Goal: Task Accomplishment & Management: Complete application form

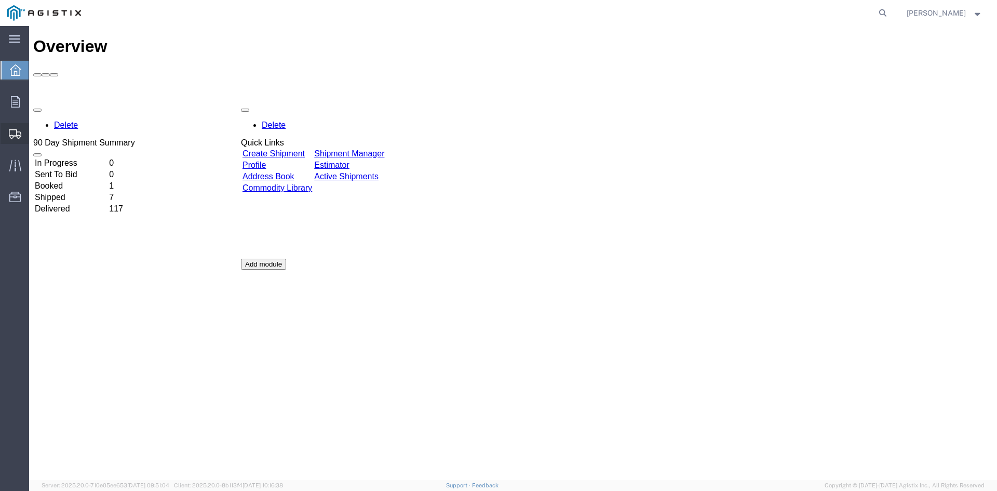
click at [0, 0] on span "Create Shipment" at bounding box center [0, 0] width 0 height 0
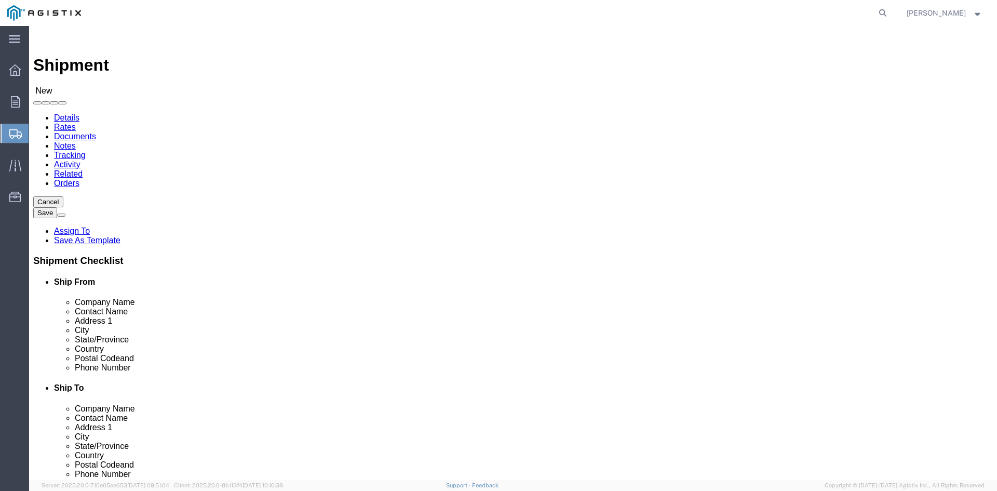
select select
click select "Select PG&E Power Partners"
select select "9596"
click select "Select PG&E Power Partners"
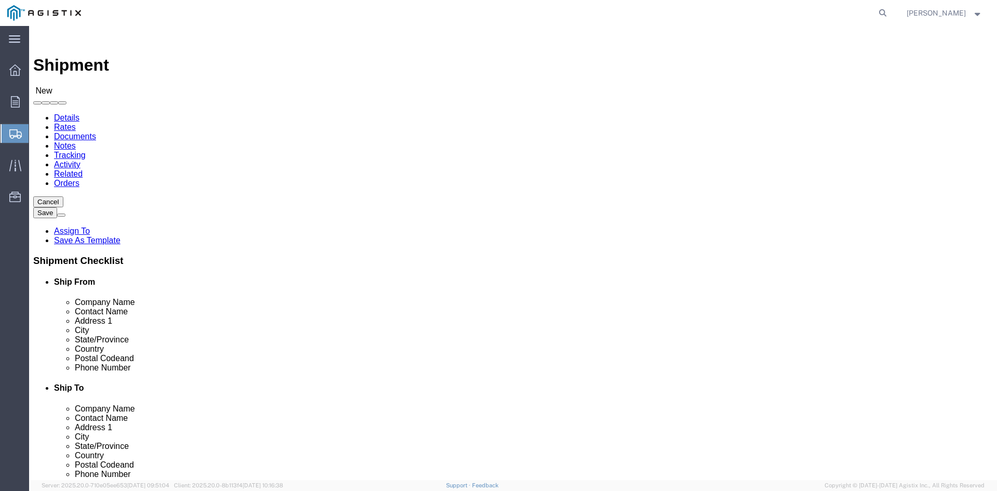
select select
drag, startPoint x: 160, startPoint y: 297, endPoint x: 241, endPoint y: 299, distance: 81.0
click input "text"
type input "[PERSON_NAME]"
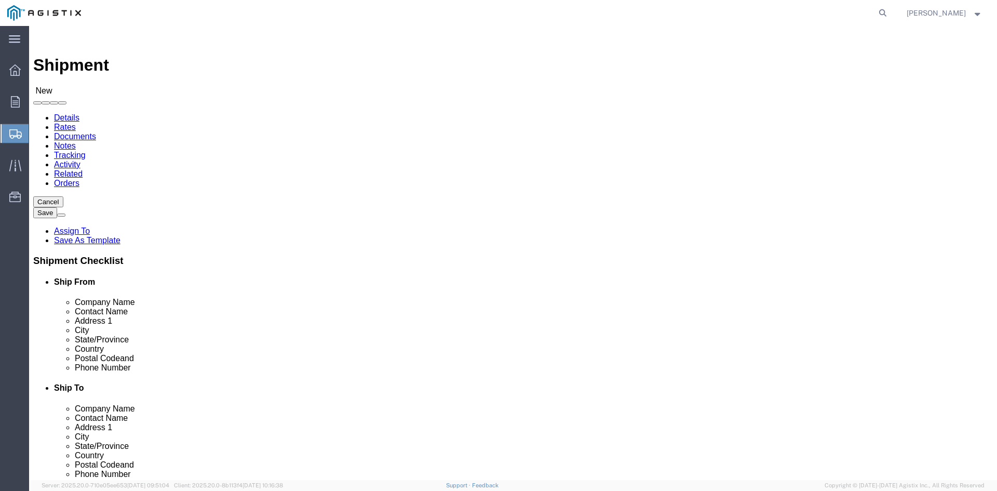
click p "- Power Partners LLC - ([PERSON_NAME]) [STREET_ADDRESS][PERSON_NAME]"
select select "GA"
type input "[PERSON_NAME]"
click select "Select All Others [GEOGRAPHIC_DATA] [GEOGRAPHIC_DATA] [GEOGRAPHIC_DATA] [GEOGRA…"
select select "23082"
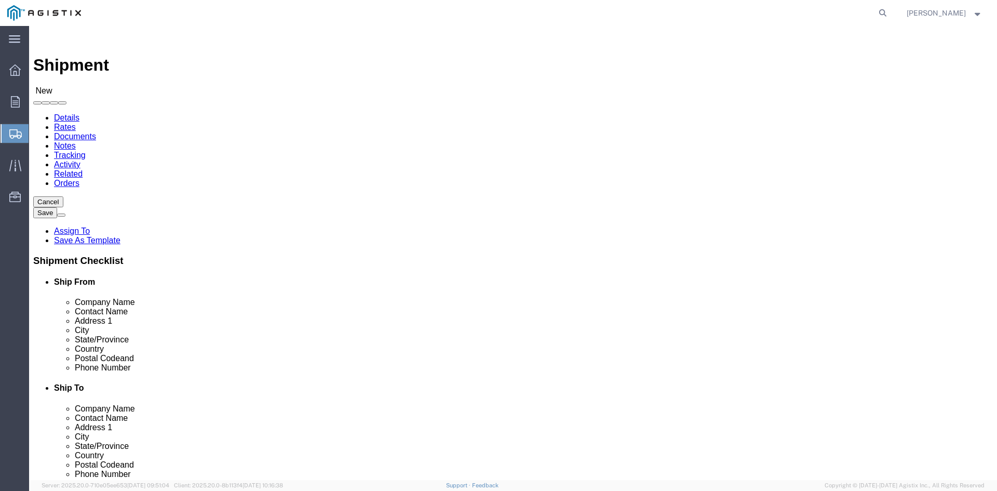
click select "Select All Others [GEOGRAPHIC_DATA] [GEOGRAPHIC_DATA] [GEOGRAPHIC_DATA] [GEOGRA…"
click input "text"
type input "Receiving"
click p "- PGE - (Receiving Department) [STREET_ADDRESS]"
select select "CA"
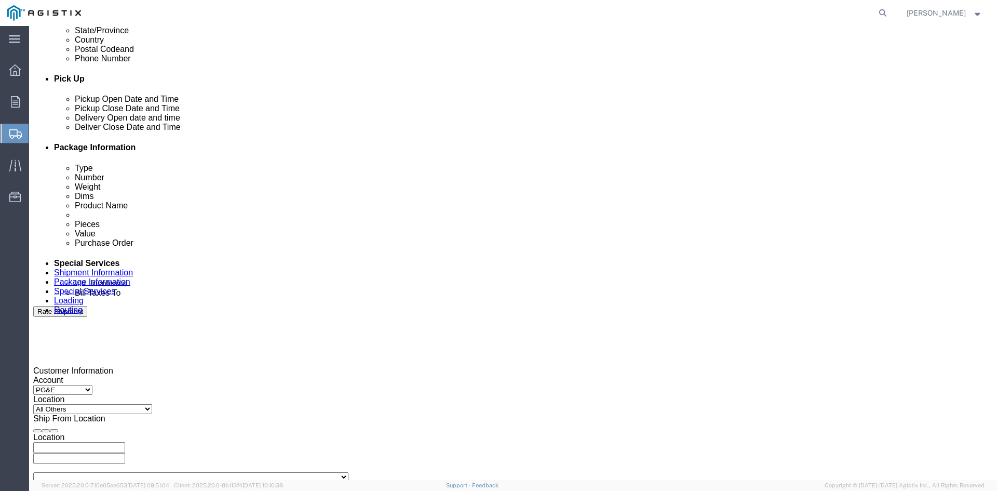
scroll to position [467, 0]
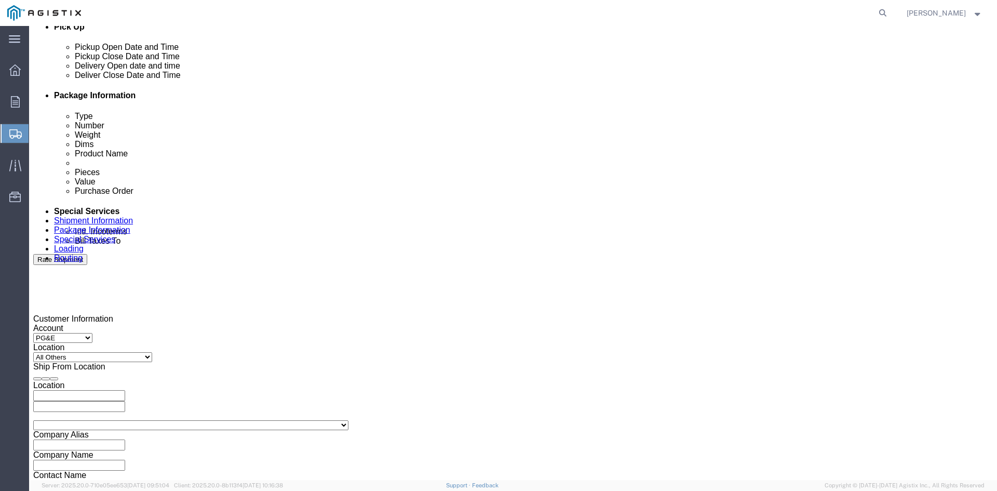
type input "Receiving Department"
click div "Pickup Start Date Pickup Start Time Pickup Open Date and Time [DATE] 1:00 PM"
click div "[DATE] 1:00 PM"
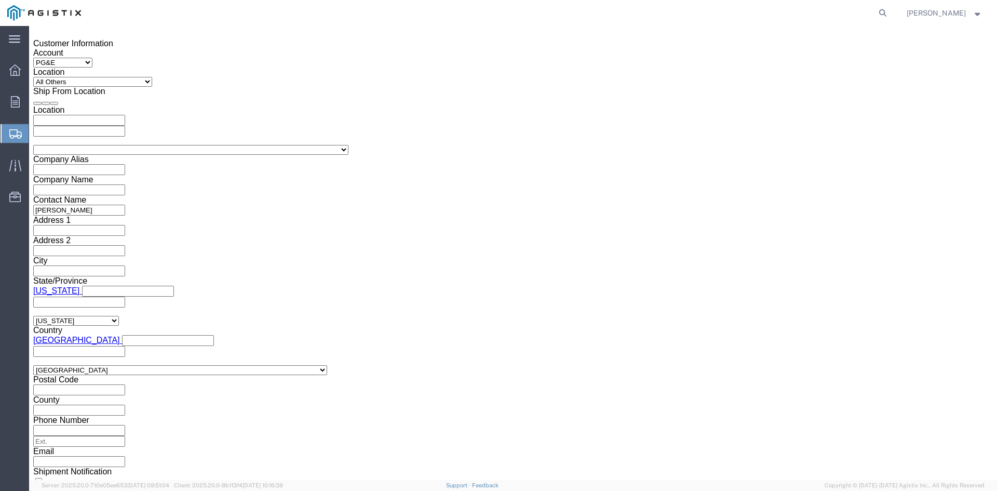
click input "1:00 PM"
click input "11:00 PM"
type input "11:00 AM"
click button "Apply"
click div "[DATE] 12:00 PM"
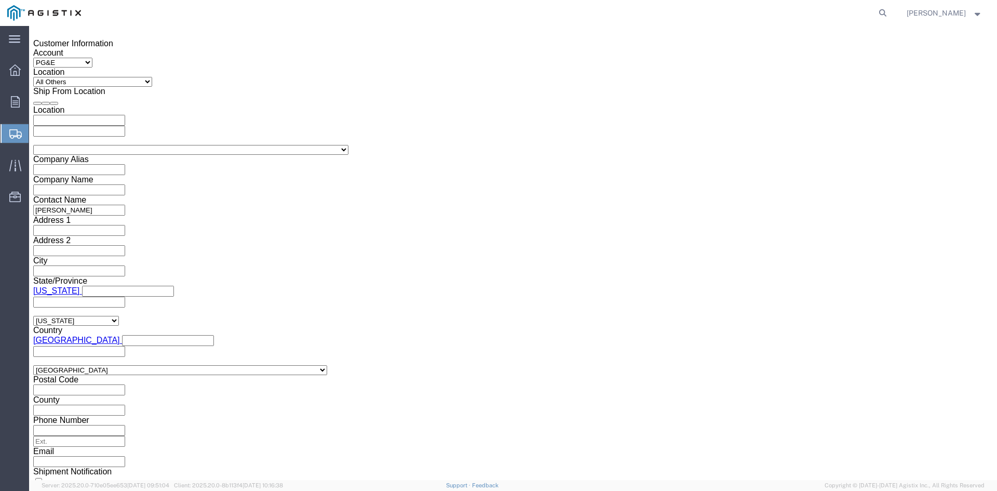
type input "5:00 PM"
drag, startPoint x: 324, startPoint y: 288, endPoint x: 366, endPoint y: 219, distance: 80.6
click button "Apply"
click div
click input "7:00 PM"
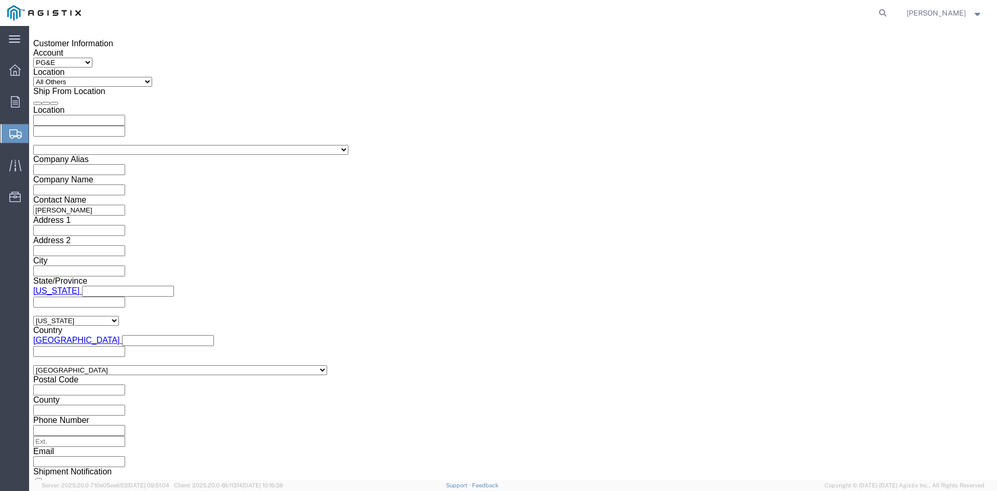
click input "7:30 PM"
type input "7:30 AM"
click button "Apply"
click div
click div "[DATE] 6:00 PM"
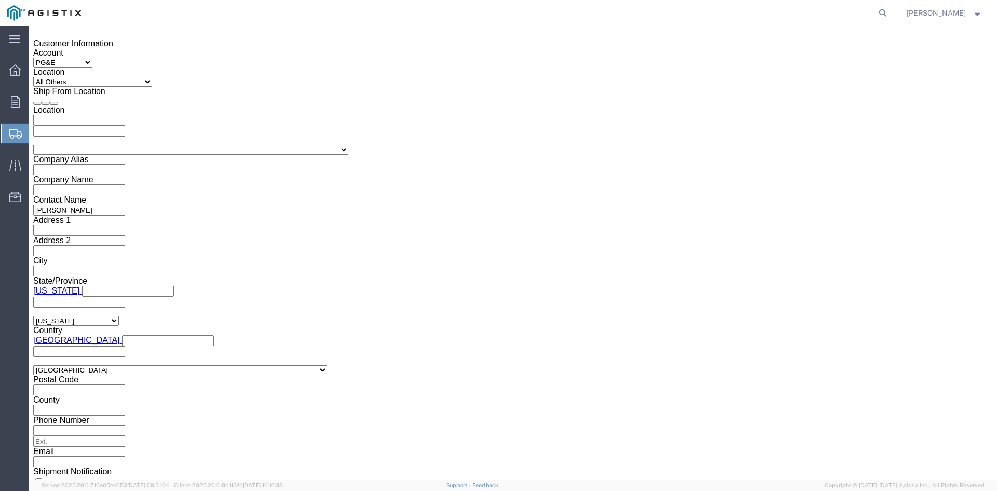
drag, startPoint x: 517, startPoint y: 291, endPoint x: 529, endPoint y: 269, distance: 24.9
click button "Apply"
click div
click input "2:30 AM"
click input "2:00 AM"
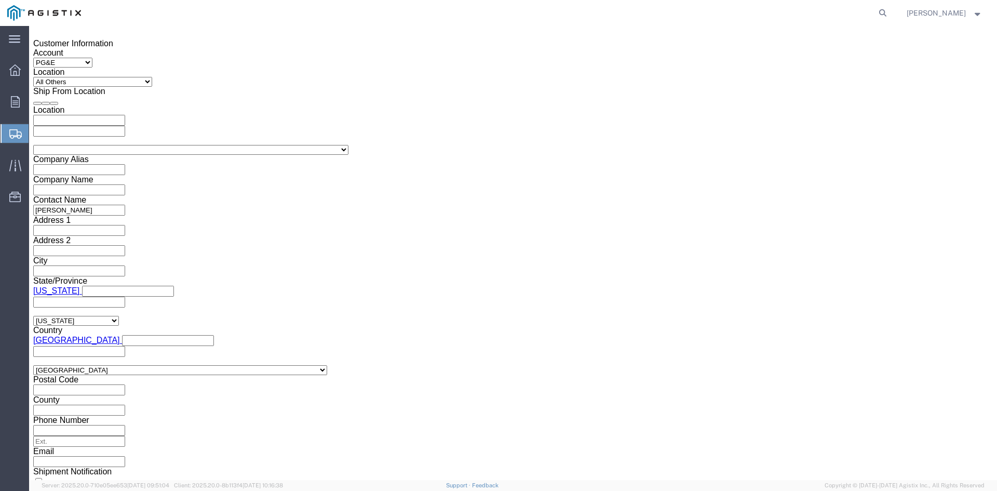
type input "2:00 PM"
click button "Apply"
click input "text"
type input "3501414669"
click select "Select Account Type Activity ID Airline Appointment Number ASN Batch Request # …"
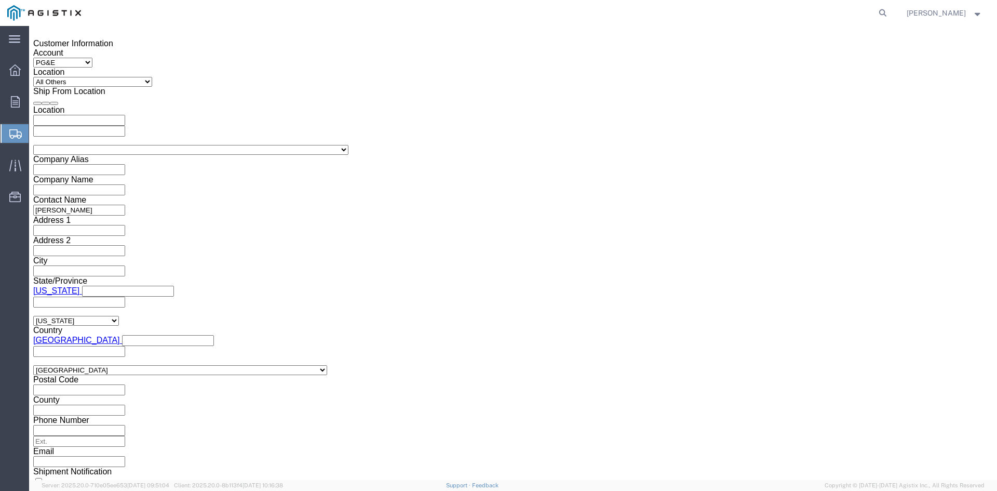
select select "BOL"
click select "Select Account Type Activity ID Airline Appointment Number ASN Batch Request # …"
click input "text"
type input "9925214"
click select "Select Air Less than Truckload Multi-Leg Ocean Freight Rail Small Parcel Truckl…"
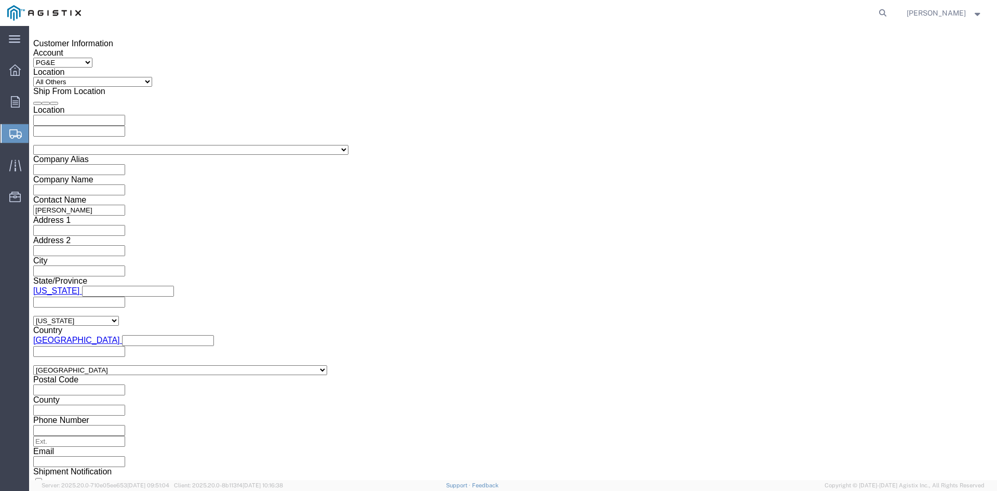
select select "TL"
click select "Select Air Less than Truckload Multi-Leg Ocean Freight Rail Small Parcel Truckl…"
click select "Select 1-Ton (PSS) 10 Wheel 10 Yard Dump Truck 20 Yard Dump Truck Bobtail Botto…"
select select "FLBD"
click select "Select 1-Ton (PSS) 10 Wheel 10 Yard Dump Truck 20 Yard Dump Truck Bobtail Botto…"
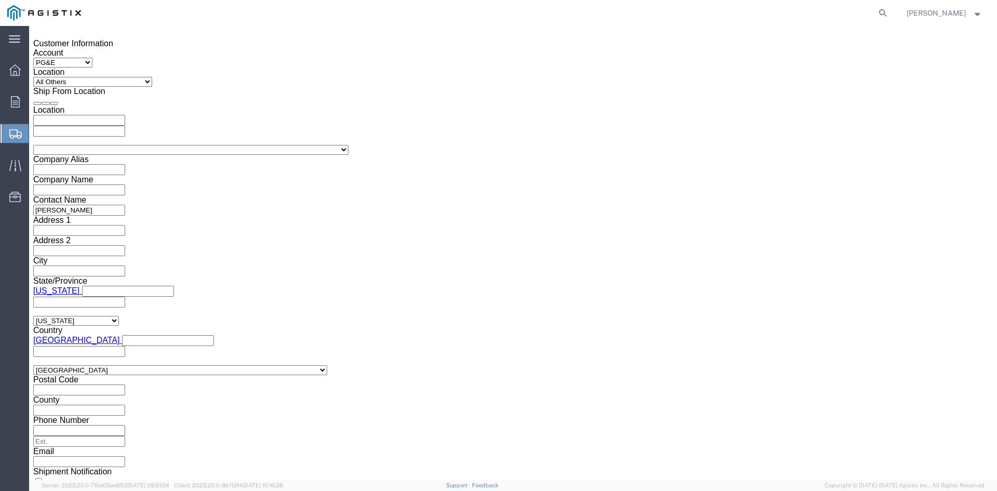
click button "Continue"
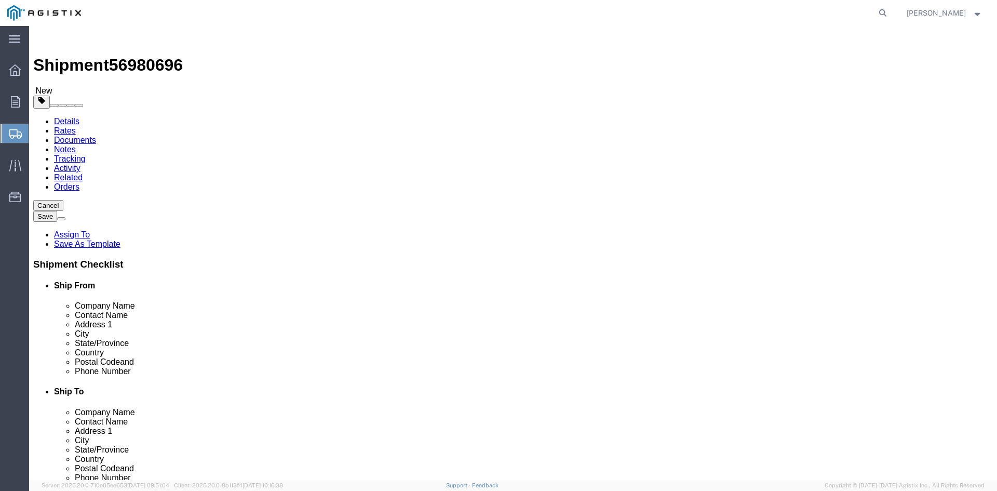
click select "Select Bulk Bundle(s) Cardboard Box(es) Carton(s) Crate(s) Drum(s) (Fiberboard)…"
select select "PSNS"
click select "Select Bulk Bundle(s) Cardboard Box(es) Carton(s) Crate(s) Drum(s) (Fiberboard)…"
drag, startPoint x: 151, startPoint y: 202, endPoint x: 166, endPoint y: 204, distance: 15.7
click input "text"
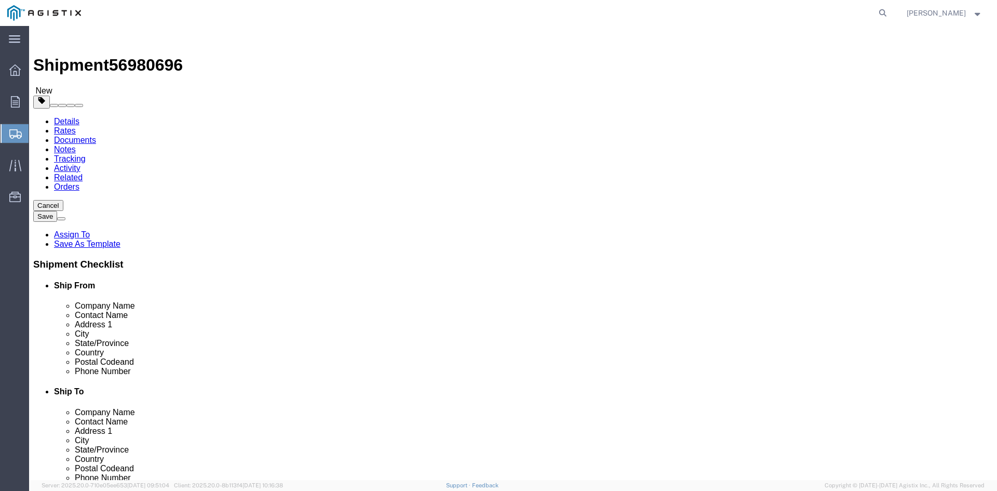
type input "1"
drag, startPoint x: 153, startPoint y: 219, endPoint x: 124, endPoint y: 219, distance: 29.1
click div "Number 1"
type input "90"
click input "text"
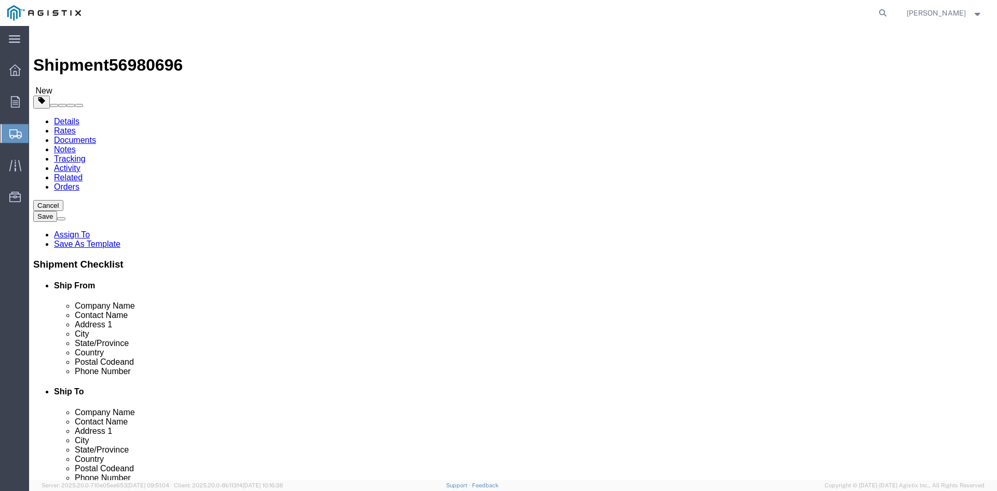
type input "24"
click input "text"
type input "24"
drag, startPoint x: 257, startPoint y: 239, endPoint x: 264, endPoint y: 239, distance: 7.8
click input "text"
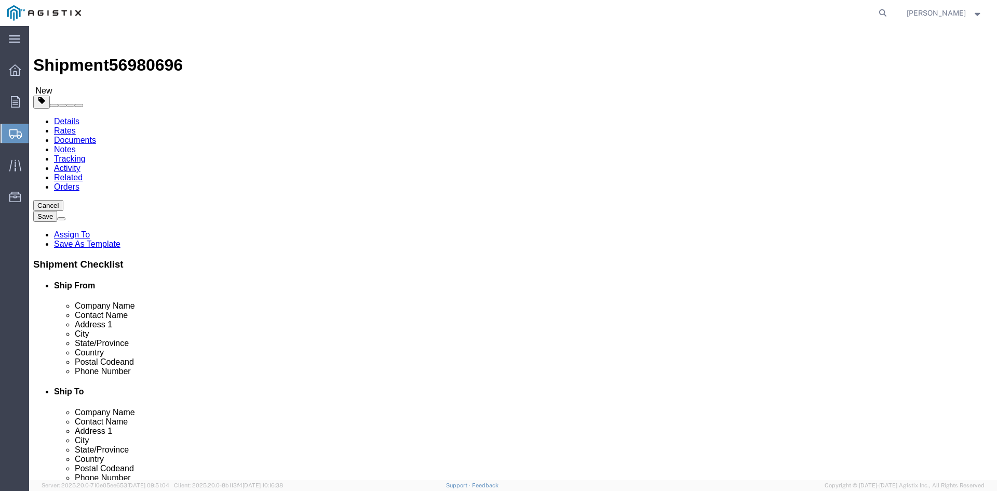
type input "34.75"
drag, startPoint x: 160, startPoint y: 257, endPoint x: 88, endPoint y: 259, distance: 71.7
click div "Weight 0.00 Select kgs lbs Ship. t°"
type input "32772.60"
click link "Add Content"
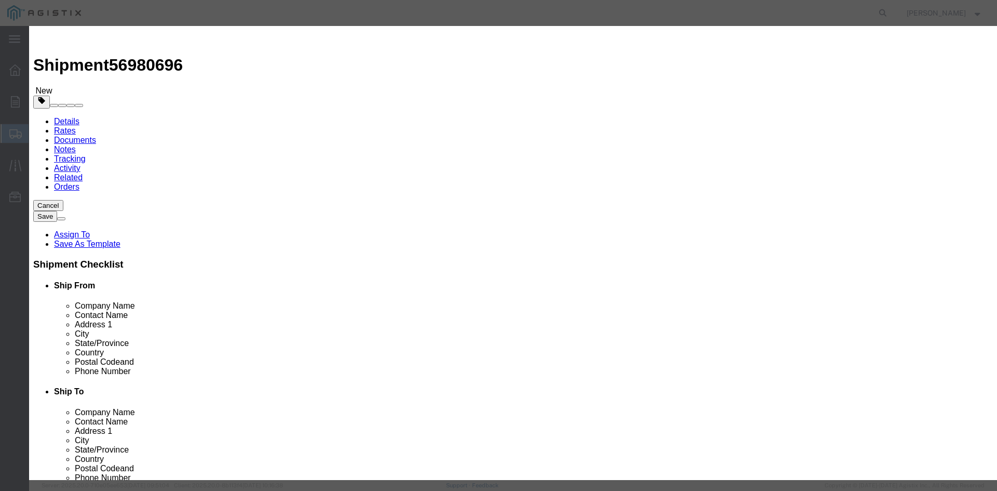
click input "text"
drag, startPoint x: 386, startPoint y: 77, endPoint x: 281, endPoint y: 76, distance: 104.9
click div "Product Name Overhead Transformer Over"
type input "Overhead Transformer"
drag, startPoint x: 316, startPoint y: 99, endPoint x: 286, endPoint y: 98, distance: 30.1
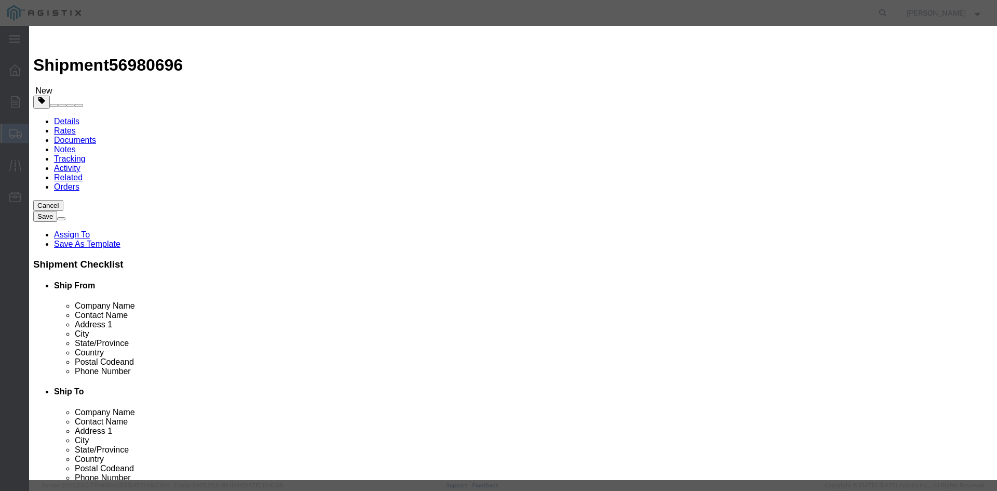
click div "Pieces 0 Select Bag Barrels 100Board Feet Bottle Box Blister Pack Carats Can Ca…"
type input "90"
click input "text"
type input "1"
click select "Select 50 55 60 65 70 85 92.5 100 125 175 250 300 400"
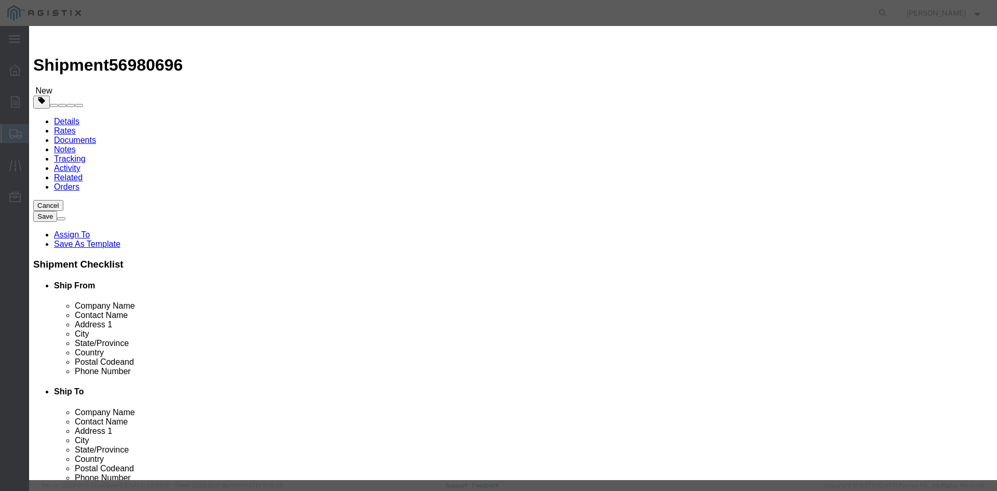
select select "55"
click select "Select 50 55 60 65 70 85 92.5 100 125 175 250 300 400"
click button "Save & Close"
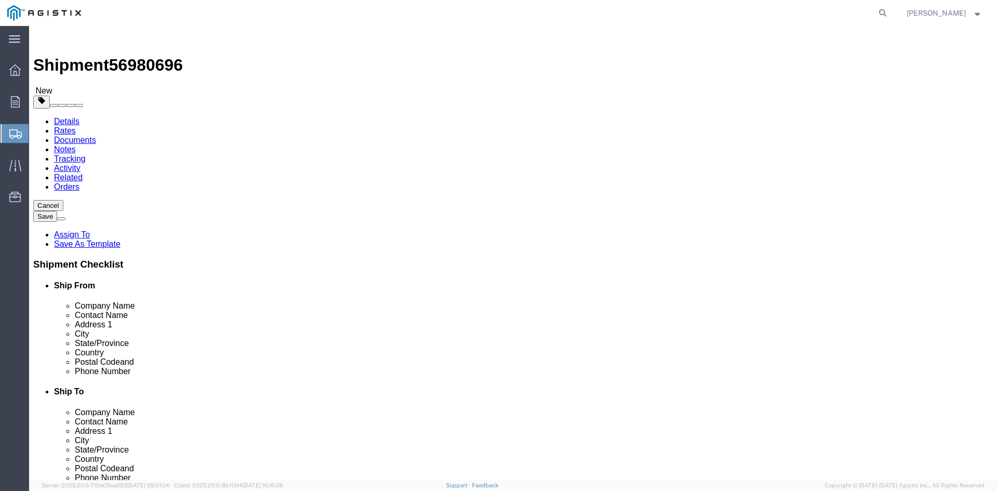
click link "Add Package"
select select "PSNS"
select select "CBOX"
click span "button"
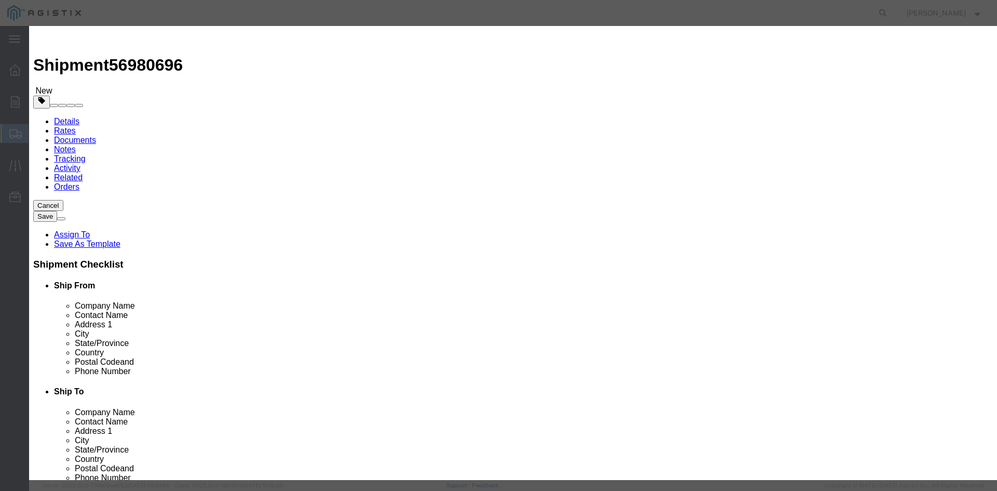
click button "Yes"
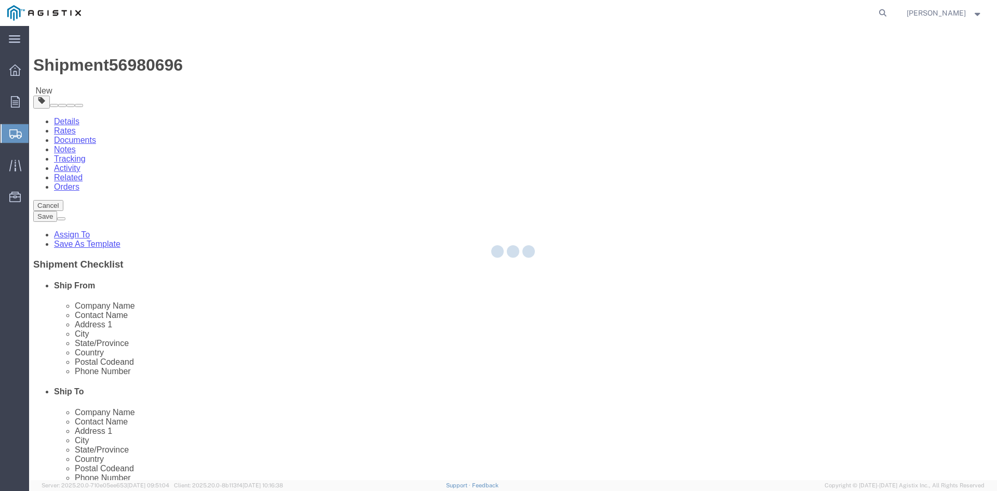
select select "PSNS"
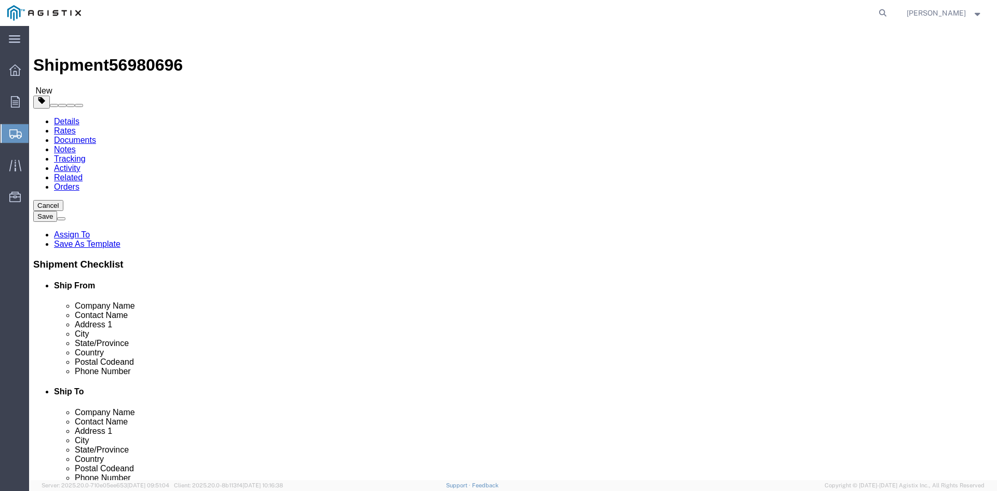
click icon
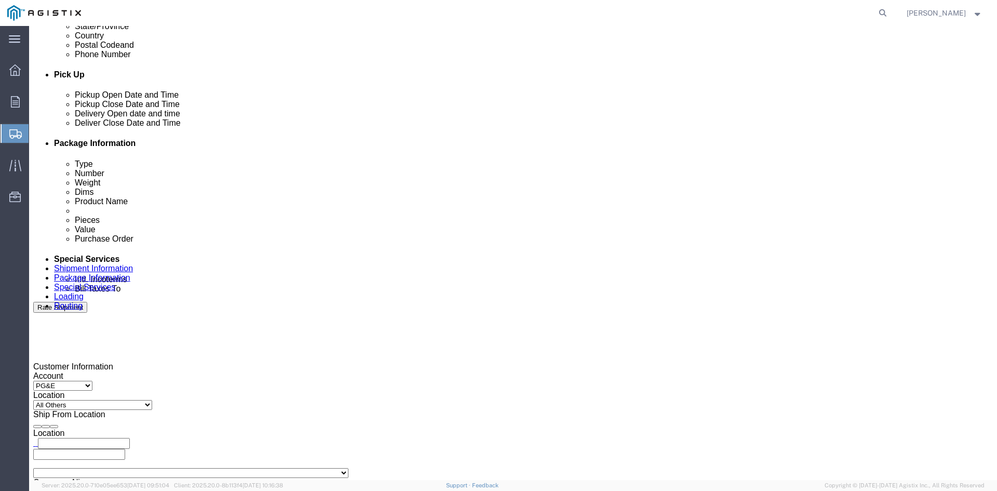
scroll to position [467, 0]
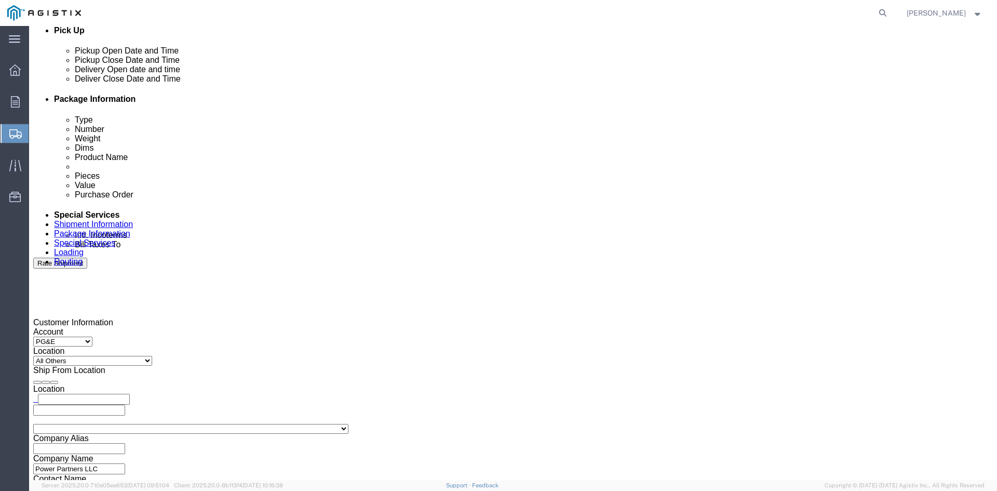
click input "text"
type input "[EMAIL_ADDRESS][DOMAIN_NAME]"
type input "[EMAIL_ADDRESS][DOMAIN_NAME],[DOMAIN_NAME][EMAIL_ADDRESS][DOMAIN_NAME]"
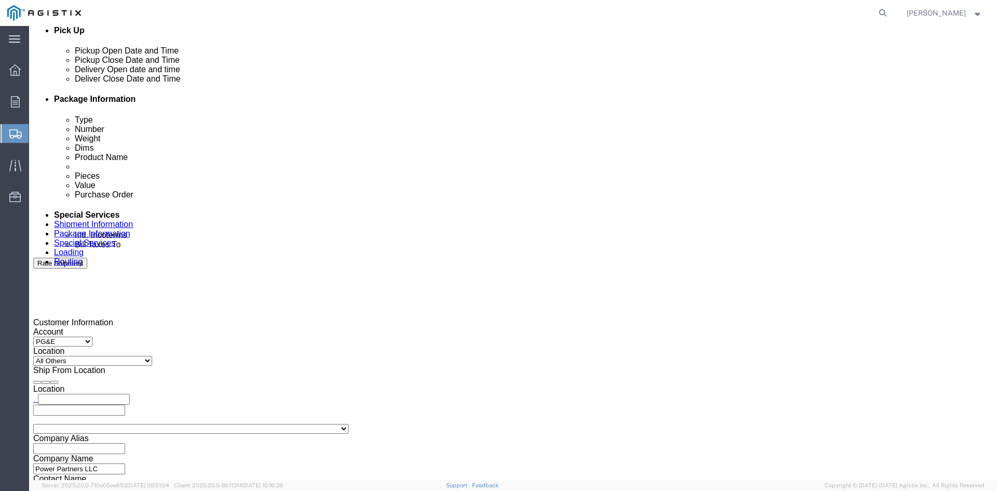
type input "z"
type input "[EMAIL_ADDRESS][DOMAIN_NAME],[DOMAIN_NAME][EMAIL_ADDRESS][DOMAIN_NAME],[PERSON_…"
type input "sh"
type input "[EMAIL_ADDRESS][DOMAIN_NAME],[DOMAIN_NAME][EMAIL_ADDRESS][DOMAIN_NAME],[EMAIL_A…"
type input "k"
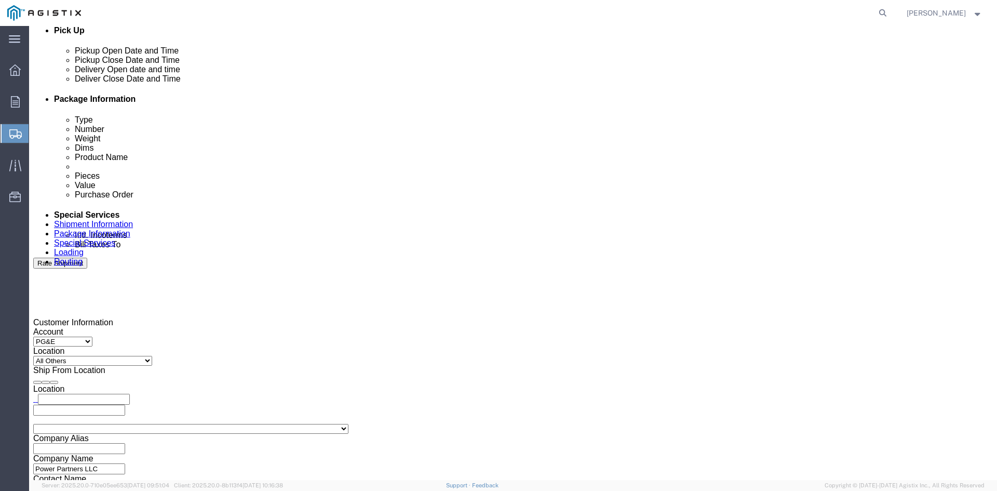
type input "[EMAIL_ADDRESS][DOMAIN_NAME],[DOMAIN_NAME][EMAIL_ADDRESS][DOMAIN_NAME],[EMAIL_A…"
type input "pr"
type input "[EMAIL_ADDRESS][DOMAIN_NAME],[DOMAIN_NAME][EMAIL_ADDRESS][DOMAIN_NAME],[EMAIL_A…"
click button "Rate Shipment"
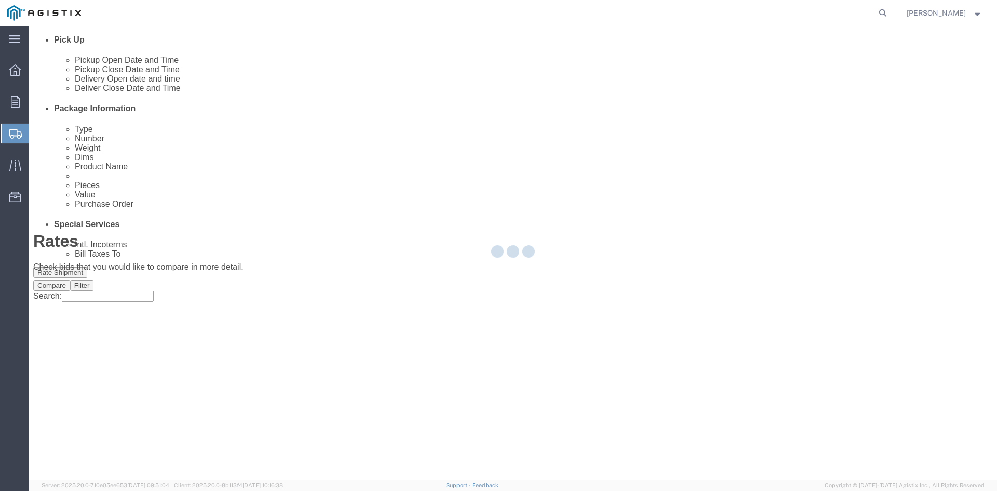
scroll to position [0, 0]
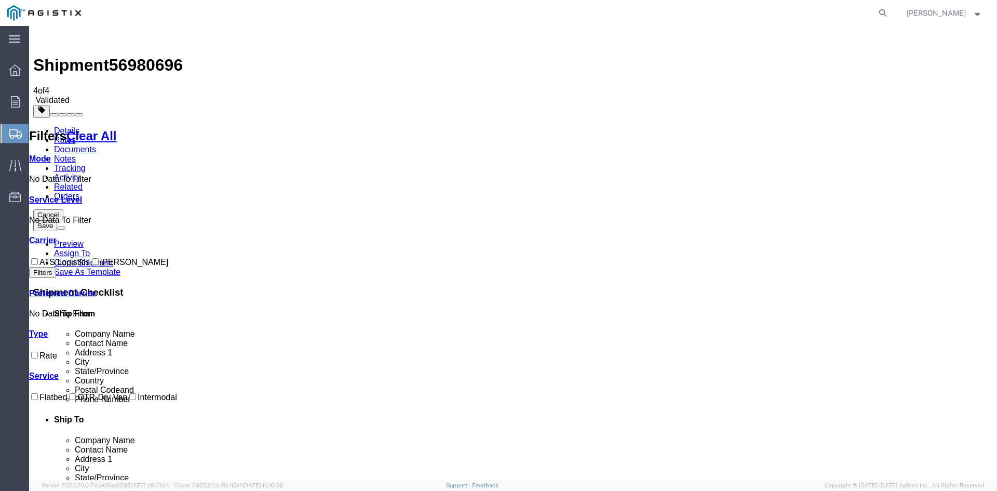
click at [38, 258] on input "ATS Logistics" at bounding box center [34, 261] width 7 height 7
checkbox input "true"
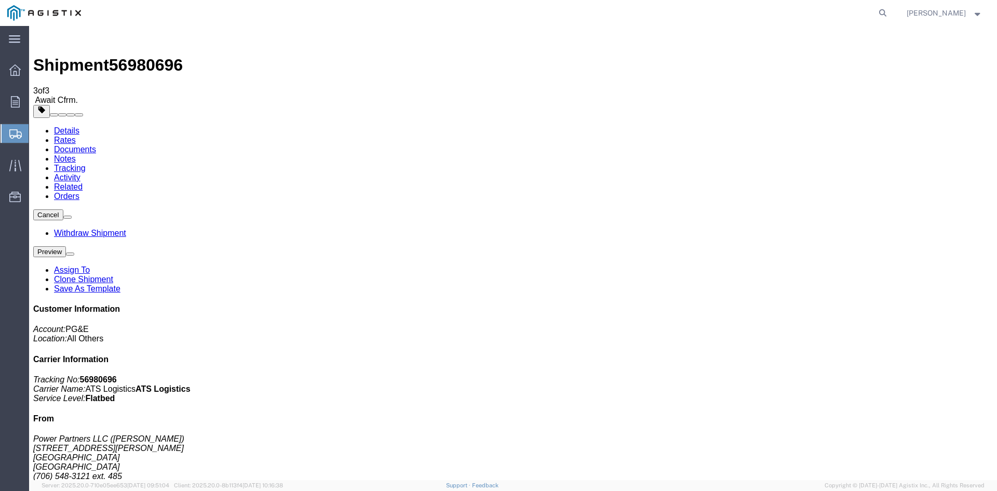
click at [0, 0] on span "Create Shipment" at bounding box center [0, 0] width 0 height 0
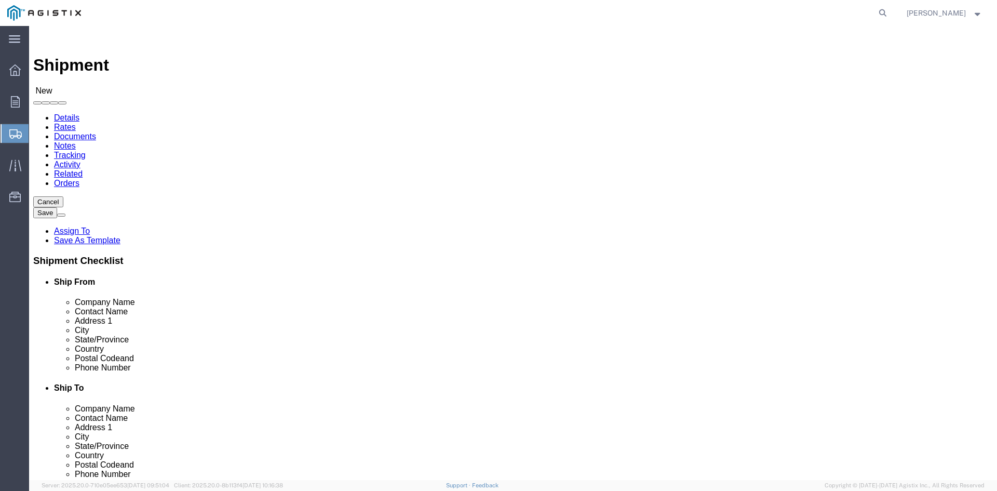
click select "Select PG&E Power Partners"
select select "9596"
click select "Select PG&E Power Partners"
select select
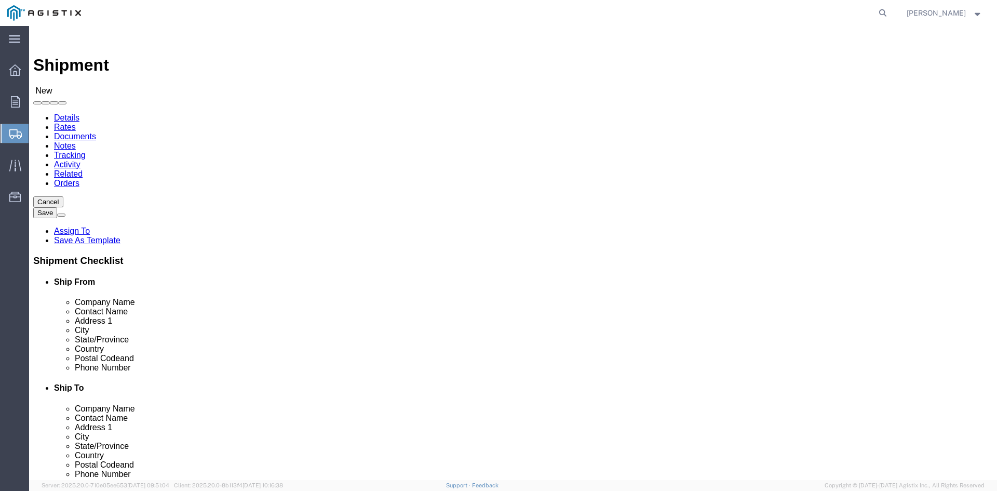
drag, startPoint x: 147, startPoint y: 299, endPoint x: 213, endPoint y: 299, distance: 65.9
click input "text"
type input "[PERSON_NAME]"
click p "- Power Partners LLC - ([PERSON_NAME]) [STREET_ADDRESS][PERSON_NAME]"
select select "GA"
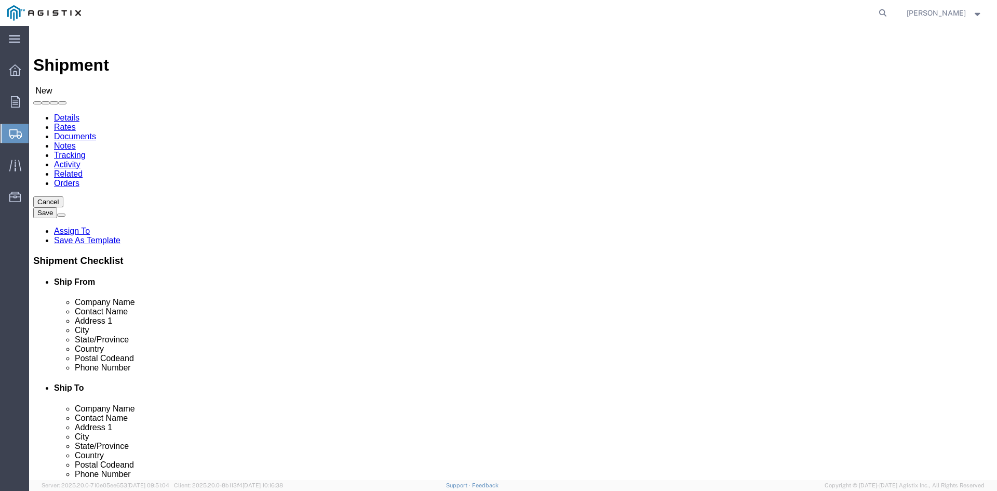
type input "[PERSON_NAME]"
click select "Select All Others [GEOGRAPHIC_DATA] [GEOGRAPHIC_DATA] [GEOGRAPHIC_DATA] [GEOGRA…"
select select "23082"
click select "Select All Others [GEOGRAPHIC_DATA] [GEOGRAPHIC_DATA] [GEOGRAPHIC_DATA] [GEOGRA…"
drag, startPoint x: 523, startPoint y: 298, endPoint x: 529, endPoint y: 299, distance: 5.3
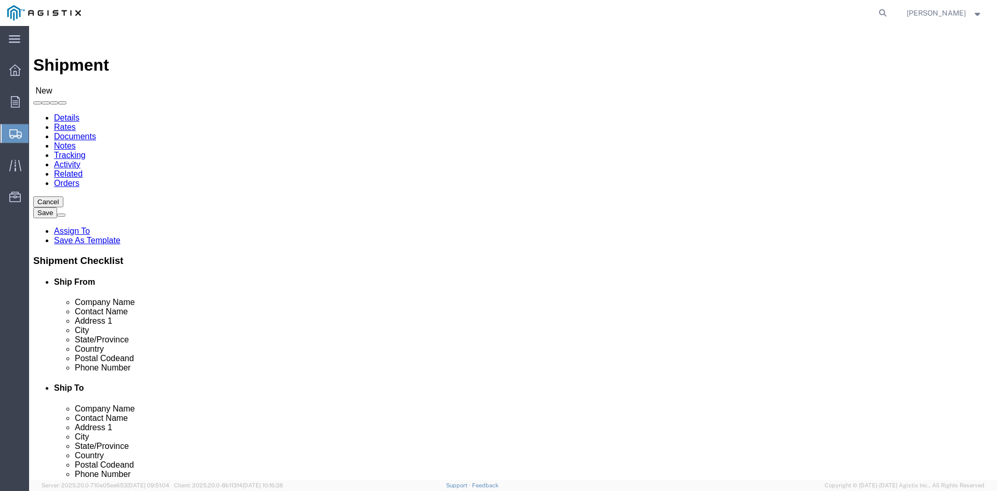
click input "text"
type input "Receiving"
click p "- PGE - (Receiving Department) [STREET_ADDRESS]"
select select "CA"
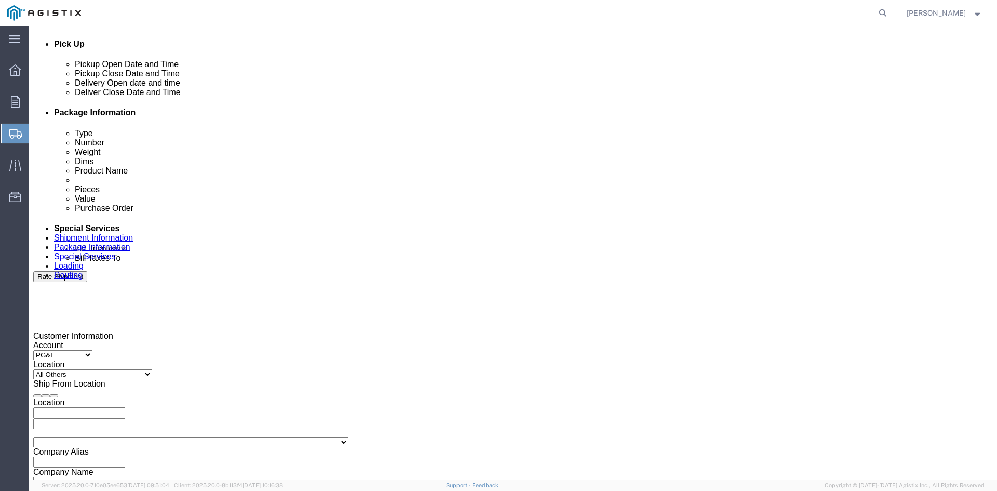
scroll to position [467, 0]
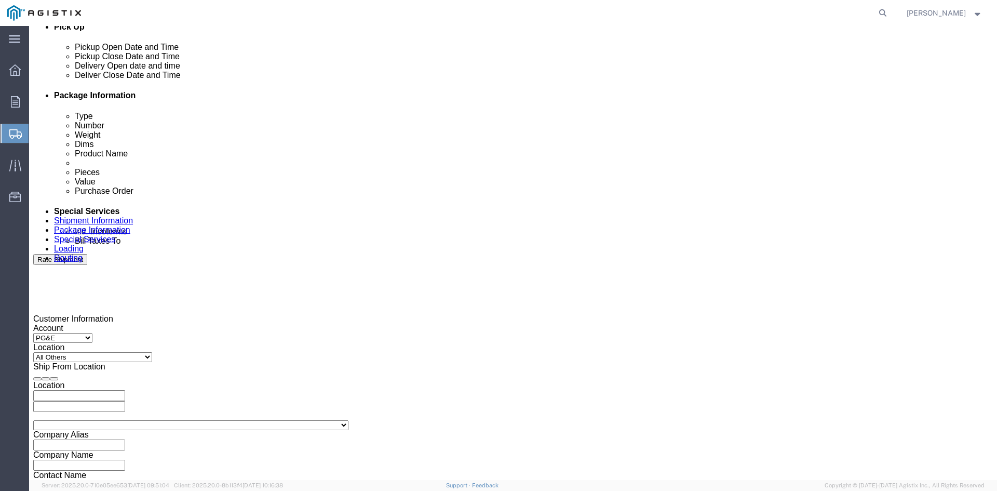
type input "Receiving Department"
click div "Pickup Start Date Pickup Start Time Pickup Open Date and Time [DATE] 1:00 PM"
click div "[DATE] 1:00 PM"
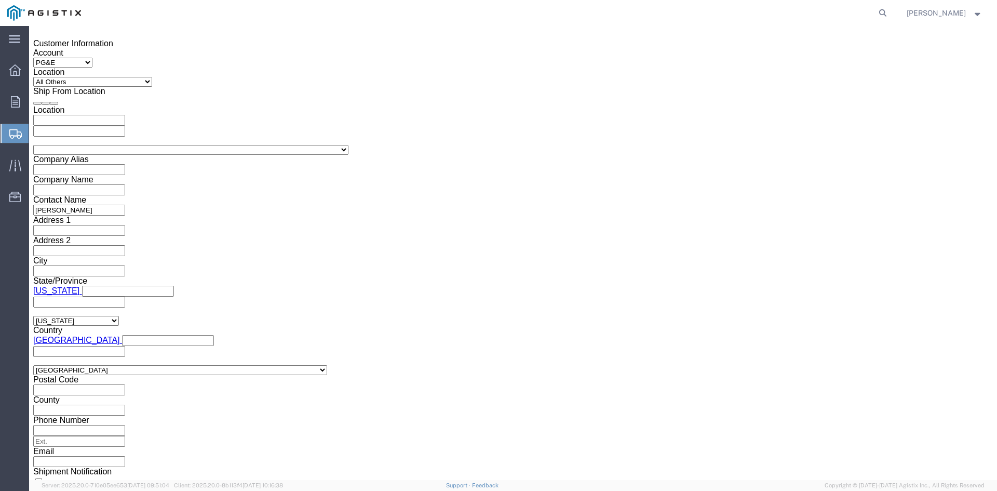
click input "1:00 PM"
click input "11:00 PM"
type input "11:00 AM"
click button "Apply"
click div "[DATE] 12:00 PM"
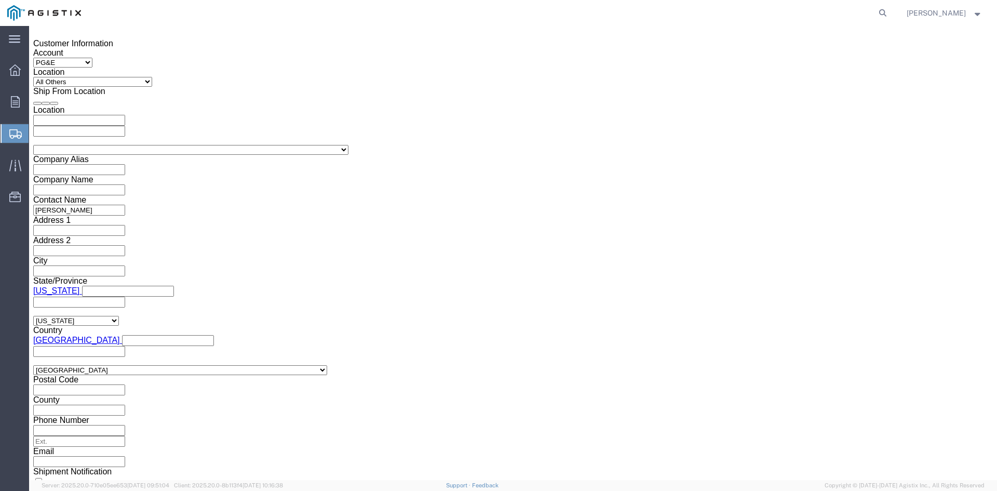
type input "5:00 PM"
click button "Apply"
click div
drag, startPoint x: 431, startPoint y: 289, endPoint x: 437, endPoint y: 290, distance: 6.3
click input "6:00 PM"
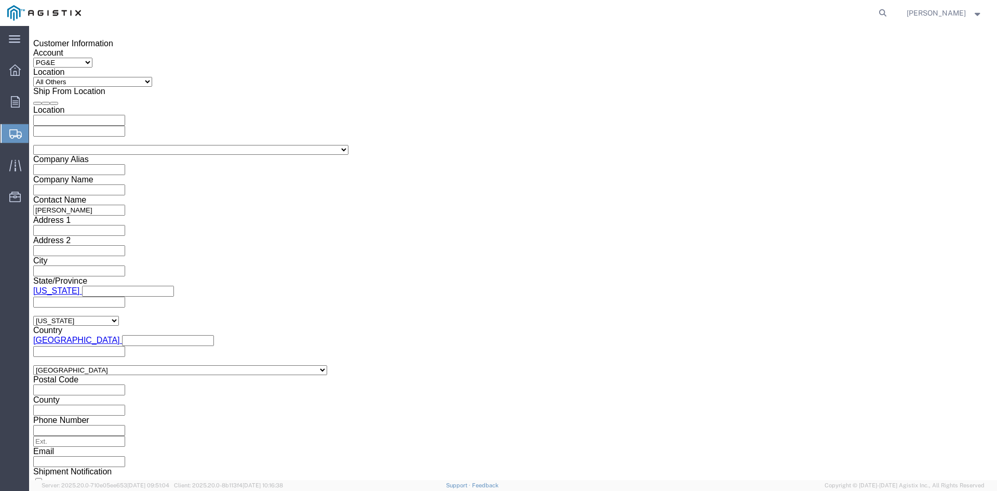
click input "7:00 PM"
click input "7:30 PM"
type input "7:30 AM"
click button "Apply"
click div
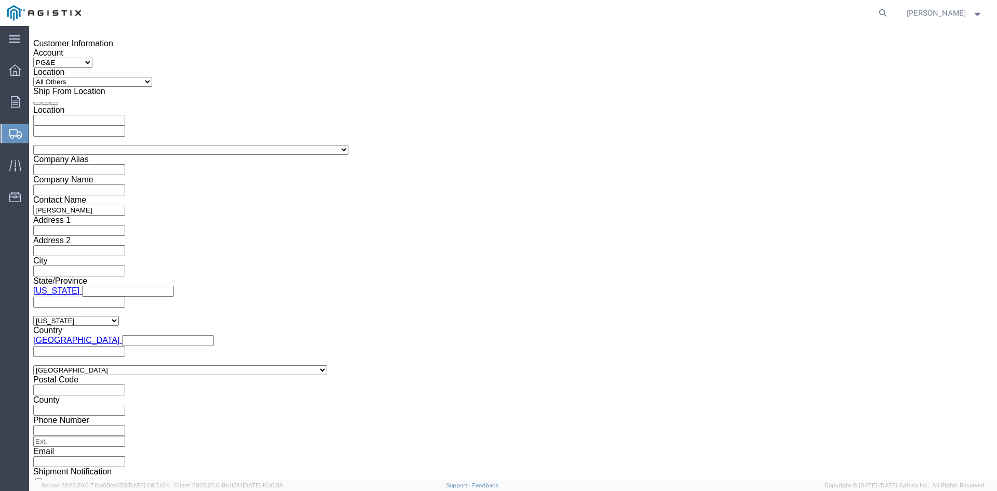
click input "2:30 AM"
click input "2:00 AM"
type input "2:00 PM"
click button "Apply"
click input "text"
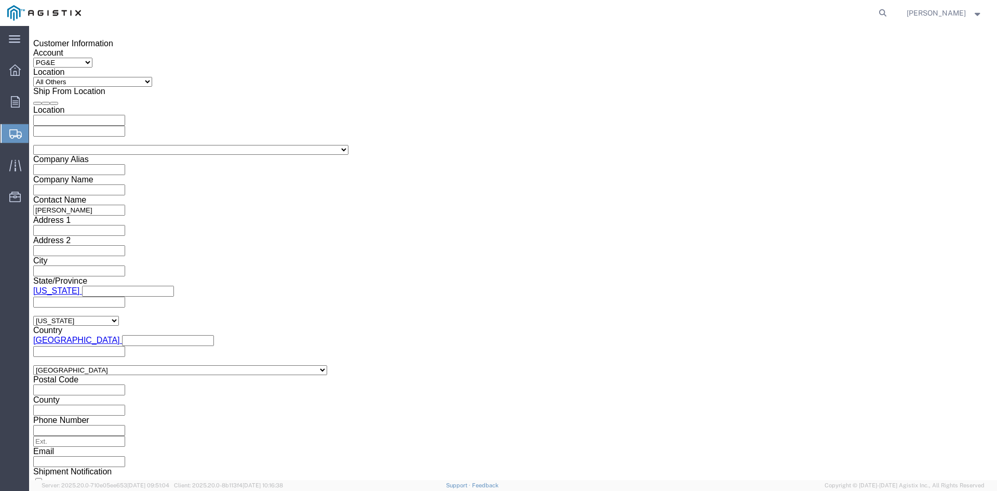
type input "3501409986"
click select "Select Account Type Activity ID Airline Appointment Number ASN Batch Request # …"
select select "BOL"
click select "Select Account Type Activity ID Airline Appointment Number ASN Batch Request # …"
click input "text"
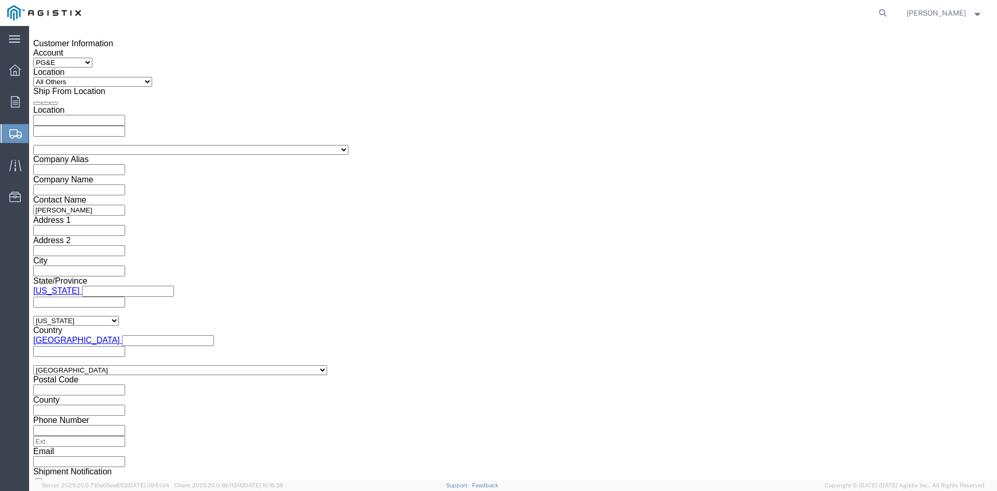
type input "9925215"
click select "Select Air Less than Truckload Multi-Leg Ocean Freight Rail Small Parcel Truckl…"
select select "TL"
click select "Select Air Less than Truckload Multi-Leg Ocean Freight Rail Small Parcel Truckl…"
click select "Select 1-Ton (PSS) 10 Wheel 10 Yard Dump Truck 20 Yard Dump Truck Bobtail Botto…"
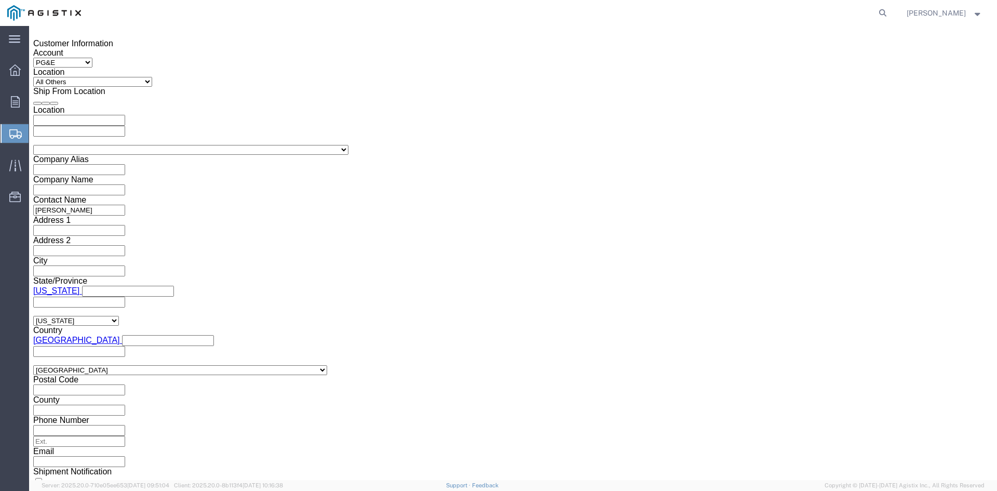
select select "FLBD"
click select "Select 1-Ton (PSS) 10 Wheel 10 Yard Dump Truck 20 Yard Dump Truck Bobtail Botto…"
click button "Continue"
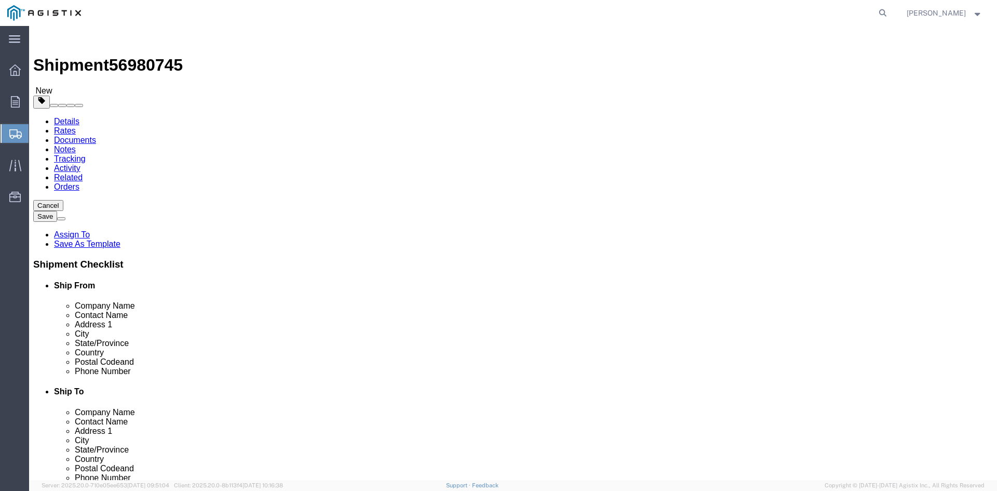
click select "Select Bulk Bundle(s) Cardboard Box(es) Carton(s) Crate(s) Drum(s) (Fiberboard)…"
select select "PSNS"
click select "Select Bulk Bundle(s) Cardboard Box(es) Carton(s) Crate(s) Drum(s) (Fiberboard)…"
click input "text"
type input "1"
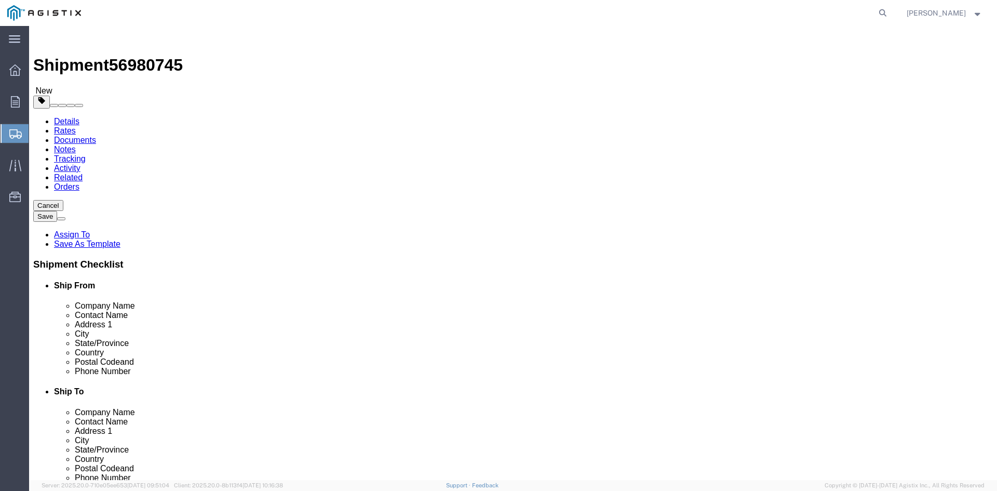
drag, startPoint x: 151, startPoint y: 218, endPoint x: 126, endPoint y: 219, distance: 24.4
click div "Number 1"
type input "90"
click input "text"
type input "24"
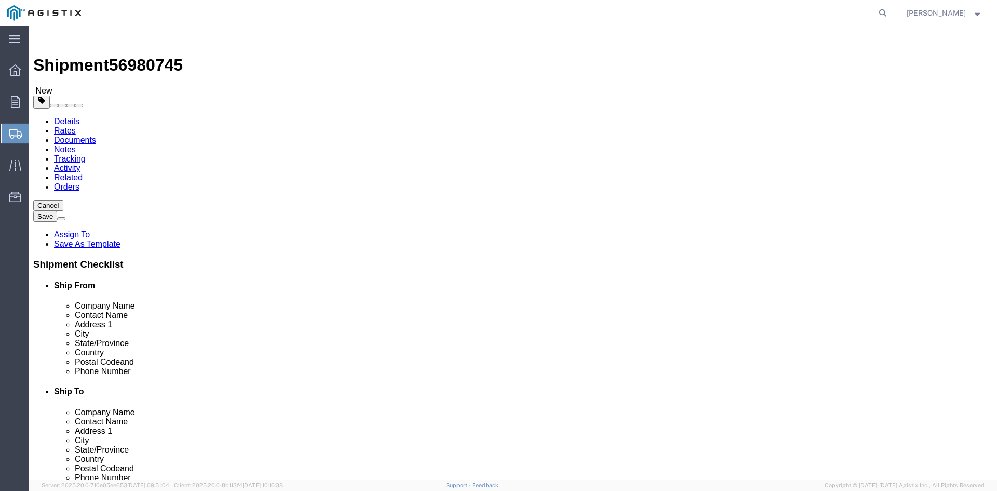
click input "text"
type input "24"
drag, startPoint x: 247, startPoint y: 239, endPoint x: 294, endPoint y: 239, distance: 47.3
click input "text"
type input "28.75"
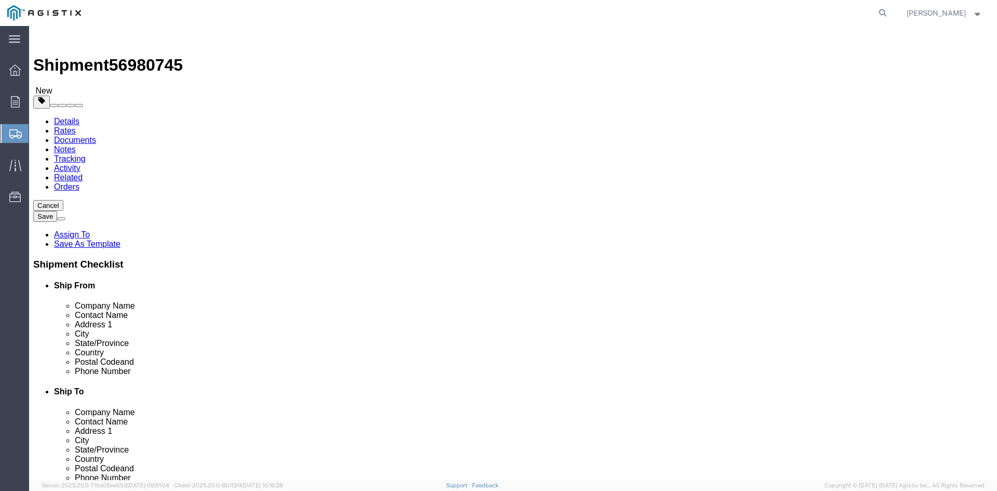
drag, startPoint x: 170, startPoint y: 258, endPoint x: 102, endPoint y: 258, distance: 67.5
click div "Weight 0.00 Select kgs lbs Ship. t°"
type input "28152.41"
click link "Add Content"
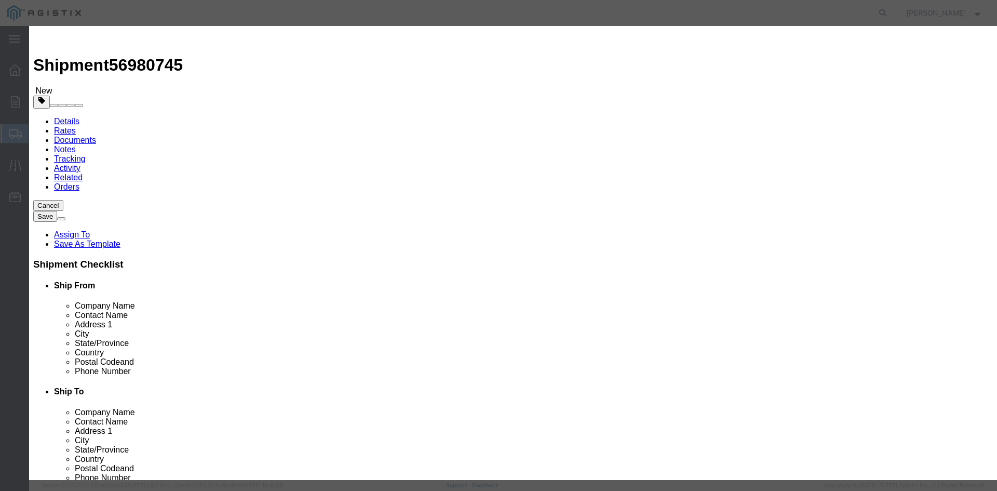
click input "text"
paste input "Overhead Transformer"
type input "Overhead Transformer"
drag, startPoint x: 318, startPoint y: 97, endPoint x: 291, endPoint y: 98, distance: 27.0
click div "Pieces 0 Select Bag Barrels 100Board Feet Bottle Box Blister Pack Carats Can Ca…"
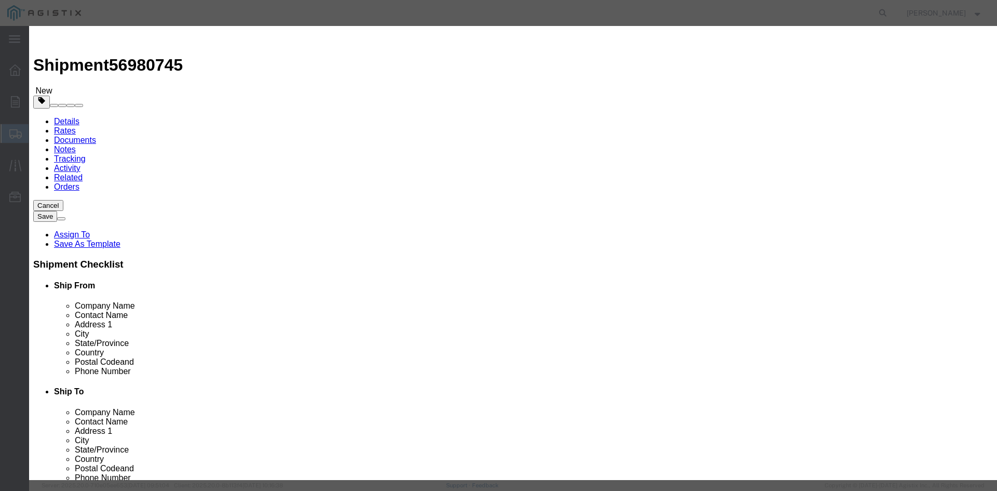
type input "90"
click input "text"
type input "1"
click select "Select 50 55 60 65 70 85 92.5 100 125 175 250 300 400"
select select "55"
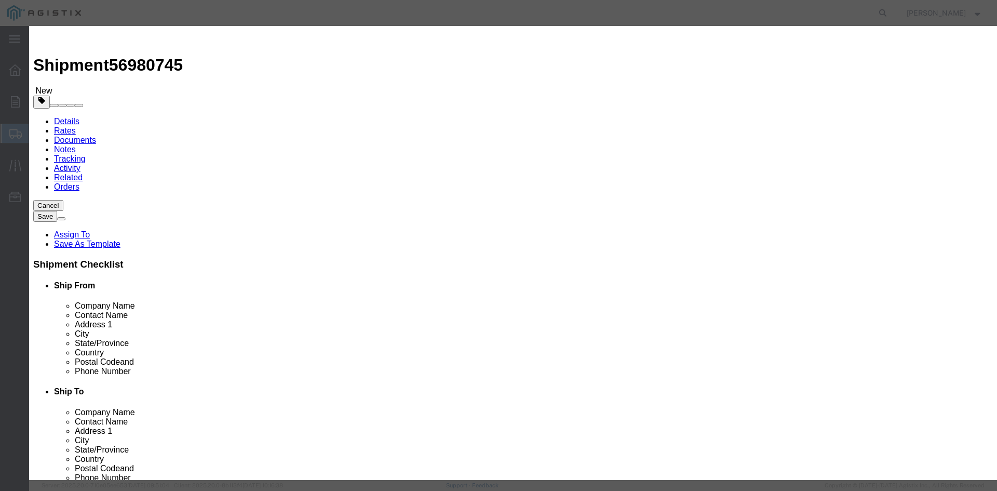
click select "Select 50 55 60 65 70 85 92.5 100 125 175 250 300 400"
click button "Save & Close"
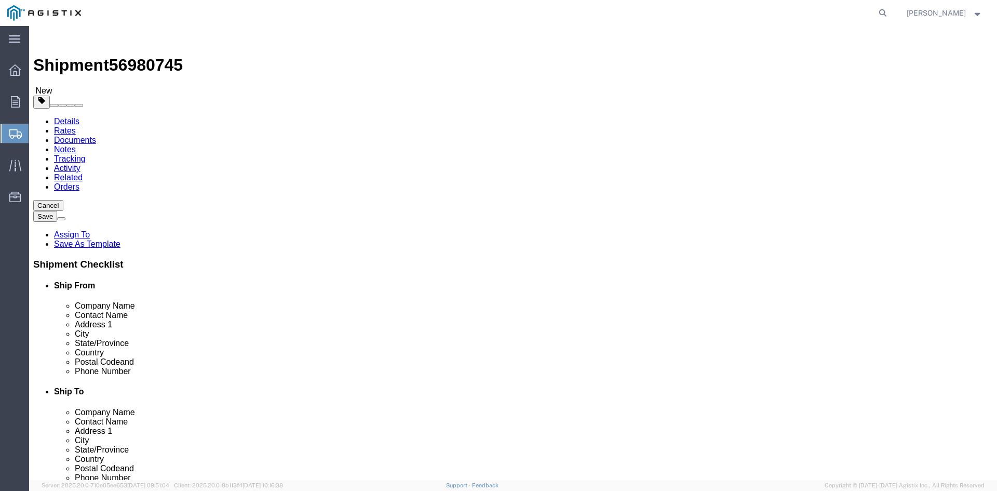
click link "Add Package"
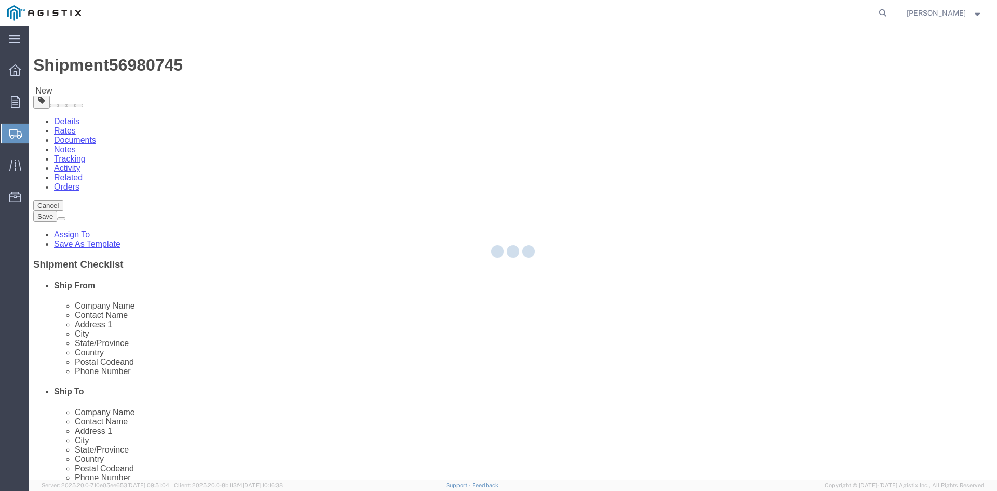
select select "PSNS"
select select "CBOX"
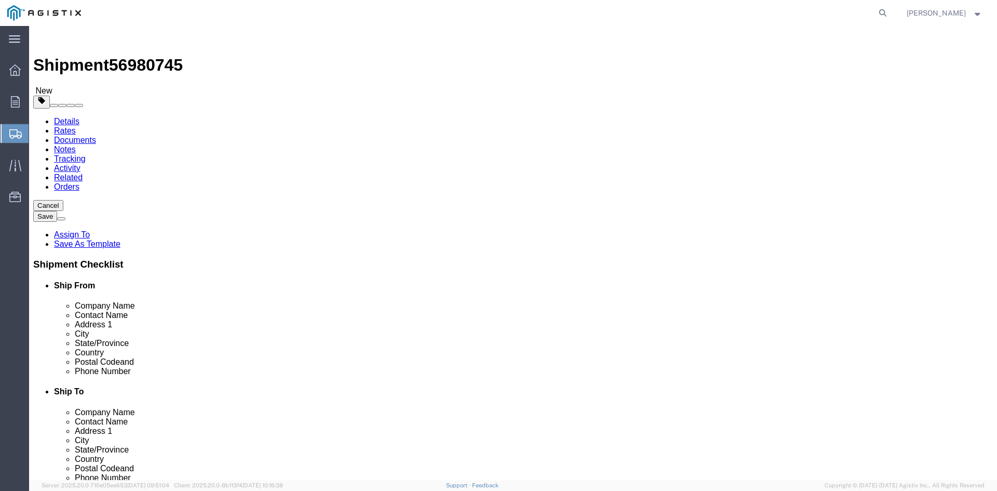
click span "button"
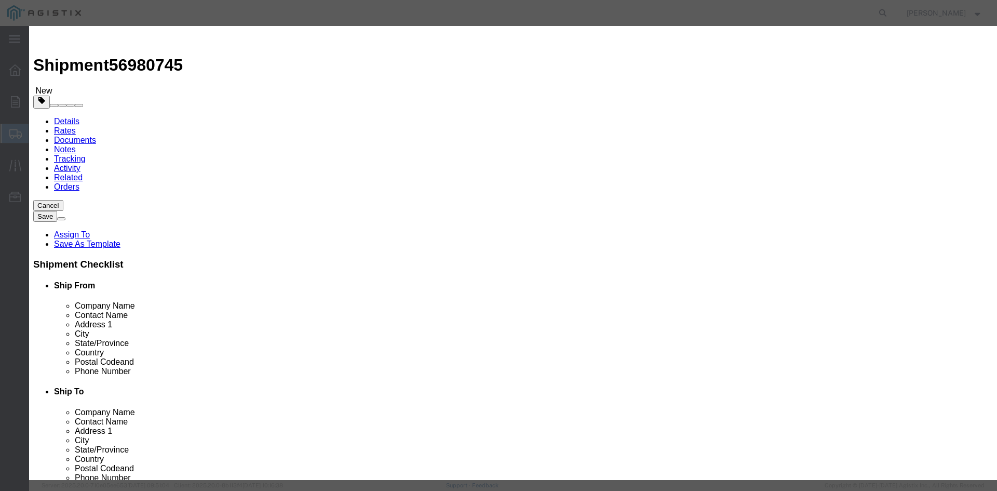
click button "Yes"
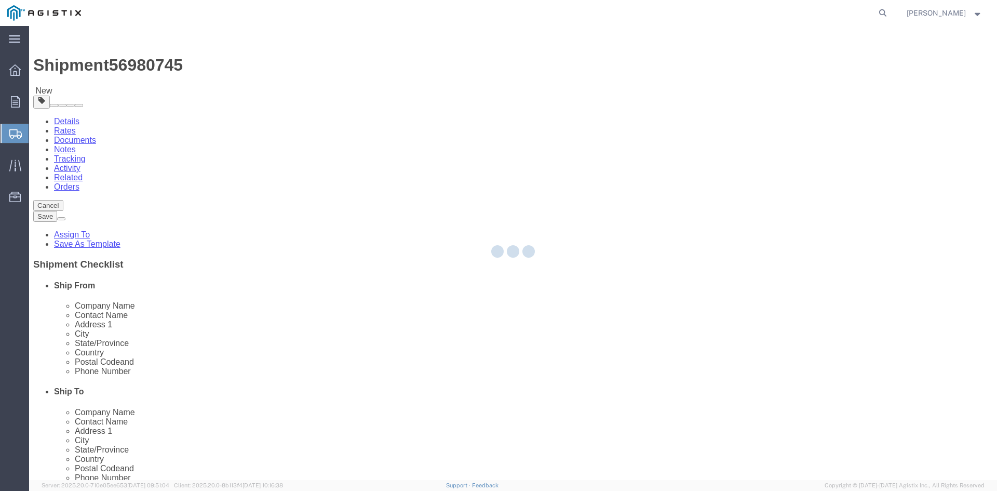
select select "PSNS"
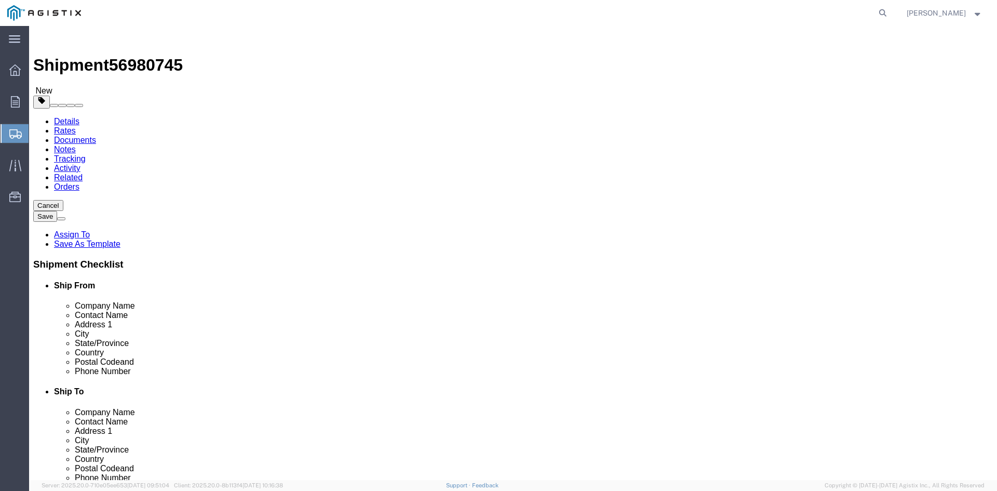
click icon
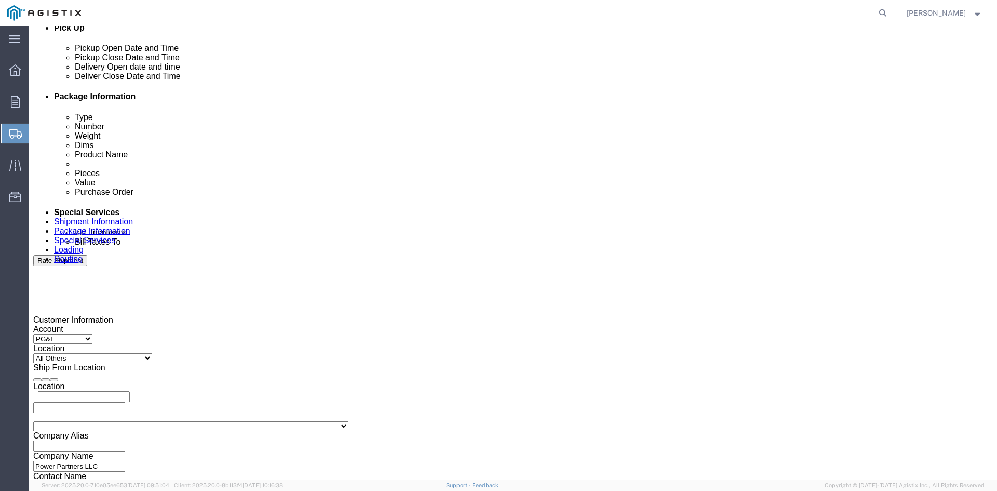
scroll to position [566, 0]
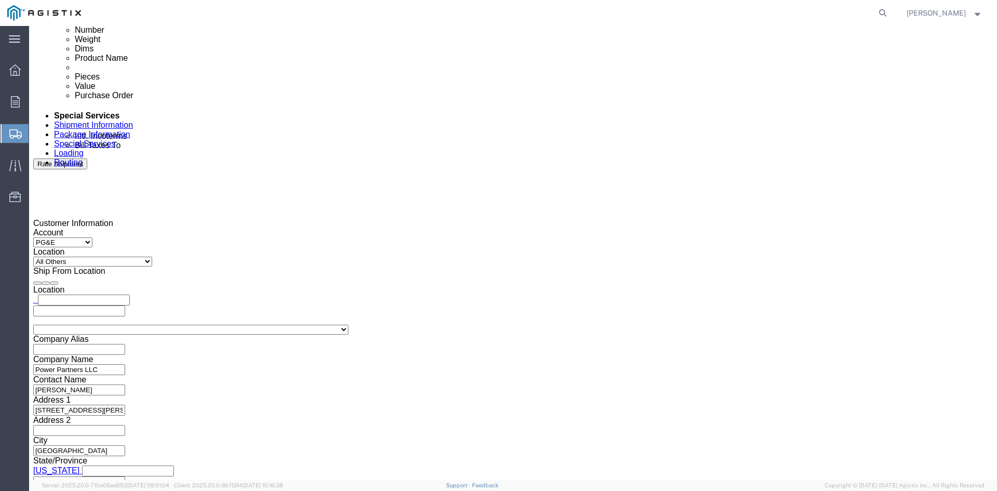
click input "text"
type input "Enter Email Address"
click icon
drag, startPoint x: 166, startPoint y: 207, endPoint x: 177, endPoint y: 207, distance: 10.4
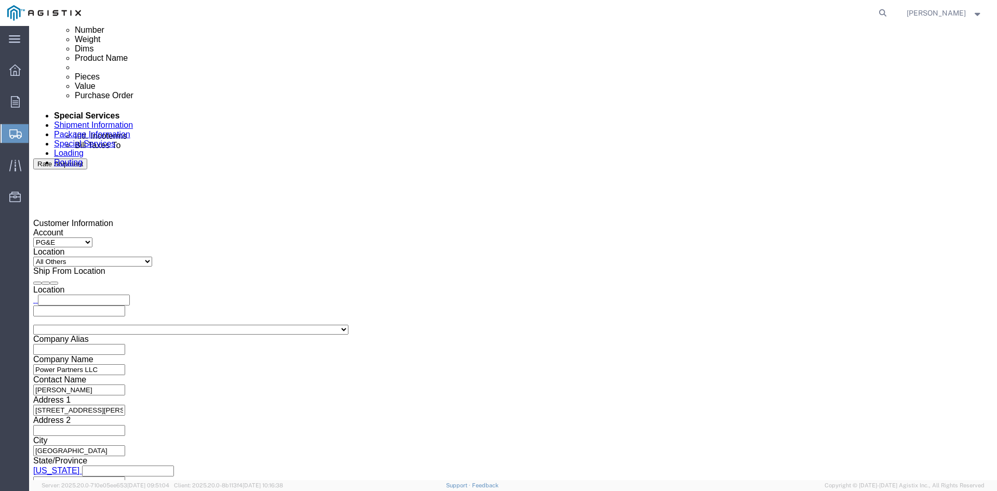
click input "text"
type input "[EMAIL_ADDRESS][DOMAIN_NAME]"
type input "[EMAIL_ADDRESS][DOMAIN_NAME],[DOMAIN_NAME][EMAIL_ADDRESS][DOMAIN_NAME]"
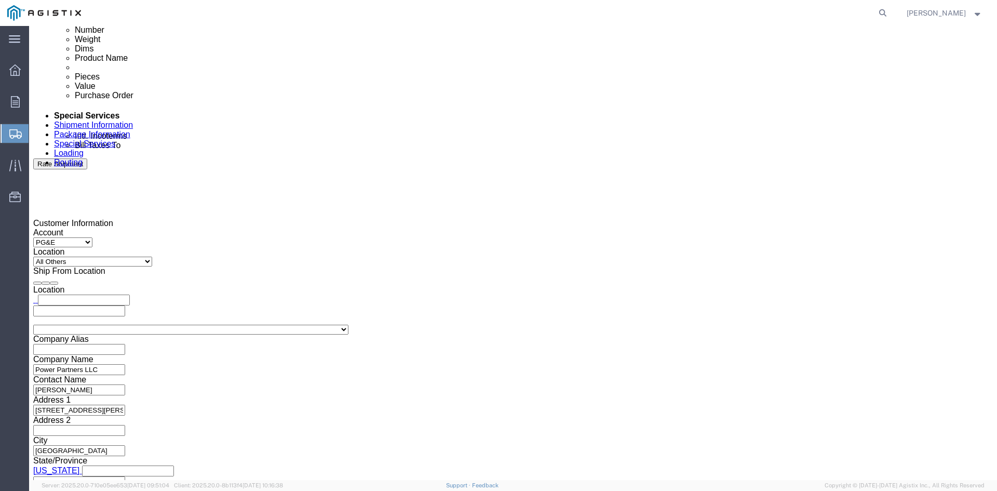
type input "z"
type input "[EMAIL_ADDRESS][DOMAIN_NAME],[DOMAIN_NAME][EMAIL_ADDRESS][DOMAIN_NAME],[PERSON_…"
type input "sh"
type input "[EMAIL_ADDRESS][DOMAIN_NAME],[DOMAIN_NAME][EMAIL_ADDRESS][DOMAIN_NAME],[EMAIL_A…"
type input "ke"
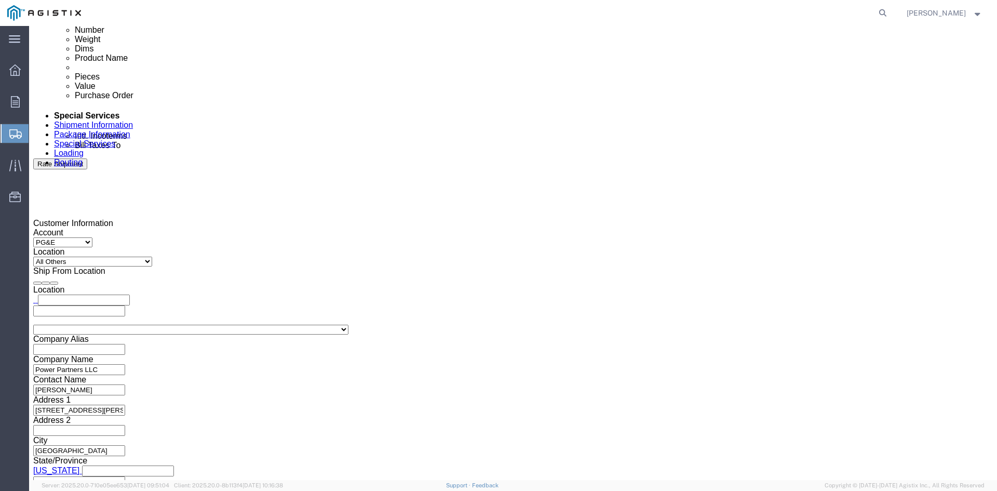
type input "[EMAIL_ADDRESS][DOMAIN_NAME],[DOMAIN_NAME][EMAIL_ADDRESS][DOMAIN_NAME],[EMAIL_A…"
type input "pri"
type input "[EMAIL_ADDRESS][DOMAIN_NAME],[DOMAIN_NAME][EMAIL_ADDRESS][DOMAIN_NAME],[EMAIL_A…"
drag, startPoint x: 304, startPoint y: 266, endPoint x: 449, endPoint y: 304, distance: 149.1
click div "To [EMAIL_ADDRESS][DOMAIN_NAME] (new) [EMAIL_ADDRESS][DOMAIN_NAME] (new) [EMAIL…"
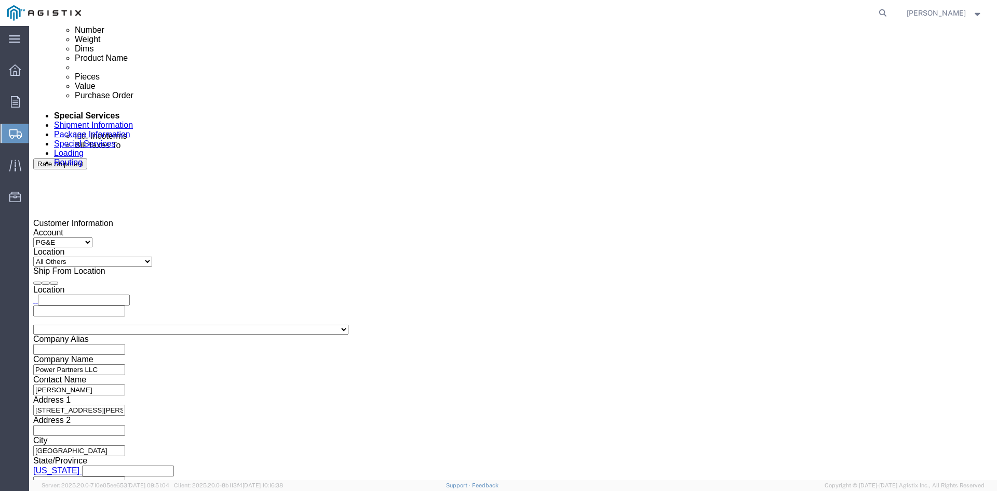
click button "Rate Shipment"
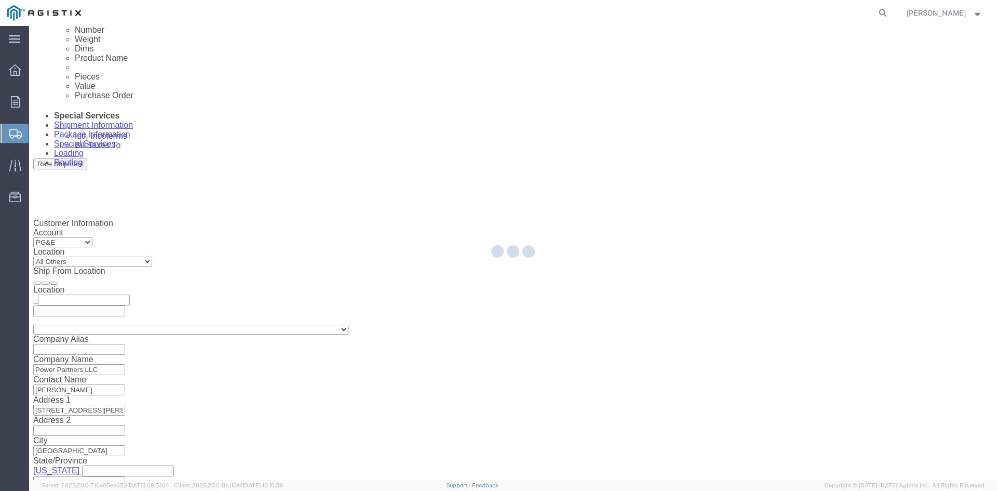
scroll to position [0, 0]
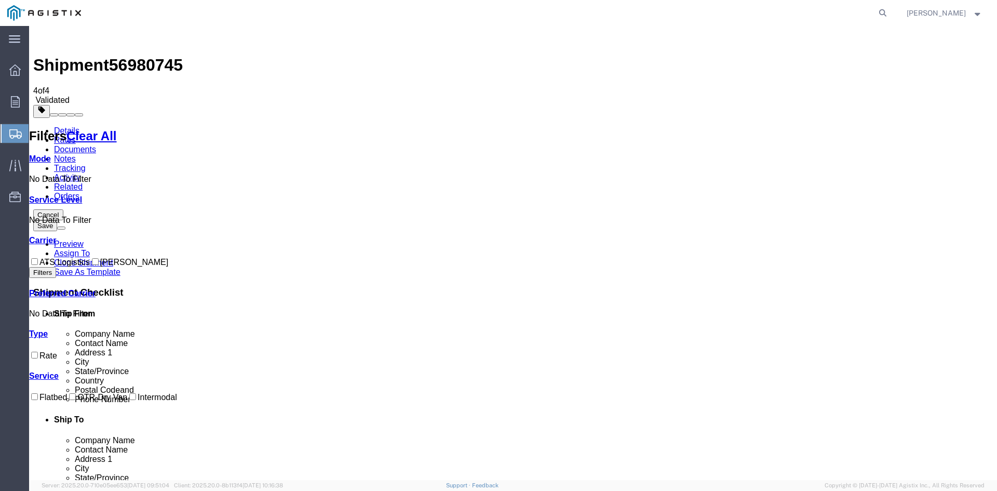
click at [38, 258] on input "ATS Logistics" at bounding box center [34, 261] width 7 height 7
checkbox input "true"
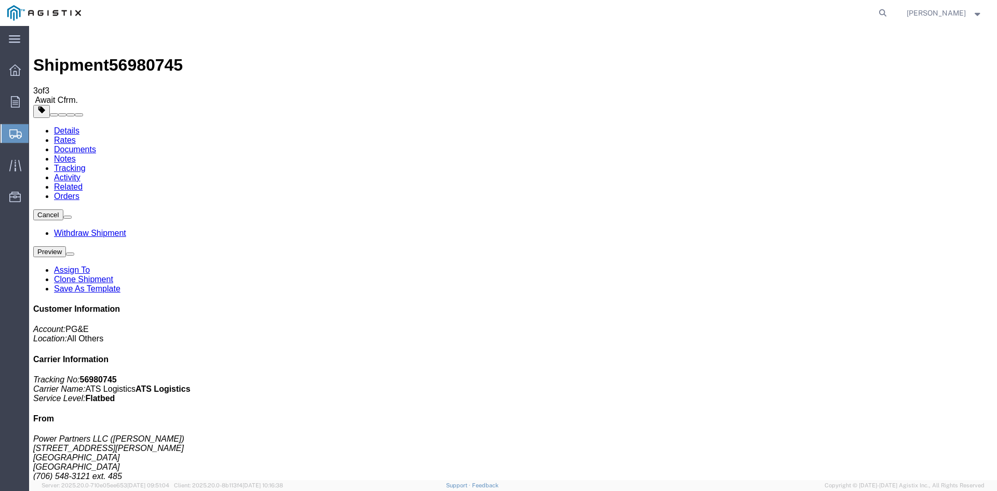
click at [0, 0] on span "Shipment Manager" at bounding box center [0, 0] width 0 height 0
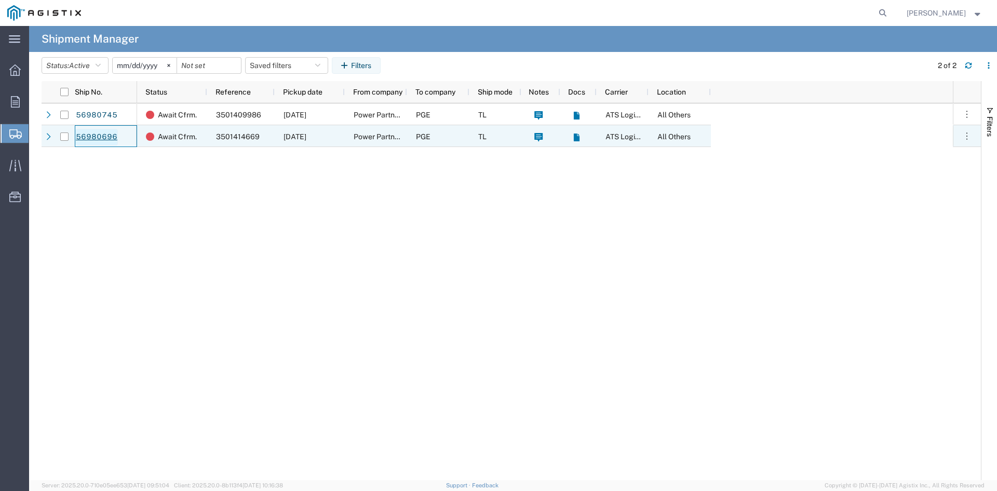
click at [95, 138] on link "56980696" at bounding box center [96, 137] width 43 height 17
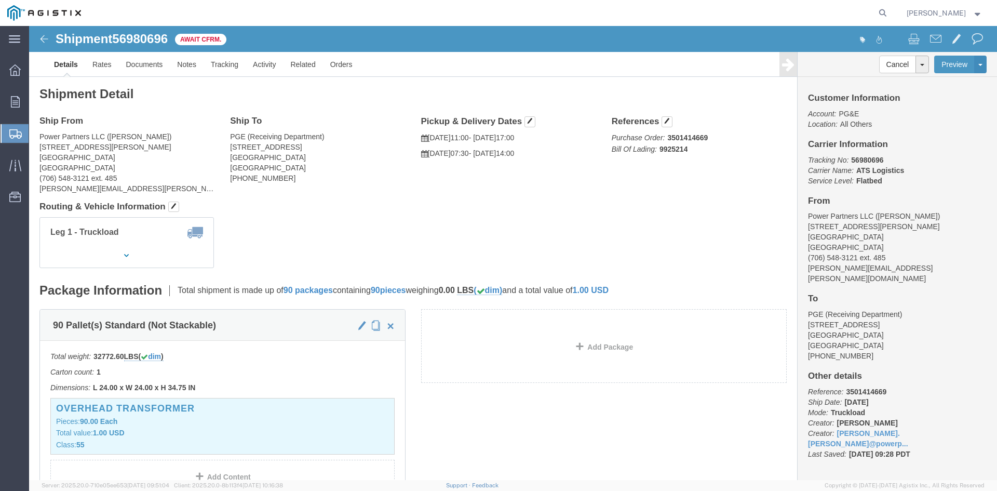
click at [0, 0] on span "Create Shipment" at bounding box center [0, 0] width 0 height 0
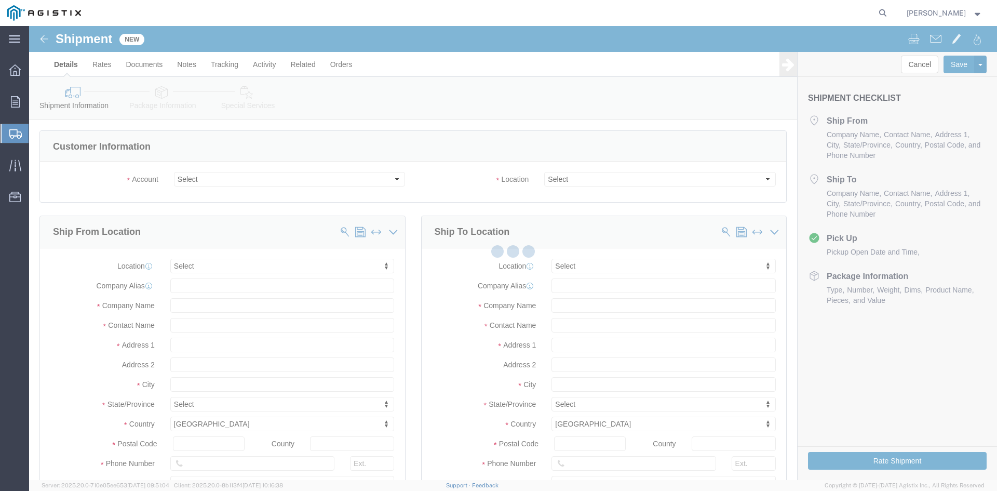
select select
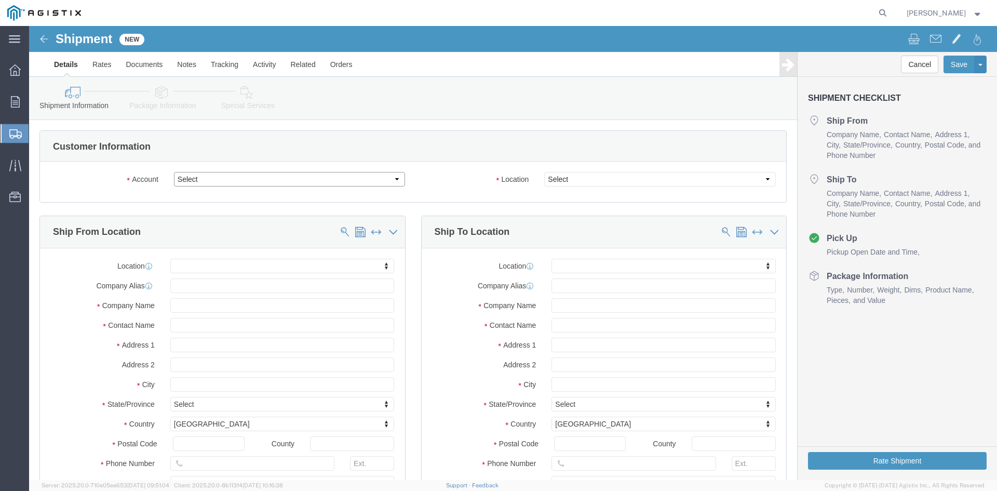
click select "Select PG&E Power Partners"
select select "9596"
click select "Select PG&E Power Partners"
select select
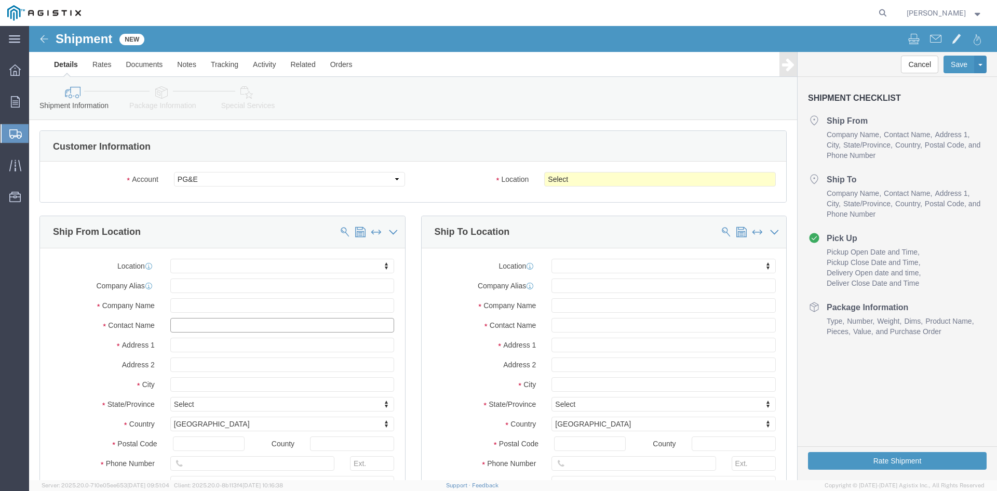
drag, startPoint x: 144, startPoint y: 298, endPoint x: 223, endPoint y: 299, distance: 78.9
click input "text"
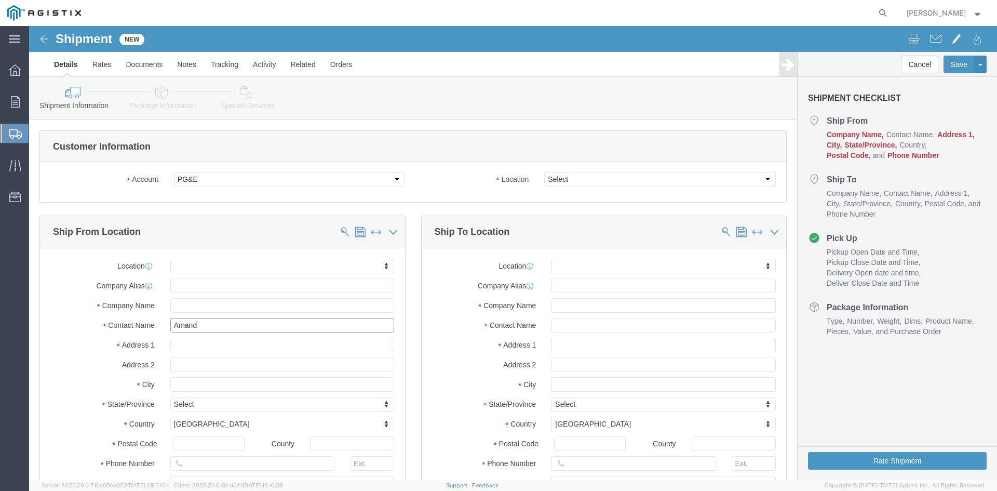
type input "[PERSON_NAME]"
click p "- Power Partners LLC - ([PERSON_NAME]) [STREET_ADDRESS][PERSON_NAME]"
select select "GA"
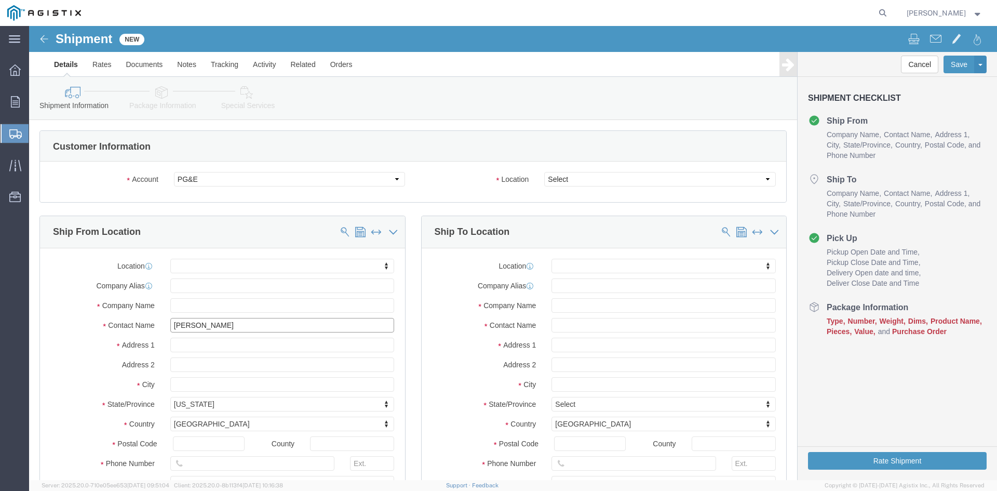
type input "[PERSON_NAME]"
click select "Select All Others [GEOGRAPHIC_DATA] [GEOGRAPHIC_DATA] [GEOGRAPHIC_DATA] [GEOGRA…"
select select "23082"
click select "Select All Others [GEOGRAPHIC_DATA] [GEOGRAPHIC_DATA] [GEOGRAPHIC_DATA] [GEOGRA…"
click input "text"
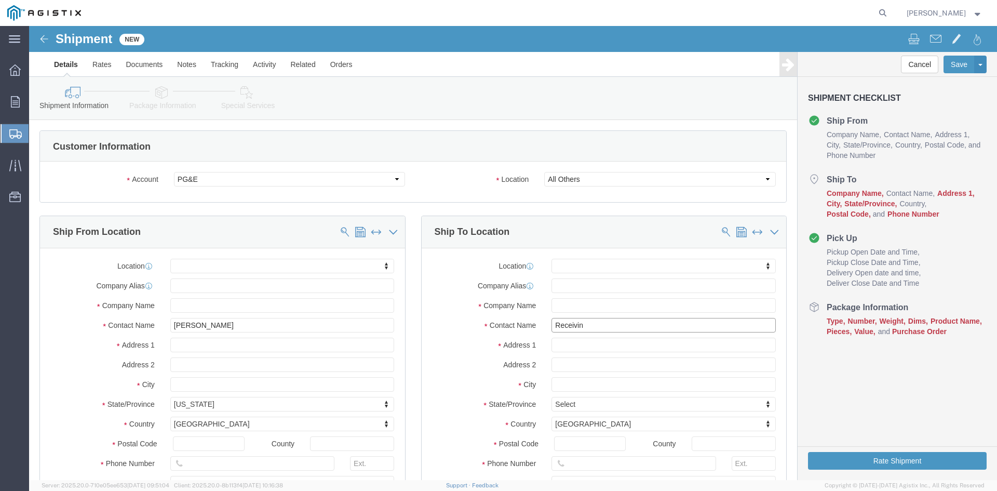
type input "Receiving"
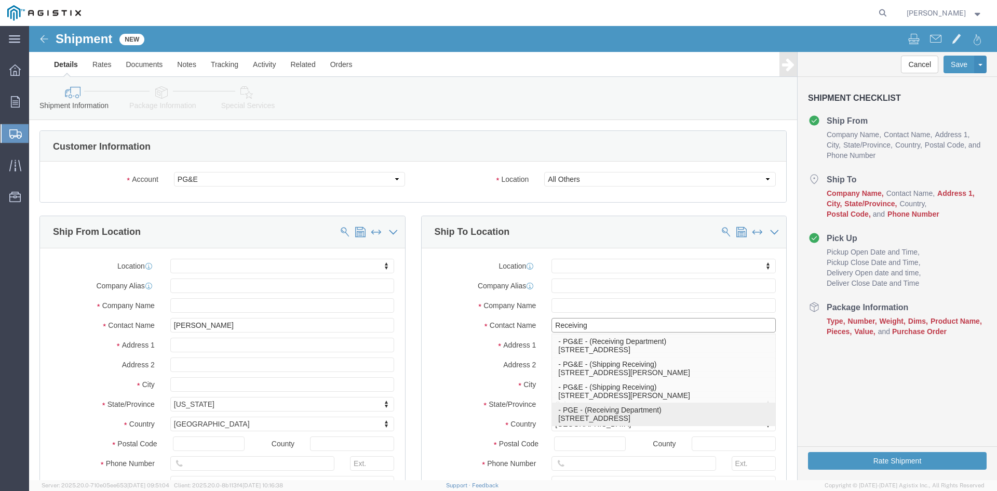
click p "- PGE - (Receiving Department) [STREET_ADDRESS]"
select select "CA"
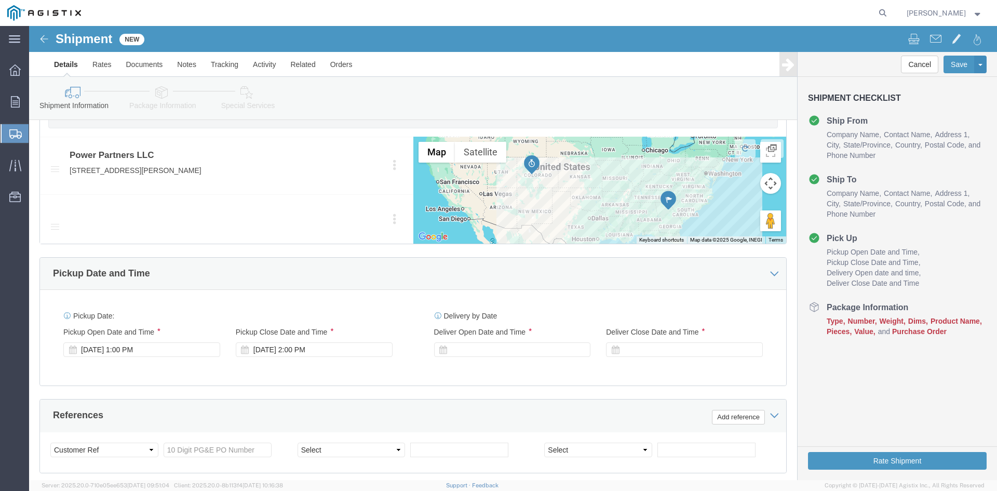
scroll to position [571, 0]
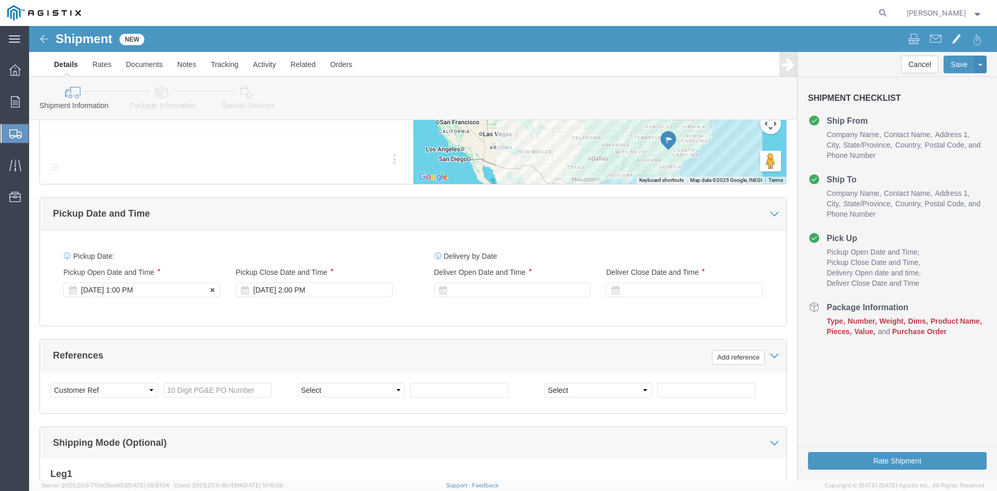
type input "Receiving Department"
click div "Pickup Start Date Pickup Start Time Pickup Open Date and Time [DATE] 1:00 PM"
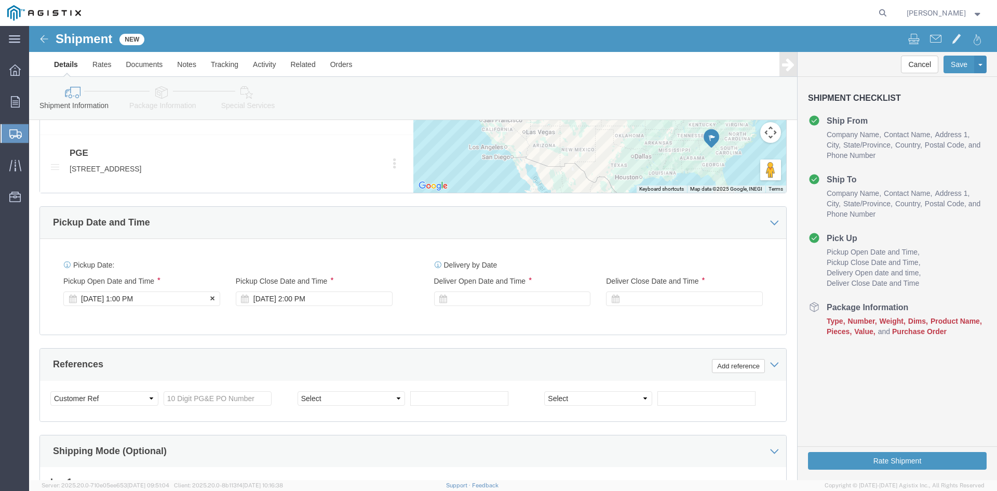
click div "[DATE] 1:00 PM"
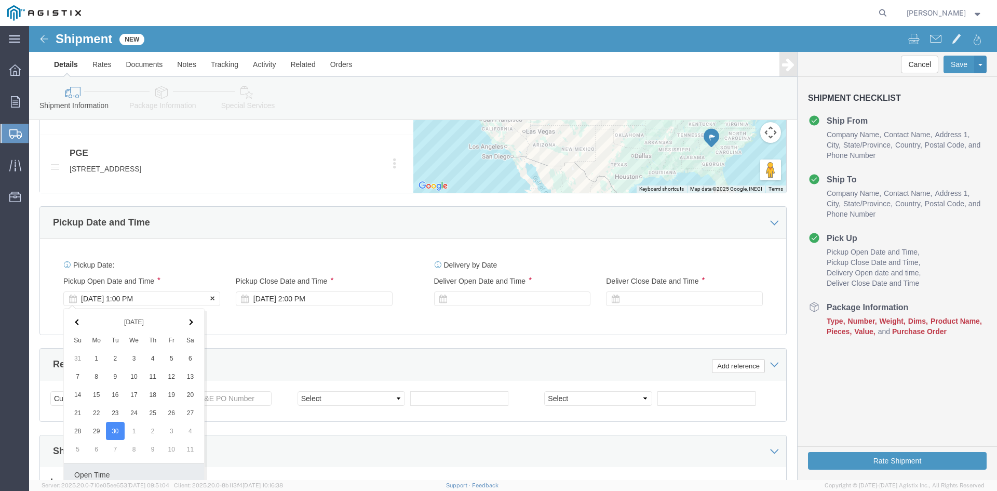
scroll to position [743, 0]
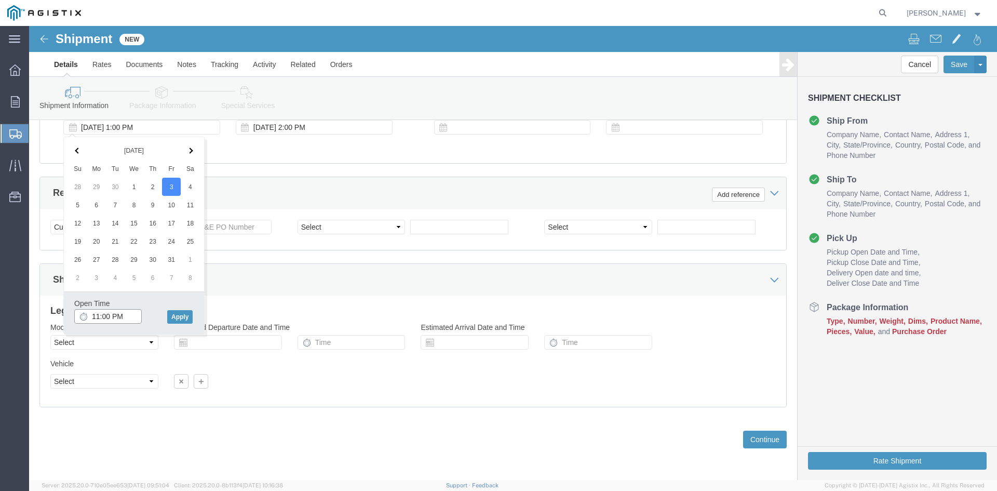
click input "11:00 PM"
type input "11:00 AM"
click button "Apply"
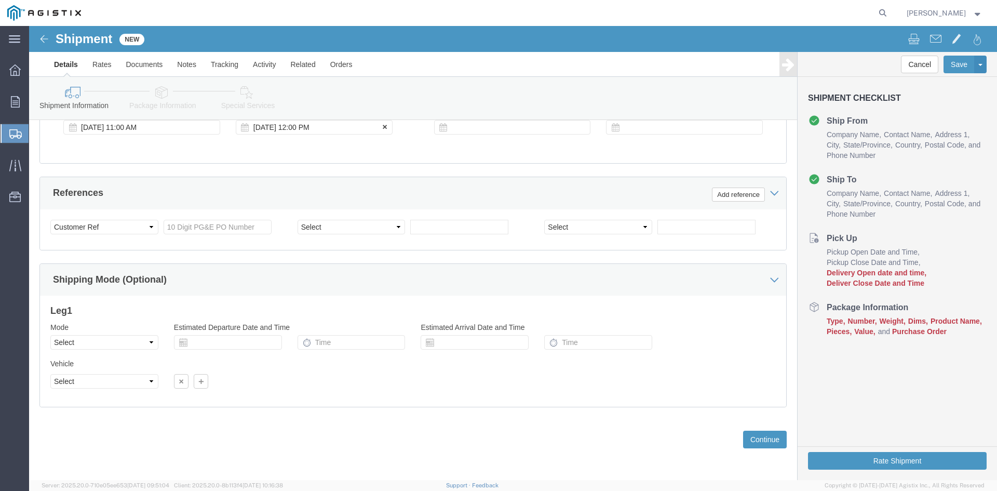
click div "[DATE] 12:00 PM"
type input "5:00 PM"
click button "Apply"
click div
click input "6:00 PM"
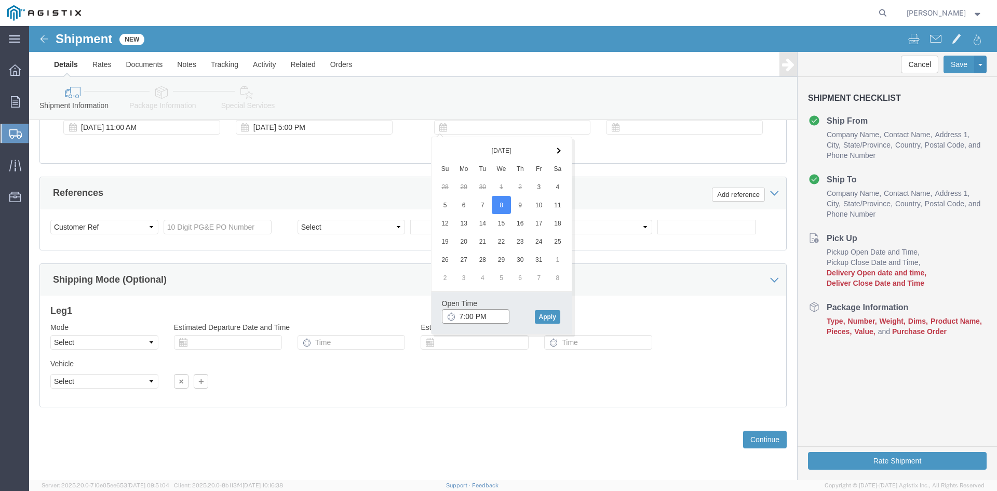
click input "7:00 PM"
drag, startPoint x: 454, startPoint y: 289, endPoint x: 462, endPoint y: 289, distance: 7.8
click input "7:30 PM"
type input "7:30 AM"
click button "Apply"
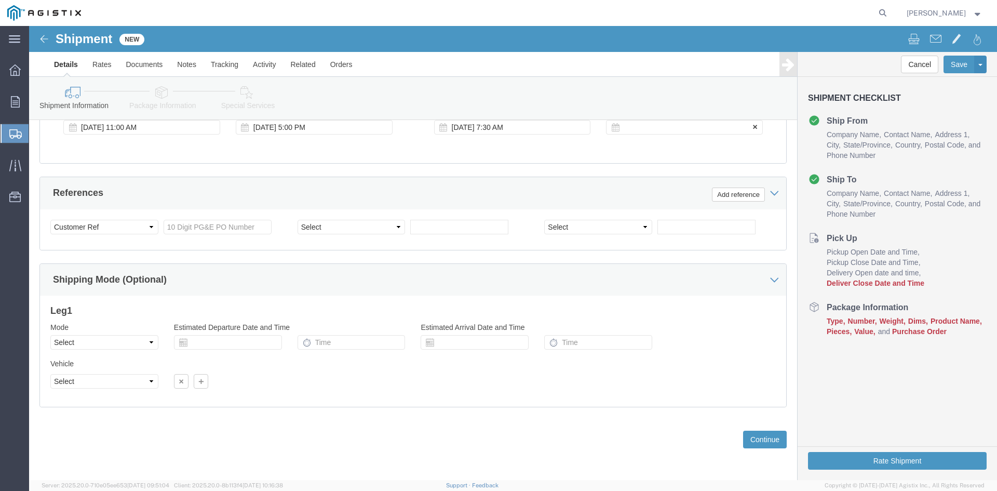
click div
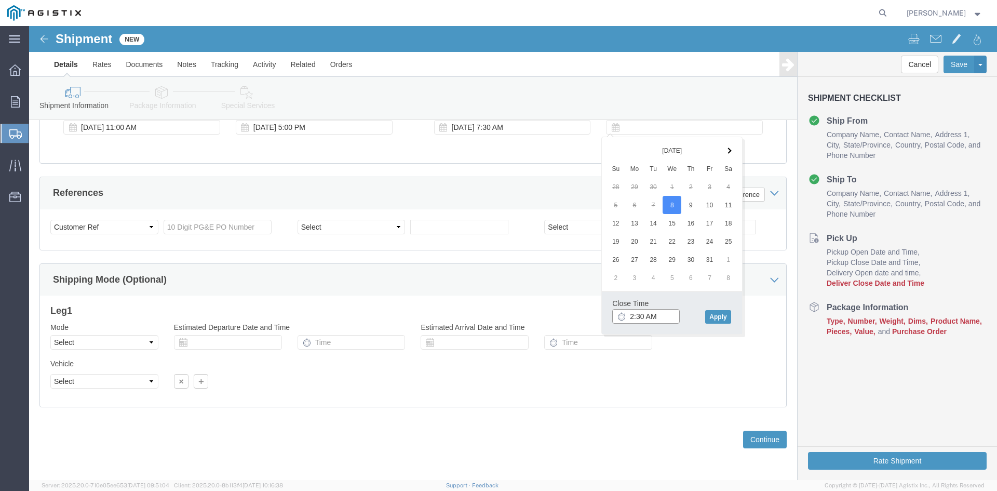
click input "2:30 AM"
click input "2:00 AM"
type input "2:00 PM"
click button "Apply"
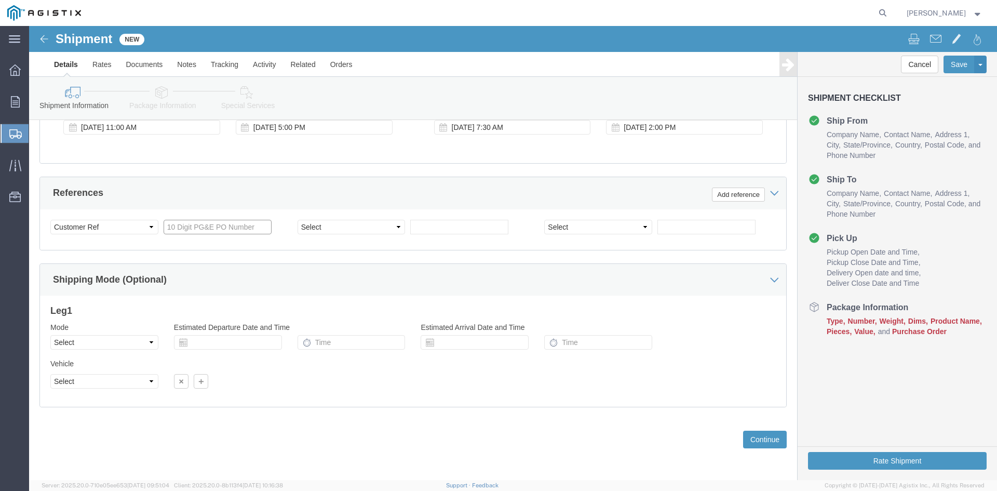
click input "text"
type input "3501410504"
click select "Select Account Type Activity ID Airline Appointment Number ASN Batch Request # …"
select select "BOL"
click select "Select Account Type Activity ID Airline Appointment Number ASN Batch Request # …"
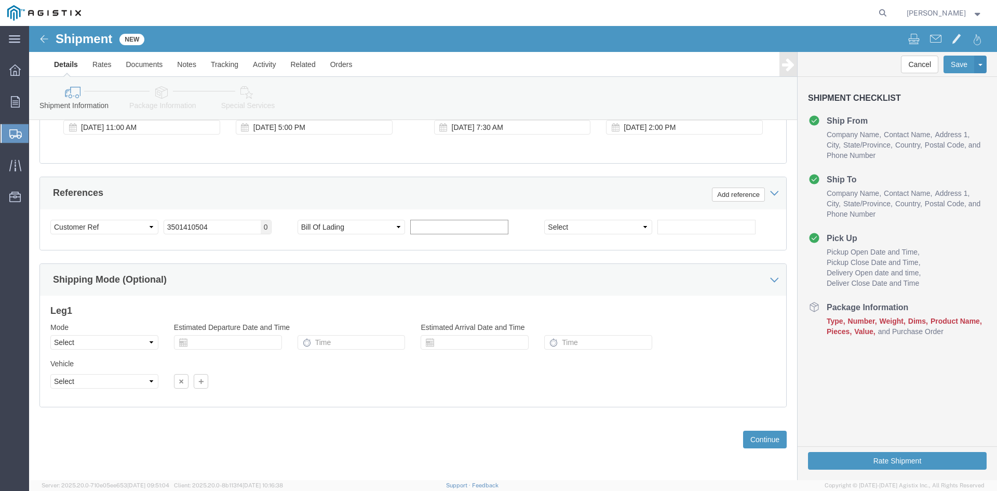
click input "text"
type input "9925216"
click select "Select Air Less than Truckload Multi-Leg Ocean Freight Rail Small Parcel Truckl…"
select select "TL"
click select "Select Air Less than Truckload Multi-Leg Ocean Freight Rail Small Parcel Truckl…"
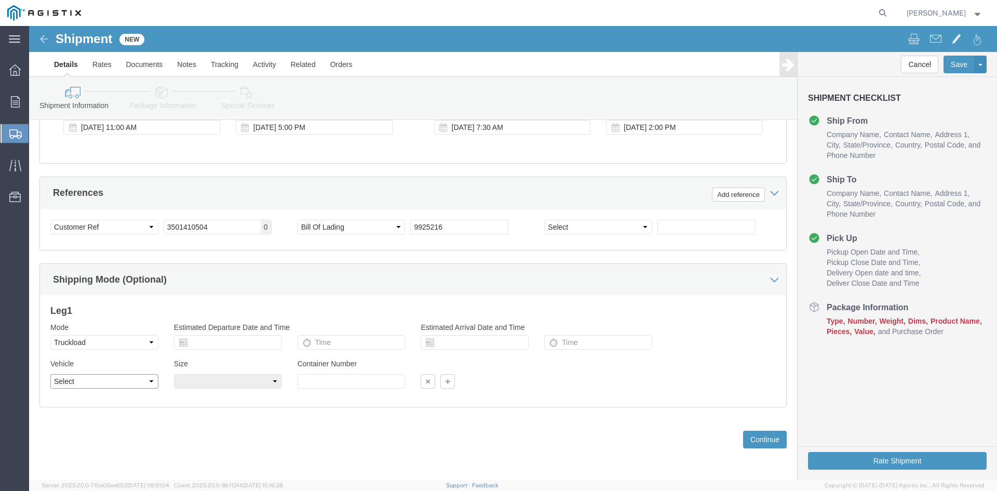
click select "Select 1-Ton (PSS) 10 Wheel 10 Yard Dump Truck 20 Yard Dump Truck Bobtail Botto…"
select select "FLBD"
click select "Select 1-Ton (PSS) 10 Wheel 10 Yard Dump Truck 20 Yard Dump Truck Bobtail Botto…"
click button "Continue"
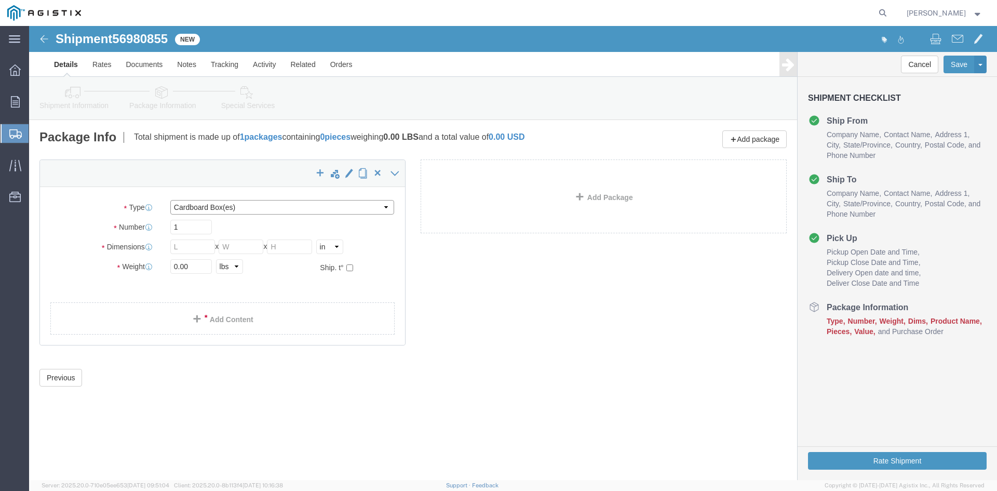
click select "Select Bulk Bundle(s) Cardboard Box(es) Carton(s) Crate(s) Drum(s) (Fiberboard)…"
select select "PSNS"
click select "Select Bulk Bundle(s) Cardboard Box(es) Carton(s) Crate(s) Drum(s) (Fiberboard)…"
click input "text"
type input "1"
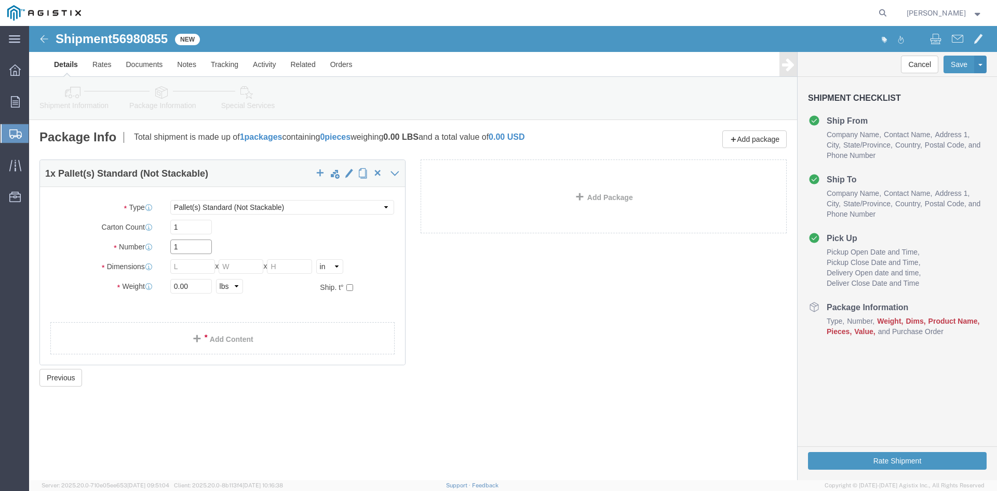
drag, startPoint x: 152, startPoint y: 219, endPoint x: 131, endPoint y: 220, distance: 21.3
click div "Number 1"
type input "55"
click input "text"
type input "30"
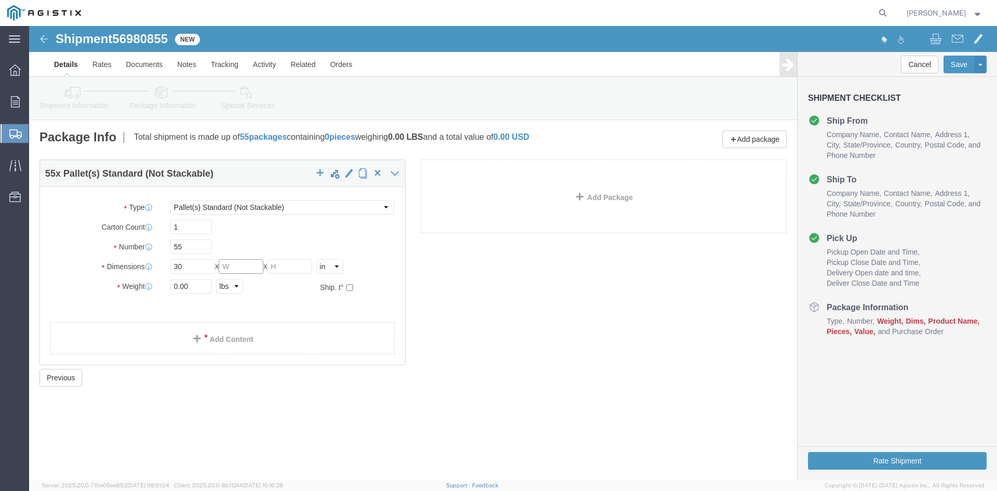
drag, startPoint x: 200, startPoint y: 237, endPoint x: 220, endPoint y: 231, distance: 20.5
click input "text"
type input "30"
drag, startPoint x: 254, startPoint y: 239, endPoint x: 260, endPoint y: 238, distance: 5.9
click input "text"
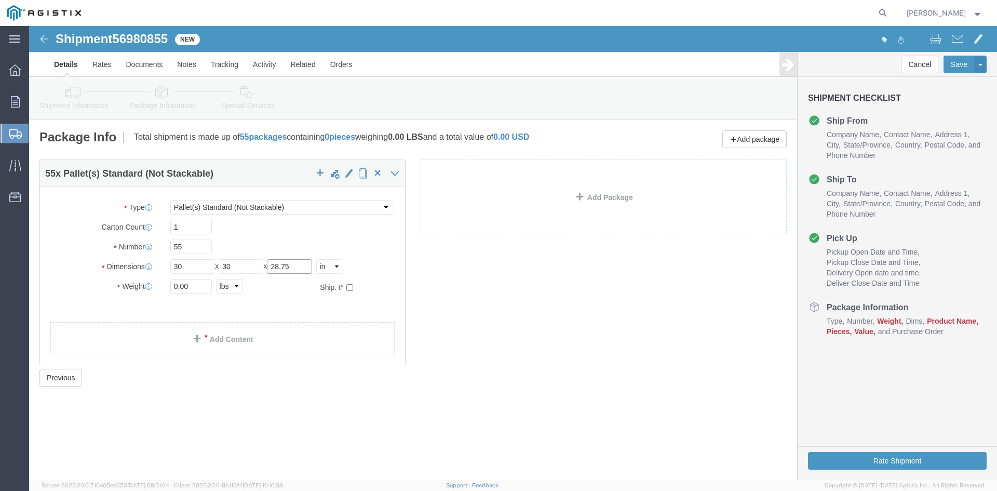
type input "28.75"
drag, startPoint x: 160, startPoint y: 260, endPoint x: 105, endPoint y: 260, distance: 55.0
click div "Weight 0.00 Select kgs lbs Ship. t°"
type input "33008.25"
click link "Add Content"
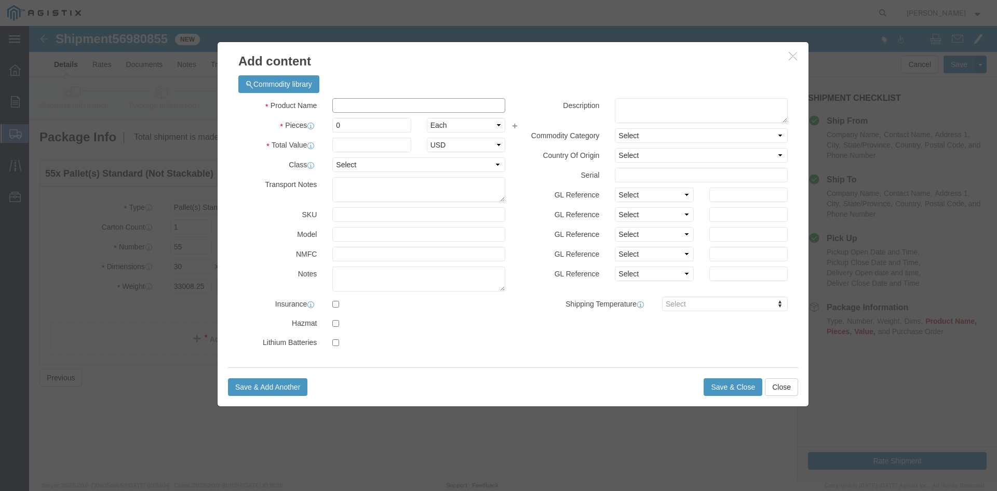
click input "text"
paste input "Overhead Transformer"
type input "Overhead Transformer"
drag, startPoint x: 319, startPoint y: 97, endPoint x: 275, endPoint y: 97, distance: 44.1
click div "Pieces 0 Select Bag Barrels 100Board Feet Bottle Box Blister Pack Carats Can Ca…"
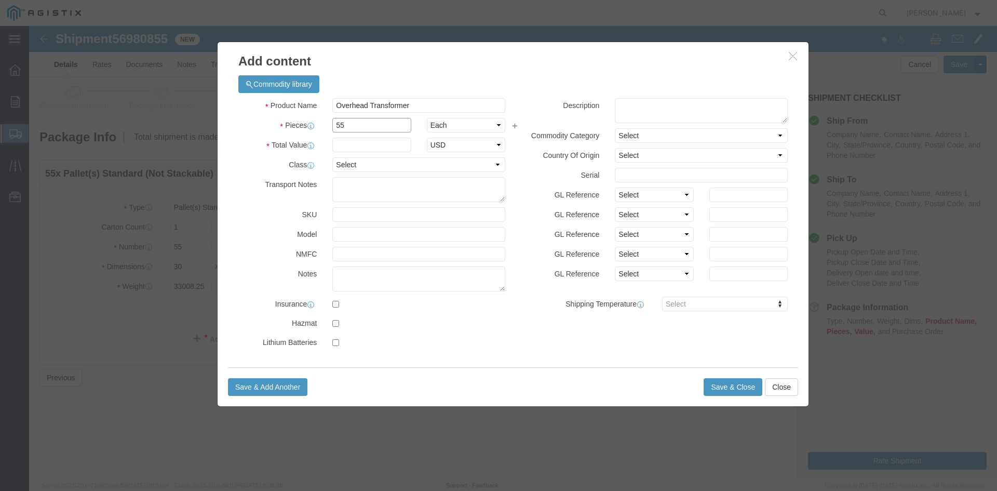
type input "55"
click input "text"
type input "1"
click select "Select 50 55 60 65 70 85 92.5 100 125 175 250 300 400"
select select "55"
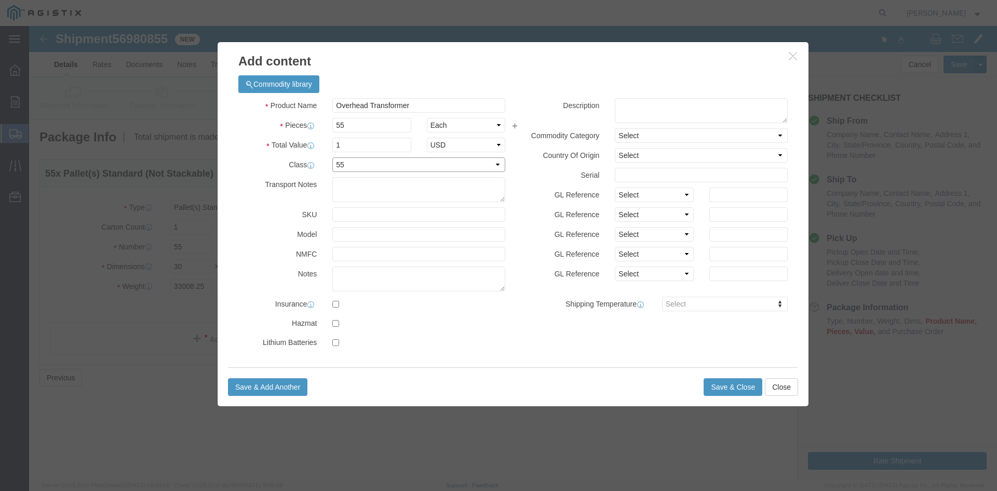
click select "Select 50 55 60 65 70 85 92.5 100 125 175 250 300 400"
click button "Save & Close"
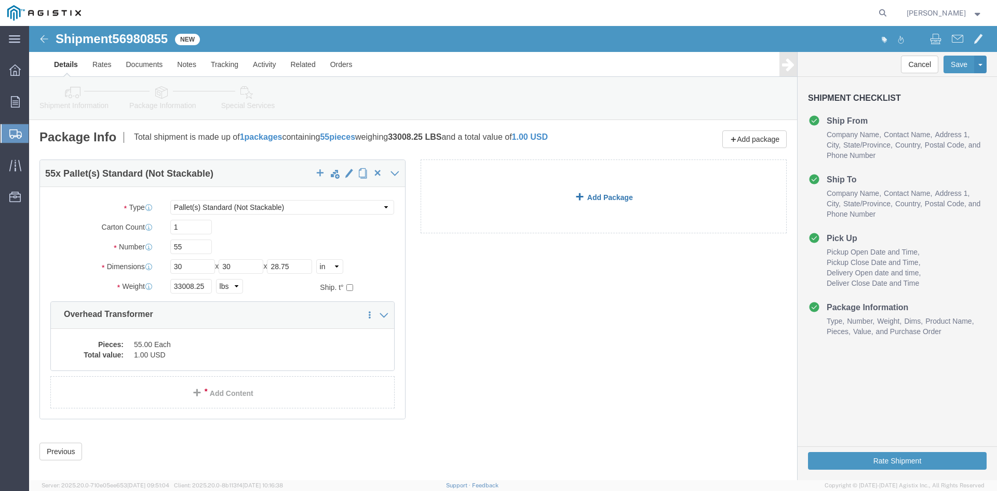
click link "Add Package"
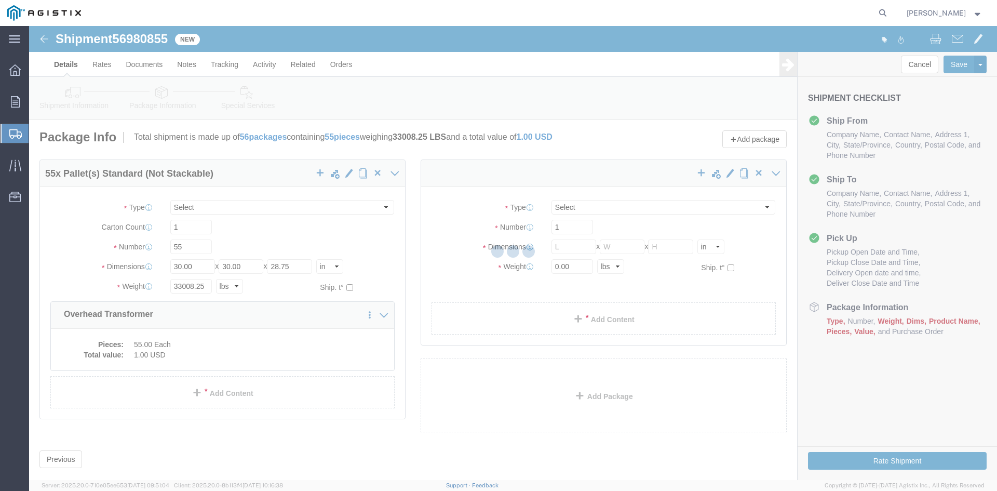
select select "PSNS"
select select "CBOX"
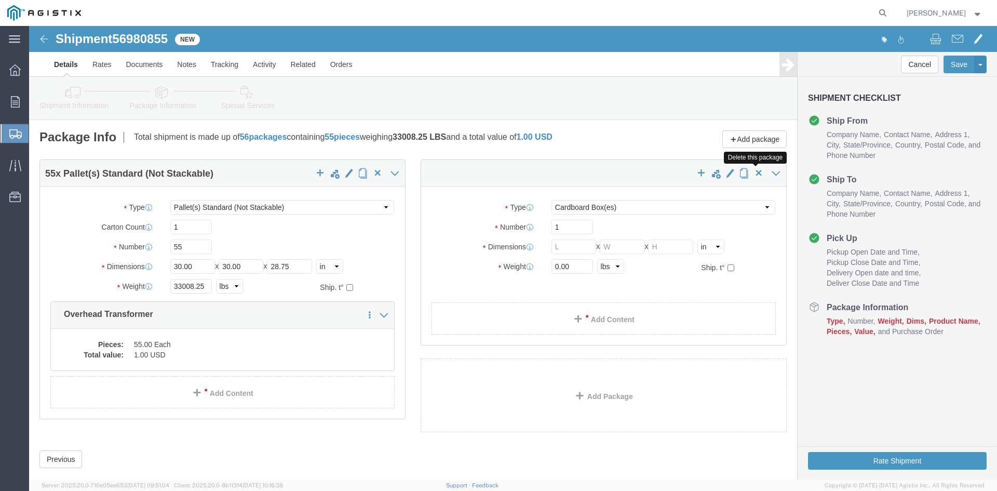
click span "button"
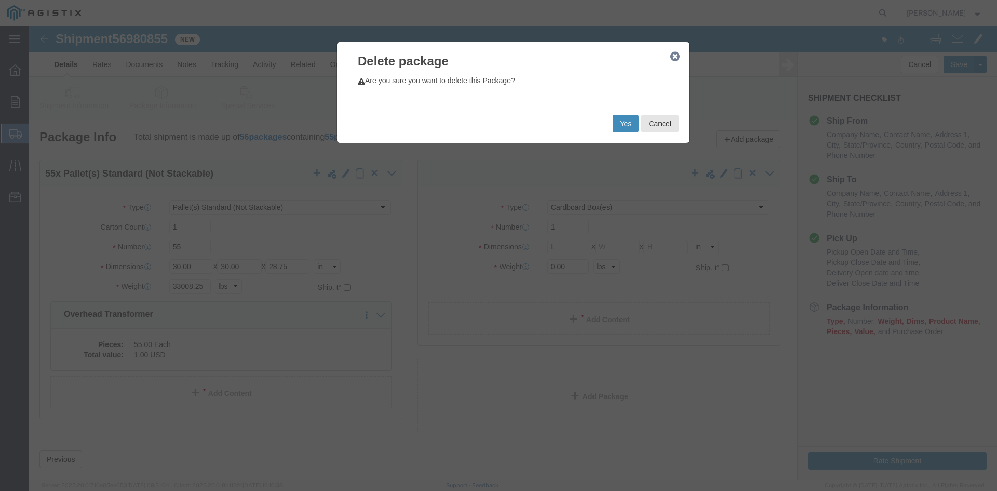
click button "Yes"
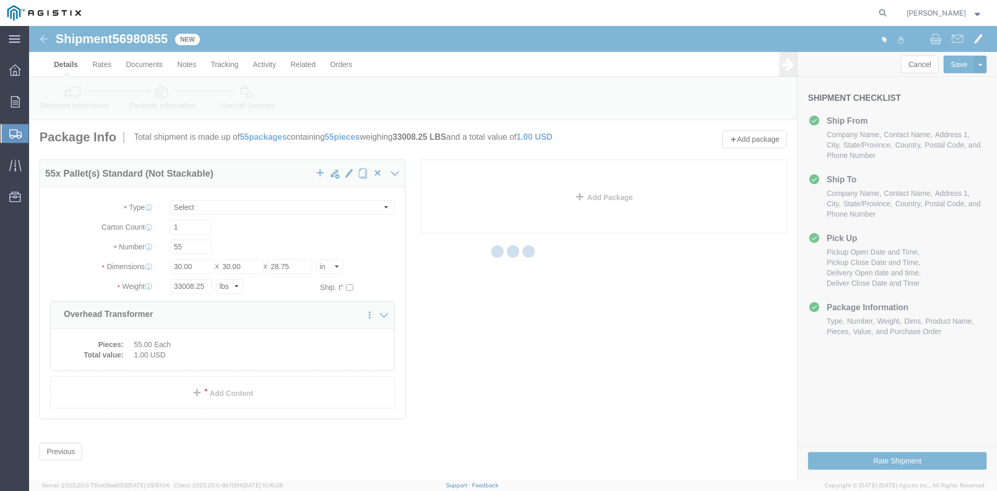
select select "PSNS"
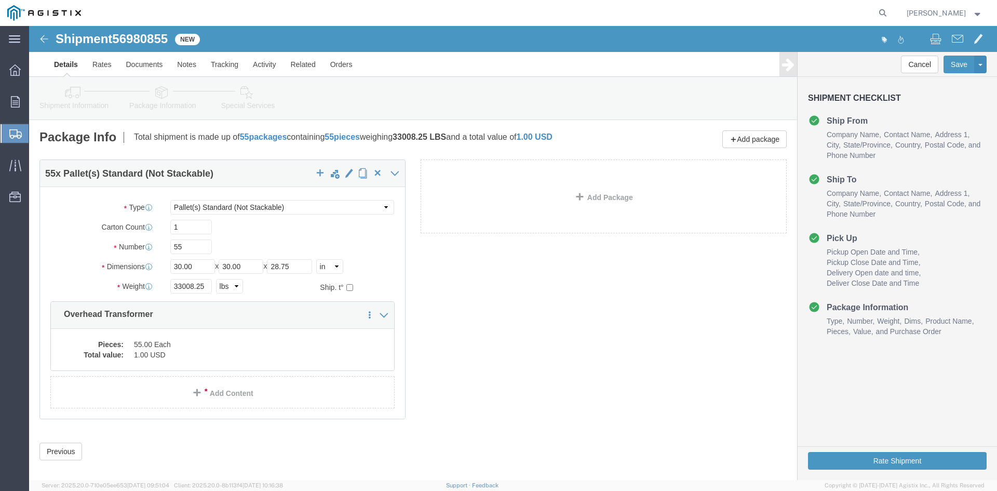
click icon
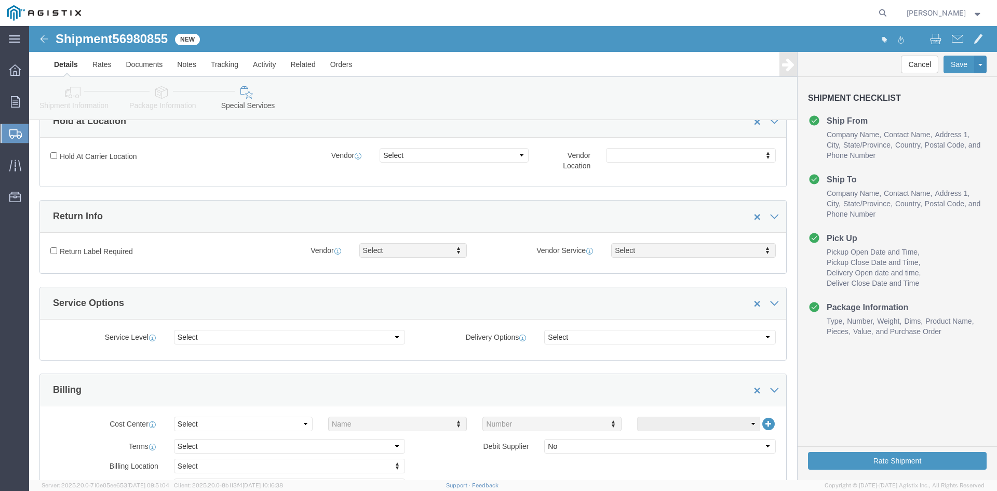
scroll to position [415, 0]
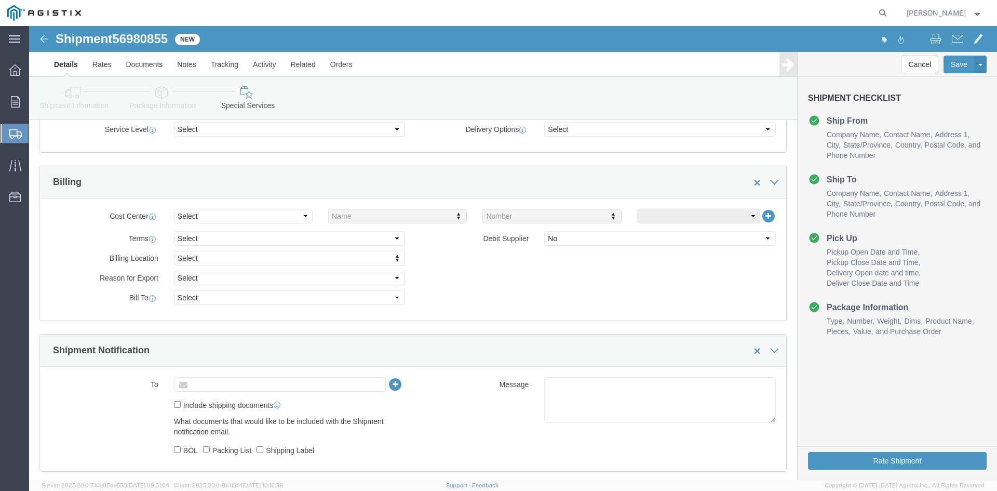
click input "text"
type input "[EMAIL_ADDRESS][DOMAIN_NAME]"
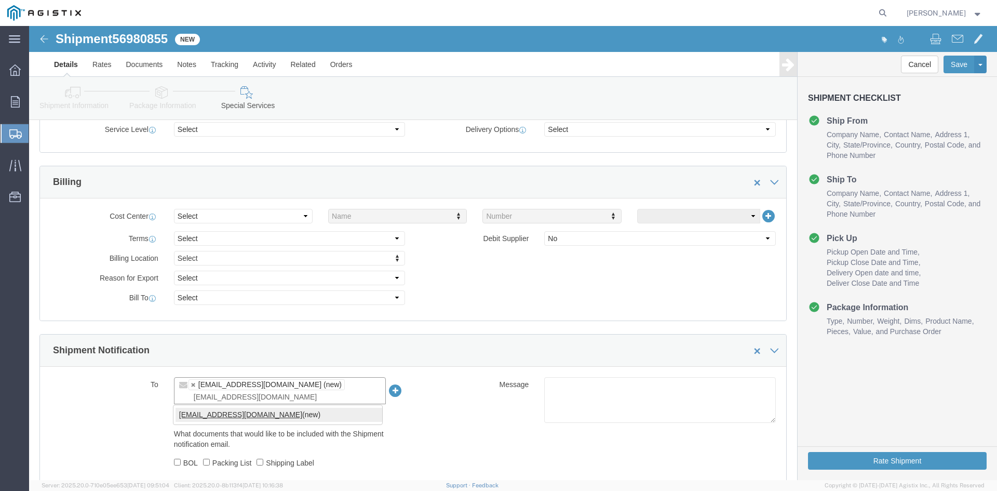
type input "[EMAIL_ADDRESS][DOMAIN_NAME]"
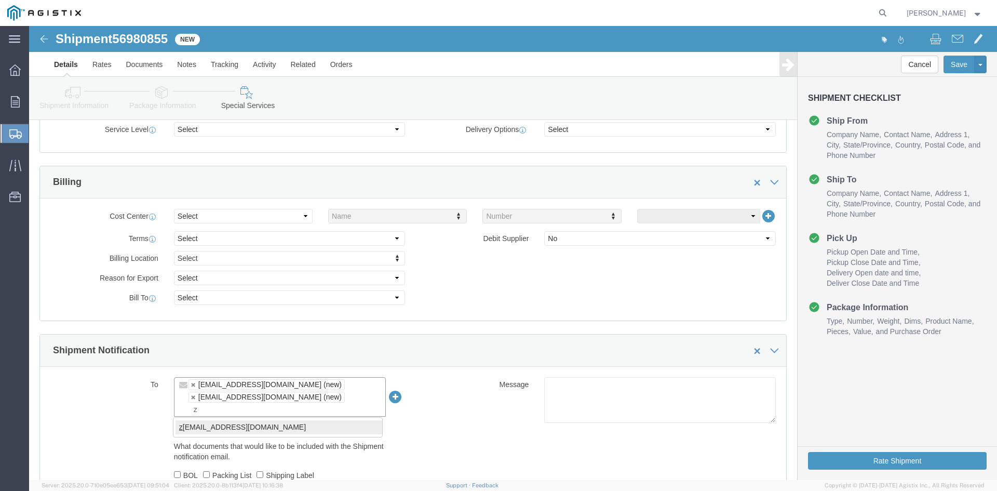
type input "z"
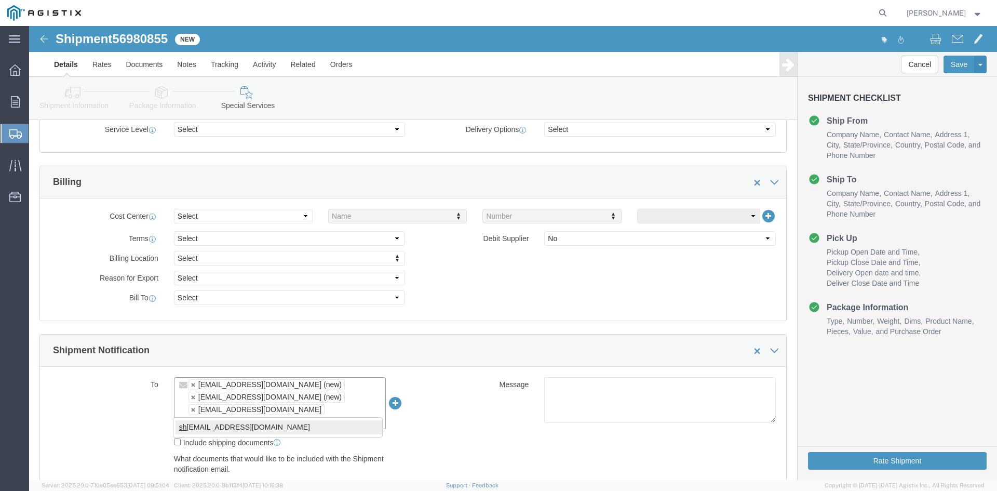
type input "sh"
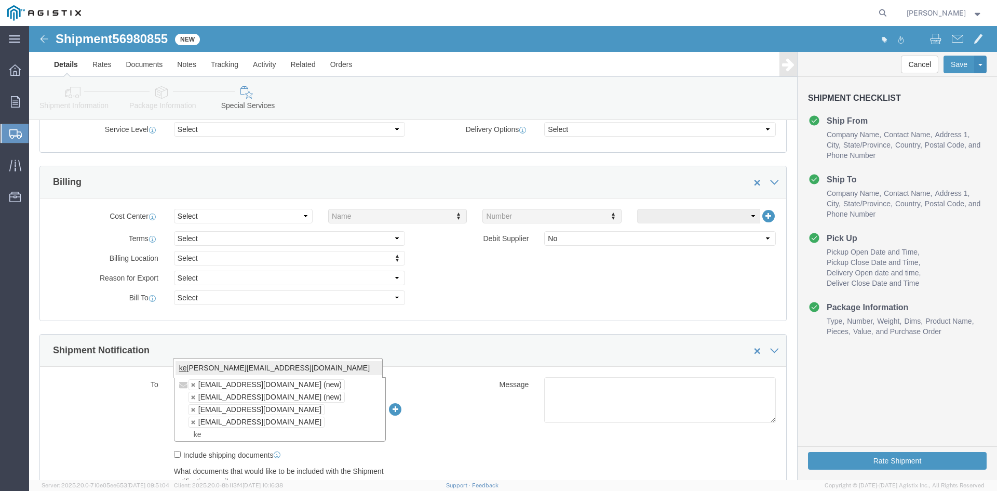
type input "ke"
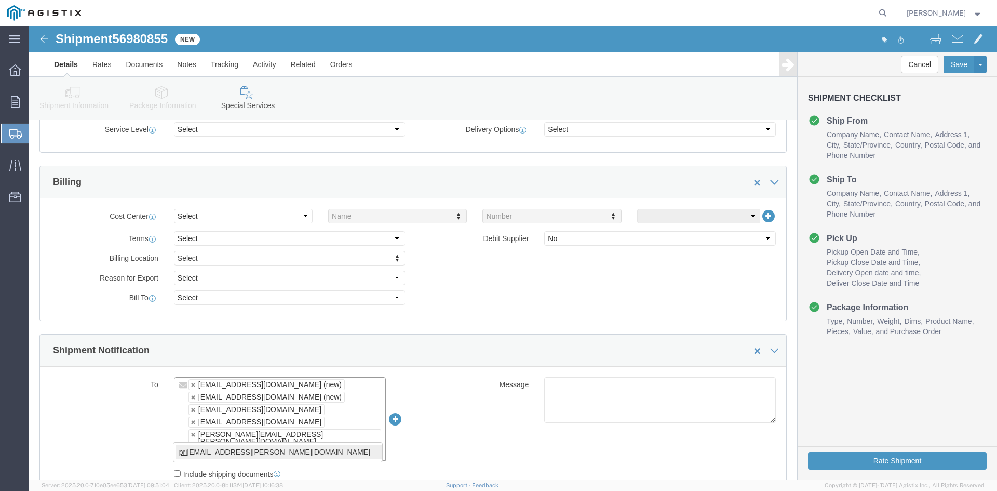
type input "pri"
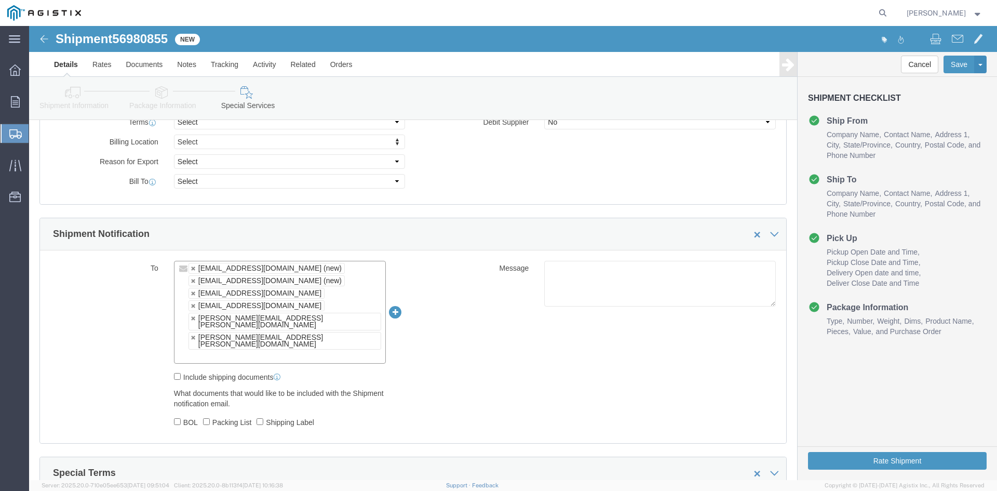
scroll to position [571, 0]
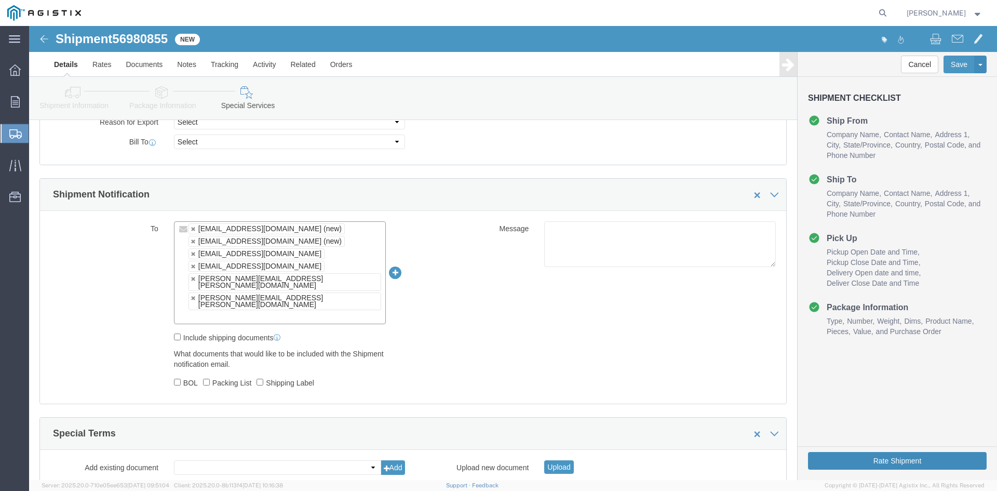
click button "Rate Shipment"
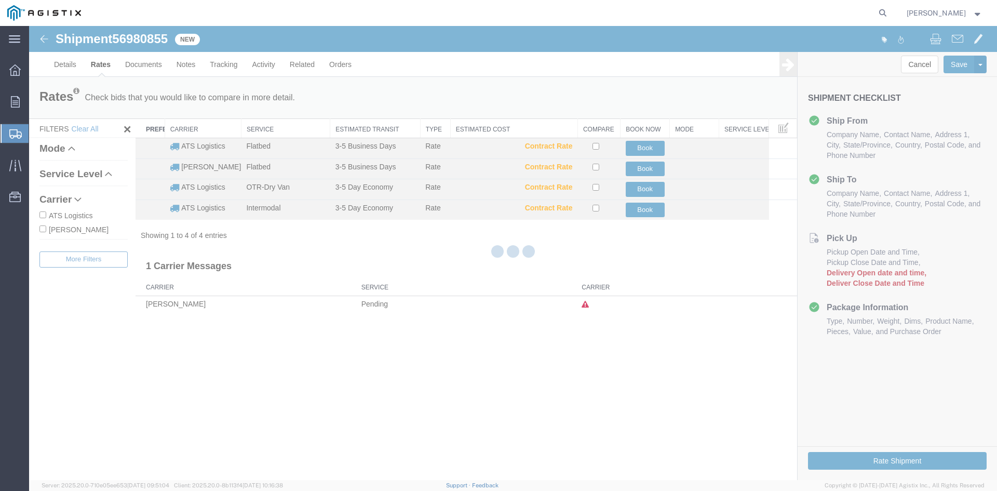
scroll to position [0, 0]
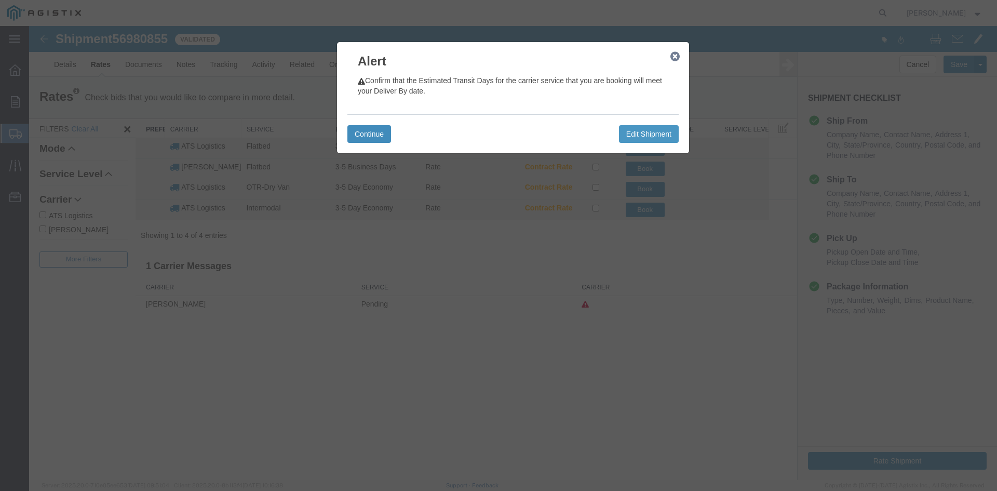
click at [366, 134] on button "Continue" at bounding box center [369, 134] width 44 height 18
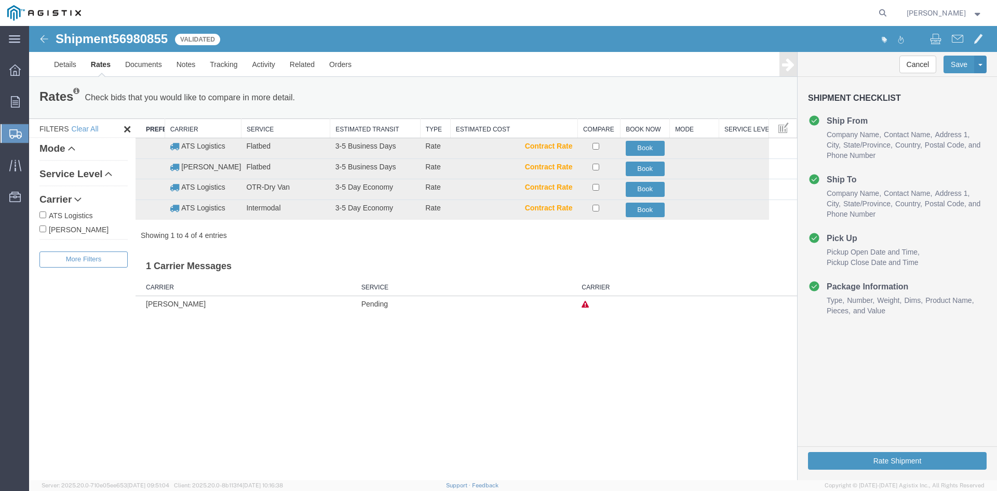
click at [43, 214] on input "ATS Logistics" at bounding box center [42, 214] width 7 height 7
checkbox input "true"
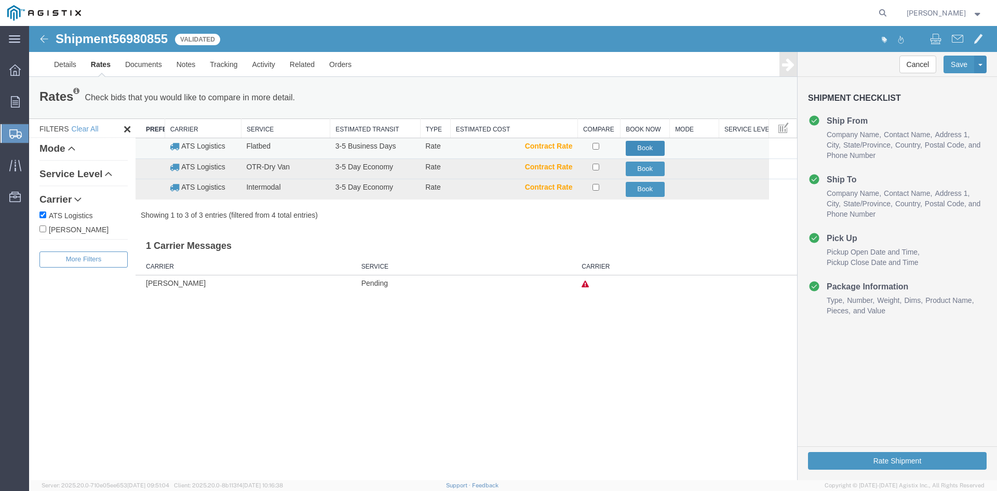
click at [652, 147] on button "Book" at bounding box center [645, 148] width 39 height 15
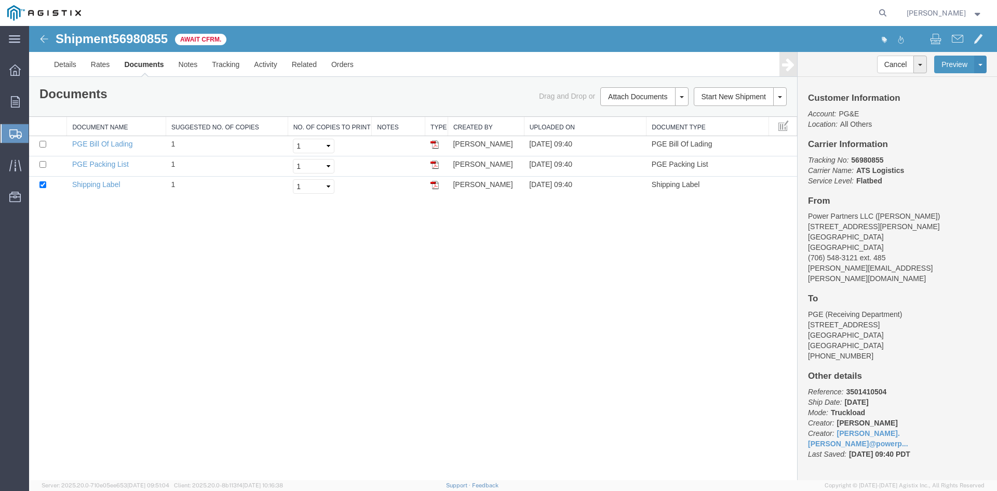
click at [0, 0] on span "Create Shipment" at bounding box center [0, 0] width 0 height 0
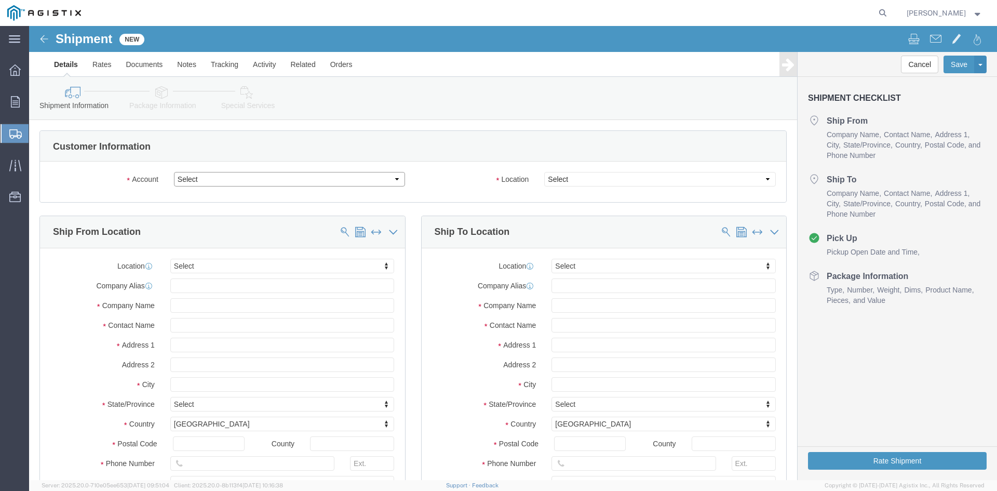
click select "Select PG&E Power Partners"
select select "9596"
click select "Select PG&E Power Partners"
select select
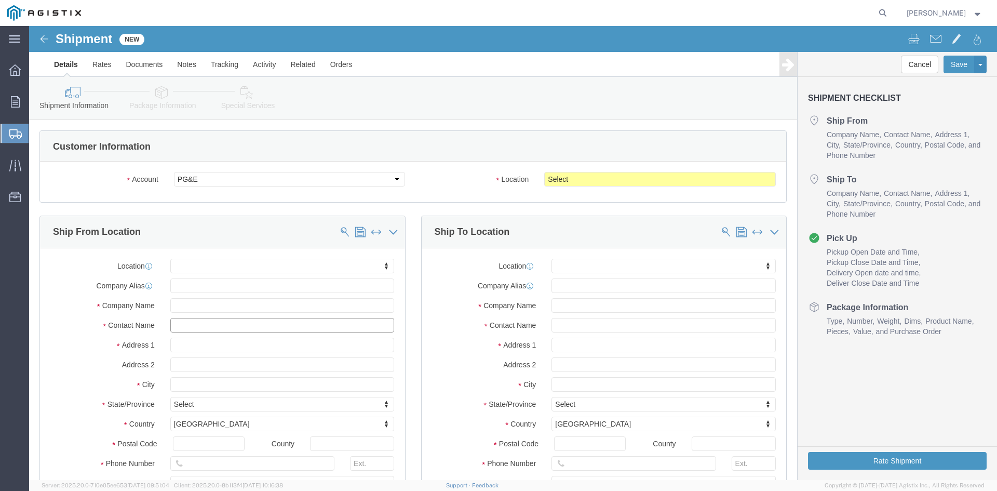
click input "text"
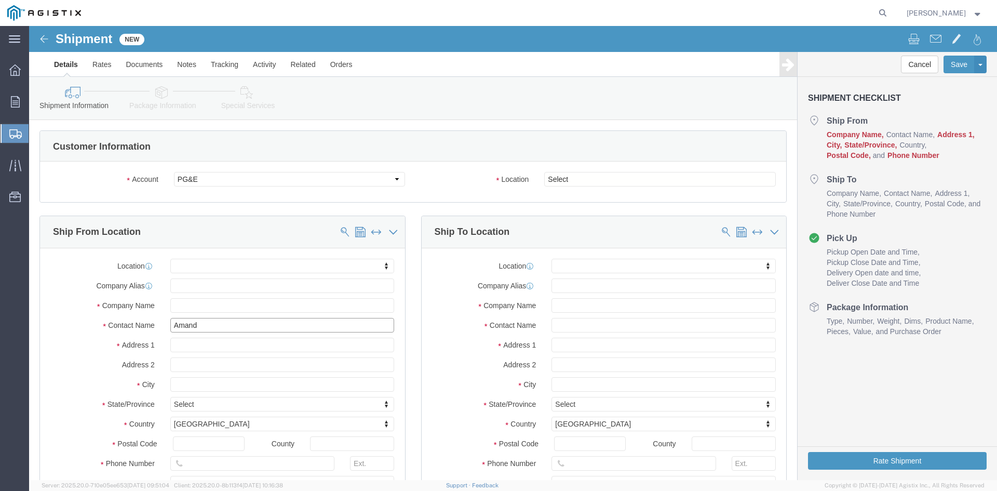
type input "[PERSON_NAME]"
click p "- Power Partners LLC - ([PERSON_NAME]) [STREET_ADDRESS][PERSON_NAME]"
select select "GA"
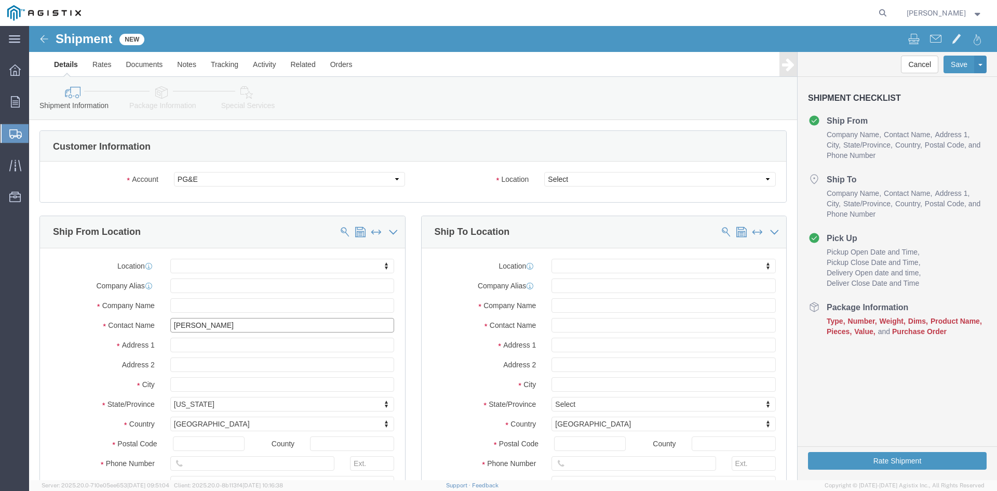
type input "[PERSON_NAME]"
click select "Select All Others [GEOGRAPHIC_DATA] [GEOGRAPHIC_DATA] [GEOGRAPHIC_DATA] [GEOGRA…"
select select "23082"
click select "Select All Others [GEOGRAPHIC_DATA] [GEOGRAPHIC_DATA] [GEOGRAPHIC_DATA] [GEOGRA…"
click input "text"
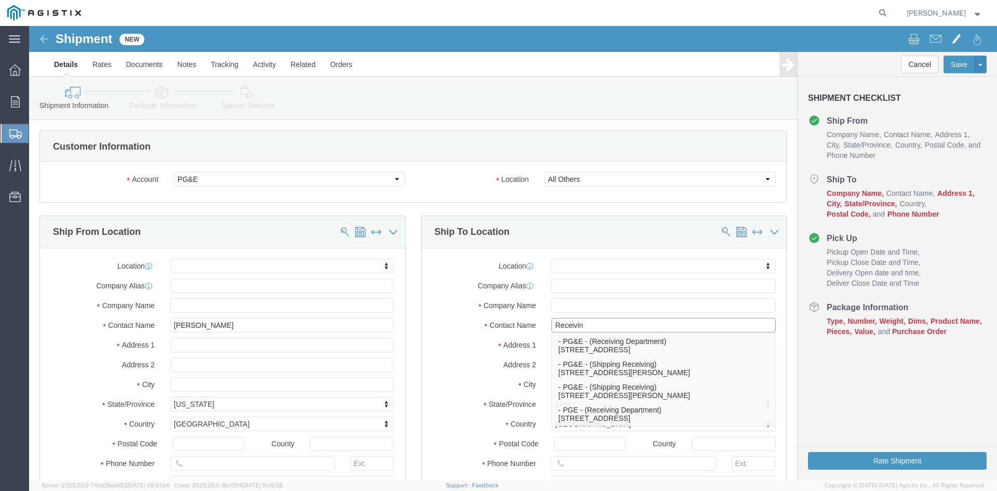
type input "Receiving"
click p "- PGE - (Receiving Department) [STREET_ADDRESS]"
select select "CA"
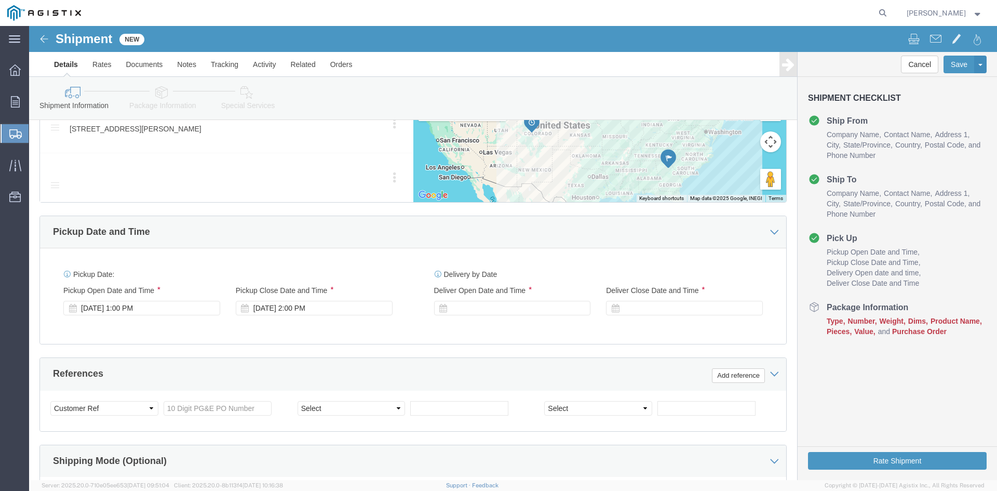
scroll to position [571, 0]
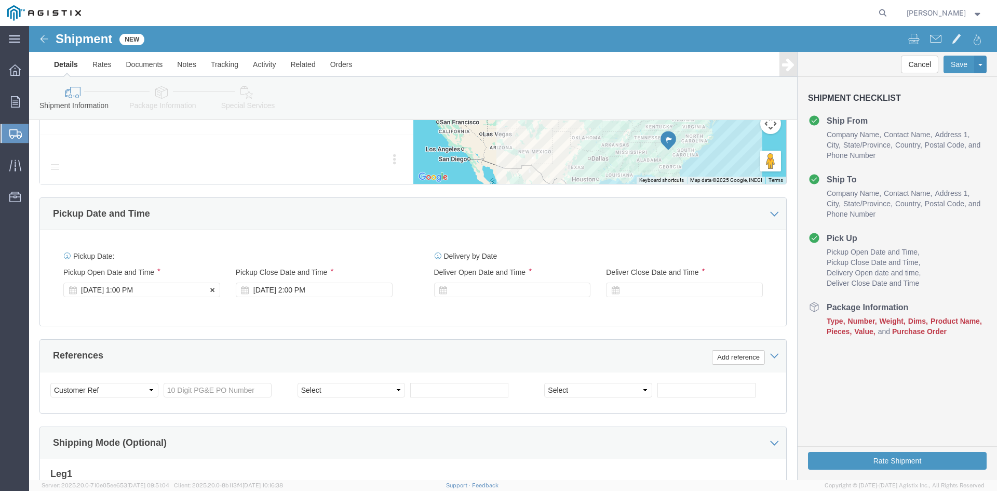
type input "Receiving Department"
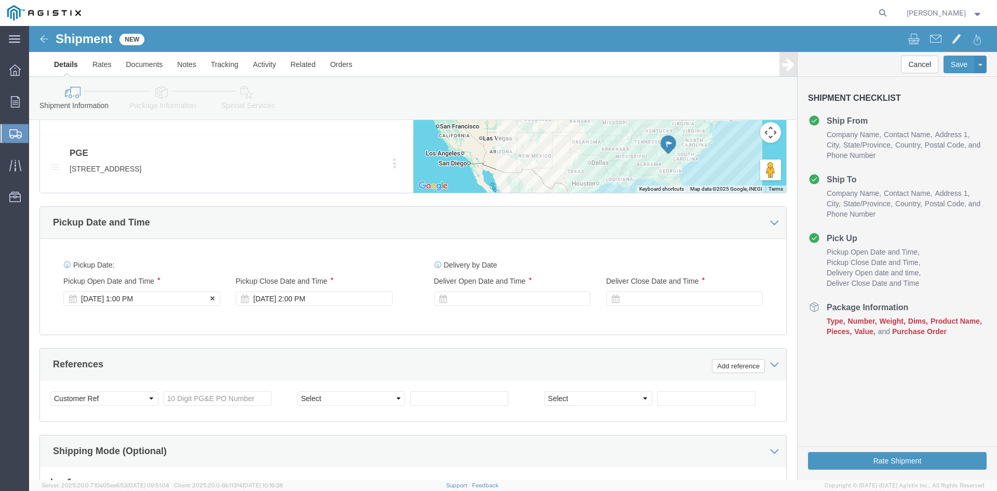
click div "Pickup Start Date Pickup Start Time Pickup Open Date and Time [DATE] 1:00 PM"
click div "[DATE] 1:00 PM"
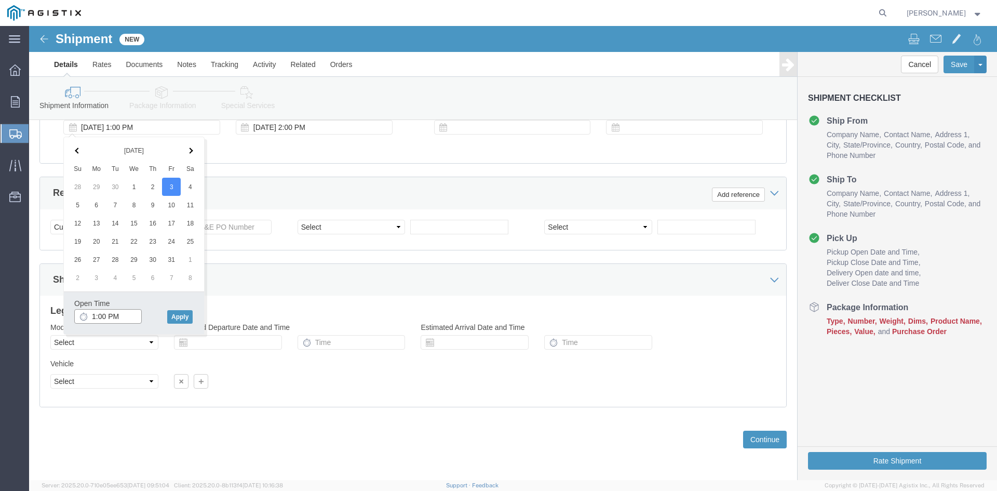
click input "1:00 PM"
click input "11:00 PM"
type input "11:00 AM"
click button "Apply"
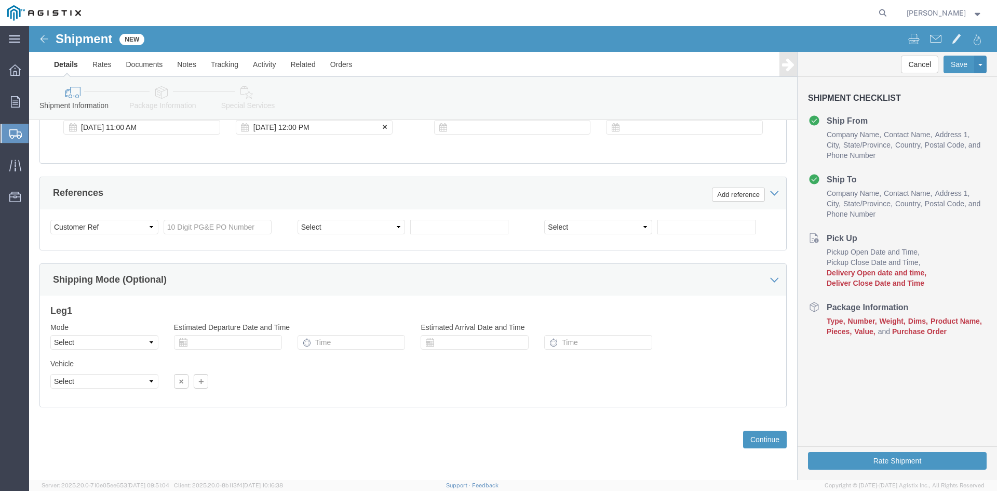
click div "[DATE] 12:00 PM"
type input "5:00 PM"
click button "Apply"
click div
click input "6:00 PM"
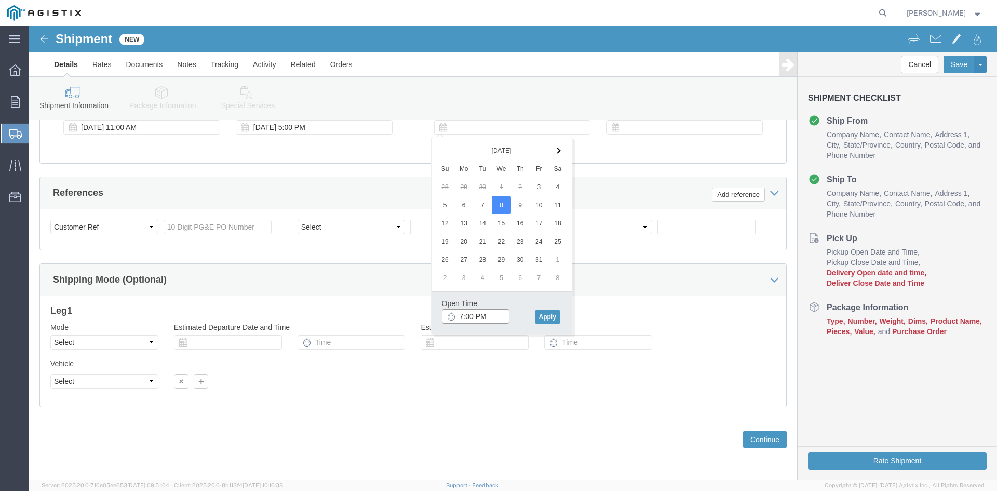
click input "7:00 PM"
click input "7:30 PM"
type input "7:30 AM"
click button "Apply"
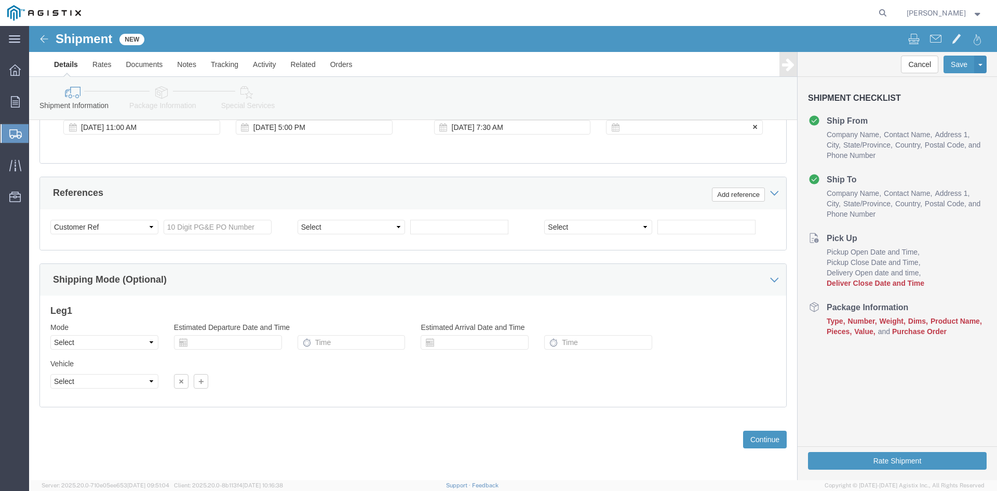
click div
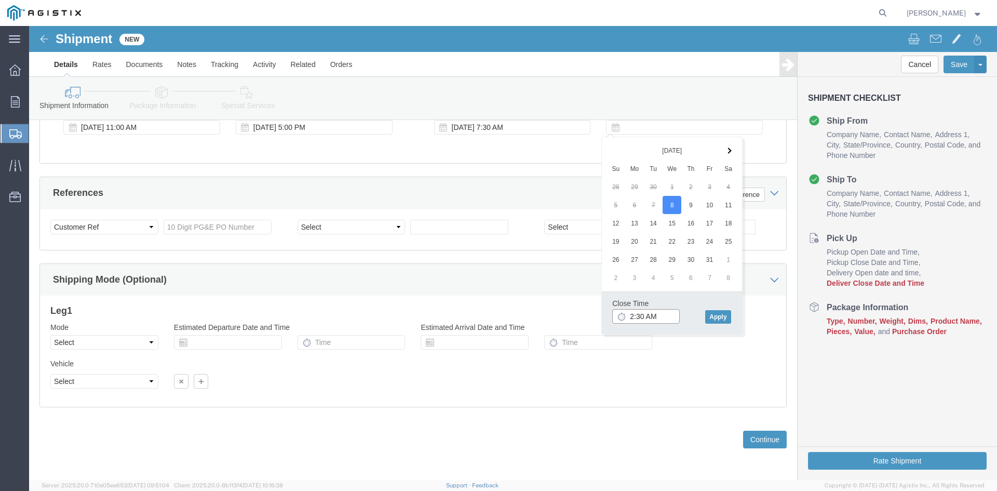
click input "2:30 AM"
click input "2:00 AM"
type input "2:00 PM"
click button "Apply"
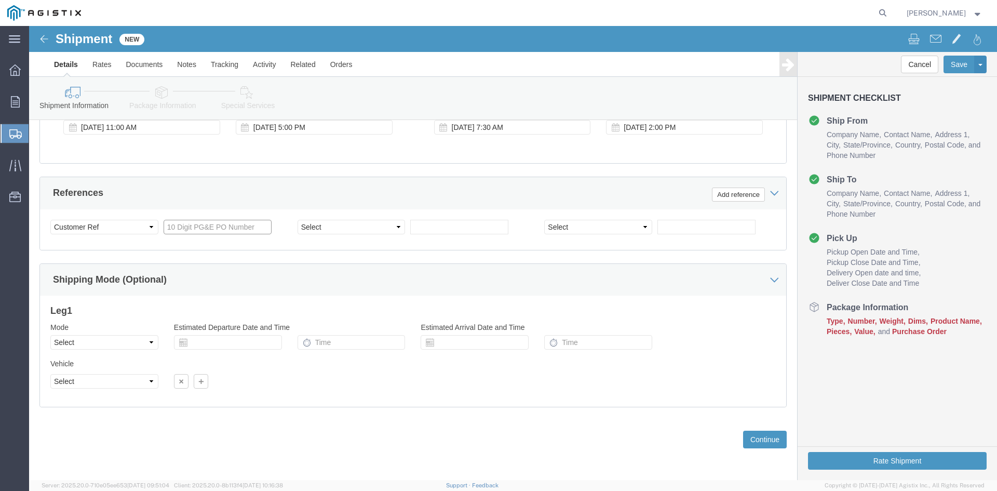
click input "text"
type input "3501408335"
click select "Select Account Type Activity ID Airline Appointment Number ASN Batch Request # …"
select select "BOL"
click select "Select Account Type Activity ID Airline Appointment Number ASN Batch Request # …"
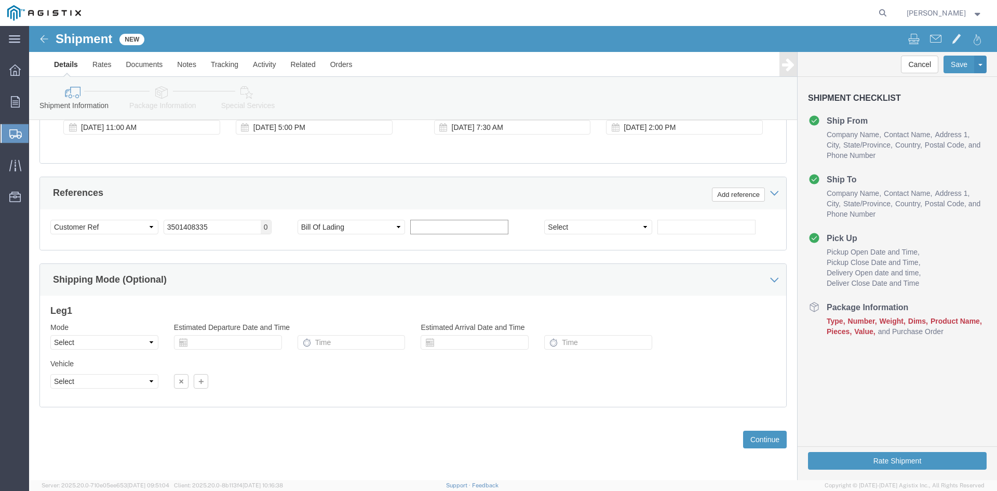
click input "text"
type input "9925217"
click select "Select Air Less than Truckload Multi-Leg Ocean Freight Rail Small Parcel Truckl…"
select select "TL"
click select "Select Air Less than Truckload Multi-Leg Ocean Freight Rail Small Parcel Truckl…"
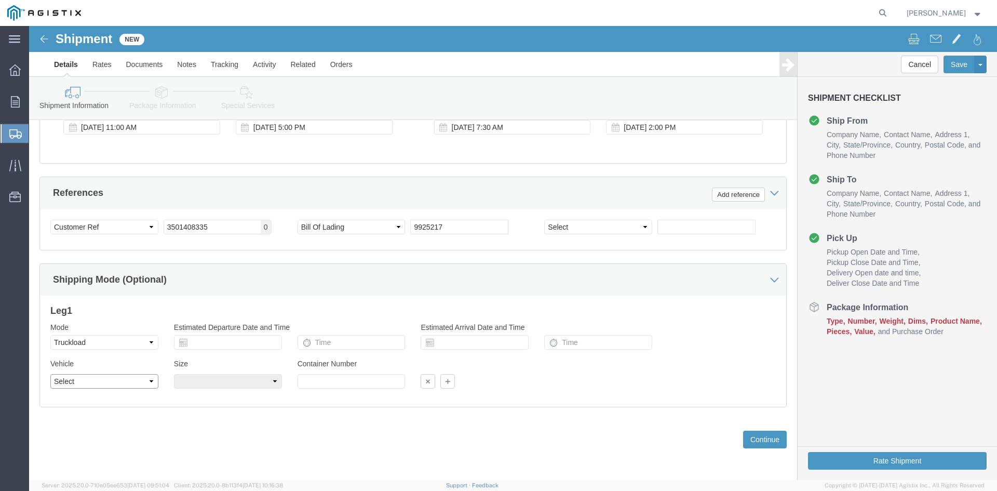
click select "Select 1-Ton (PSS) 10 Wheel 10 Yard Dump Truck 20 Yard Dump Truck Bobtail Botto…"
select select "FLBD"
click select "Select 1-Ton (PSS) 10 Wheel 10 Yard Dump Truck 20 Yard Dump Truck Bobtail Botto…"
click button "Continue"
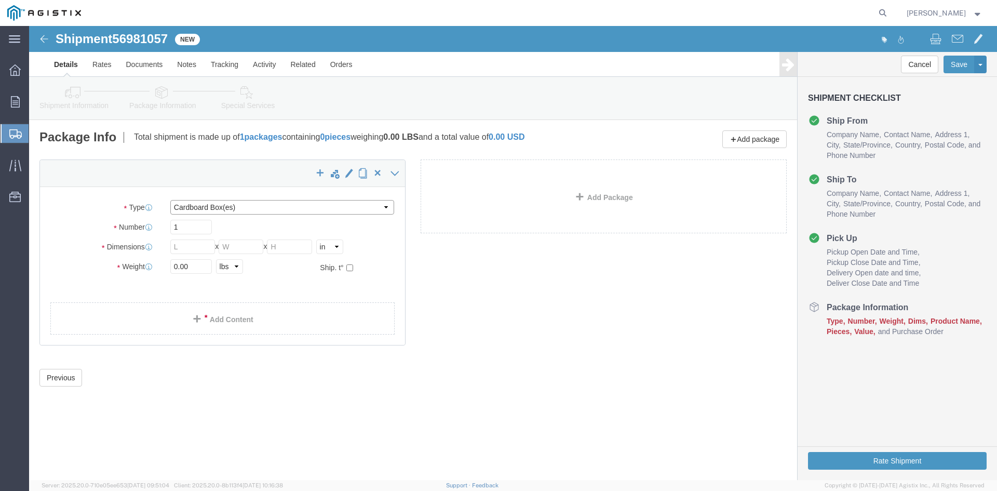
click select "Select Bulk Bundle(s) Cardboard Box(es) Carton(s) Crate(s) Drum(s) (Fiberboard)…"
select select "PSNS"
click select "Select Bulk Bundle(s) Cardboard Box(es) Carton(s) Crate(s) Drum(s) (Fiberboard)…"
click input "text"
type input "1"
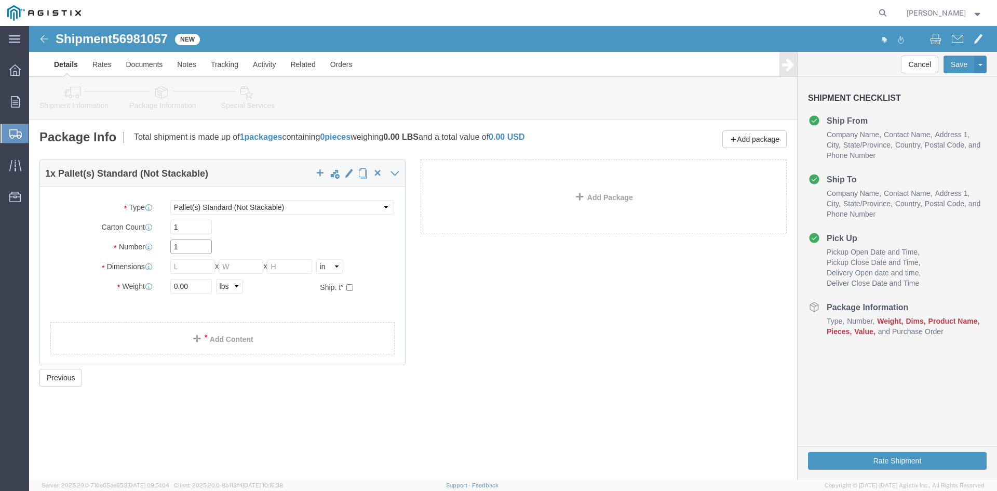
drag, startPoint x: 152, startPoint y: 220, endPoint x: 124, endPoint y: 220, distance: 28.6
click div "Number 1"
type input "48"
click input "text"
type input "30"
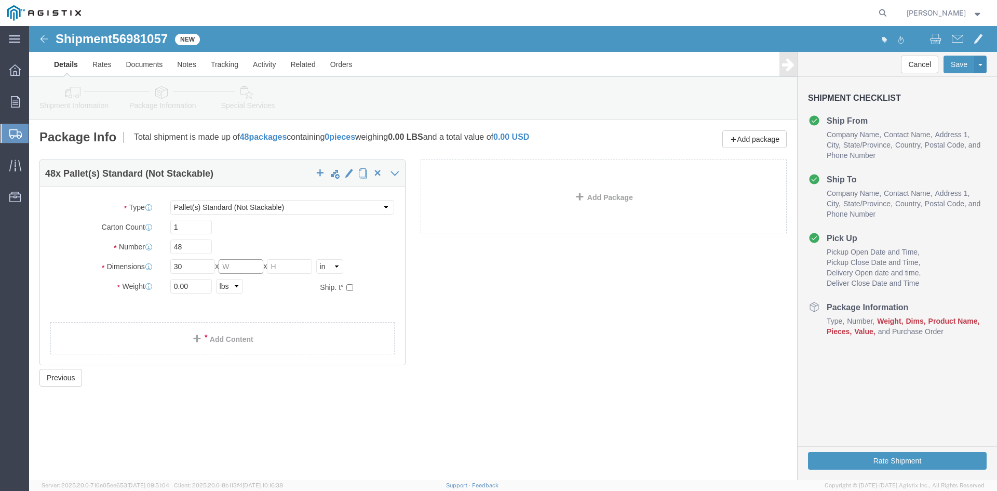
click input "text"
type input "30"
click input "text"
type input "28.75"
drag, startPoint x: 161, startPoint y: 260, endPoint x: 102, endPoint y: 260, distance: 59.2
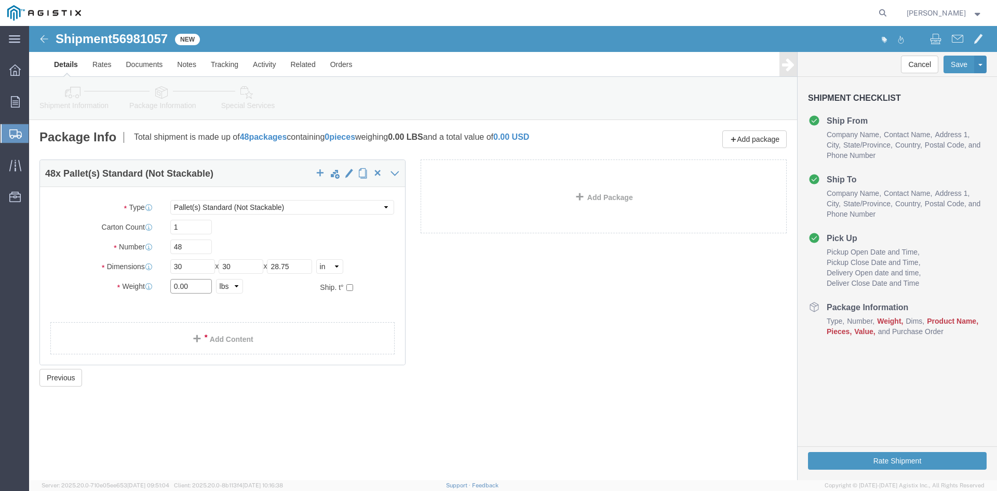
click div "Weight 0.00 Select kgs lbs Ship. t°"
type input "28805.66"
click link "Add Content"
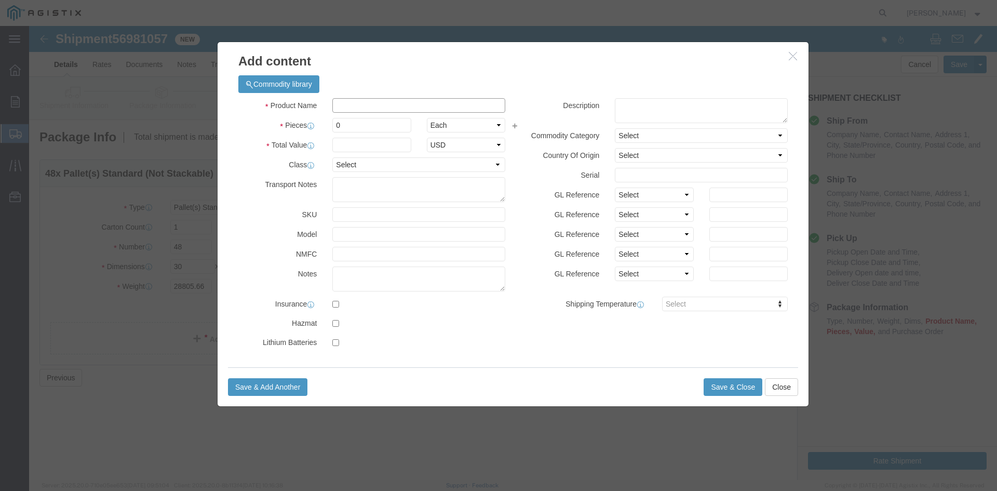
click input "text"
paste input "Overhead Transformer"
type input "Overhead Transformer"
drag, startPoint x: 318, startPoint y: 97, endPoint x: 277, endPoint y: 100, distance: 40.6
click div "Pieces Number of pieces inside all the packages 0 Select Bag Barrels 100Board F…"
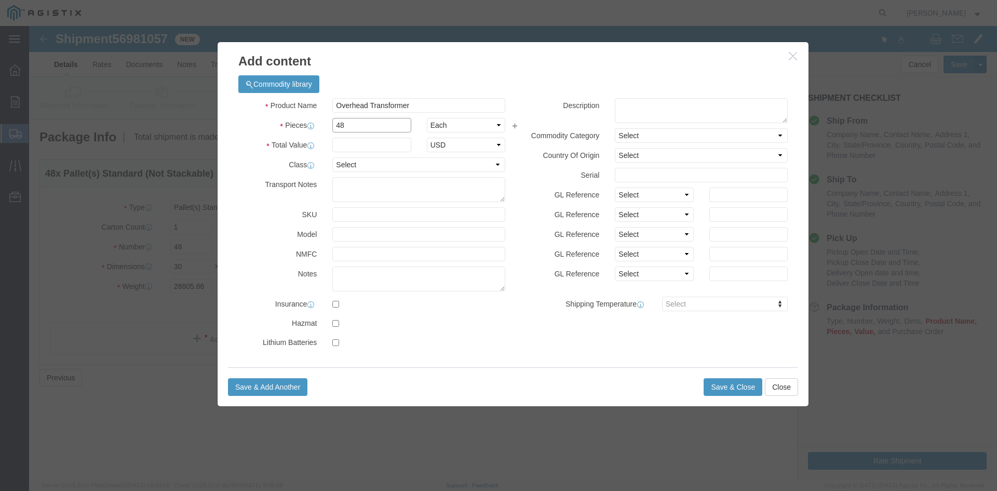
type input "48"
click input "text"
type input "1"
click select "Select 50 55 60 65 70 85 92.5 100 125 175 250 300 400"
select select "55"
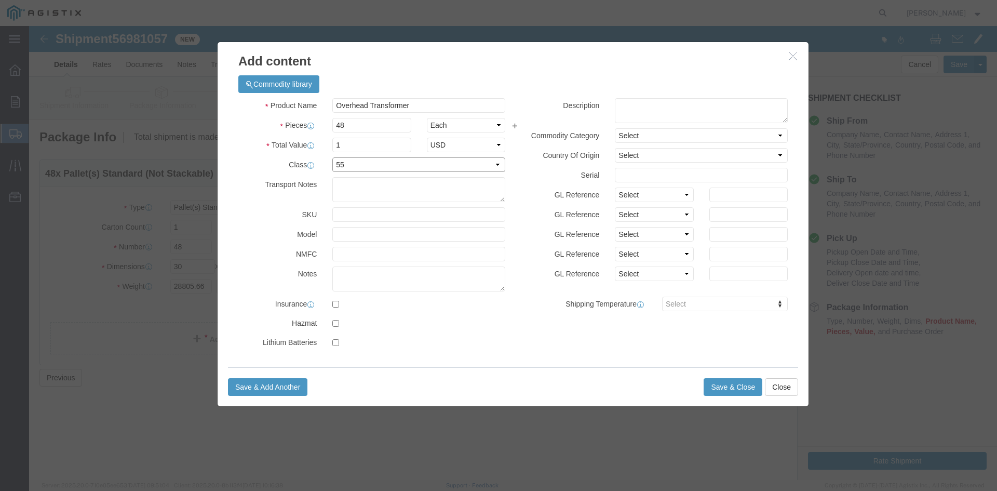
click select "Select 50 55 60 65 70 85 92.5 100 125 175 250 300 400"
click button "Save & Close"
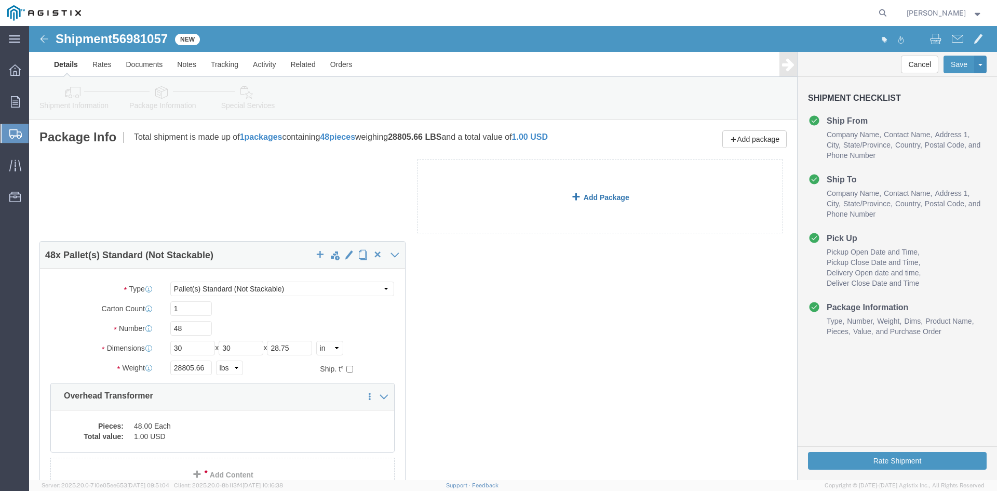
click link "Add Package"
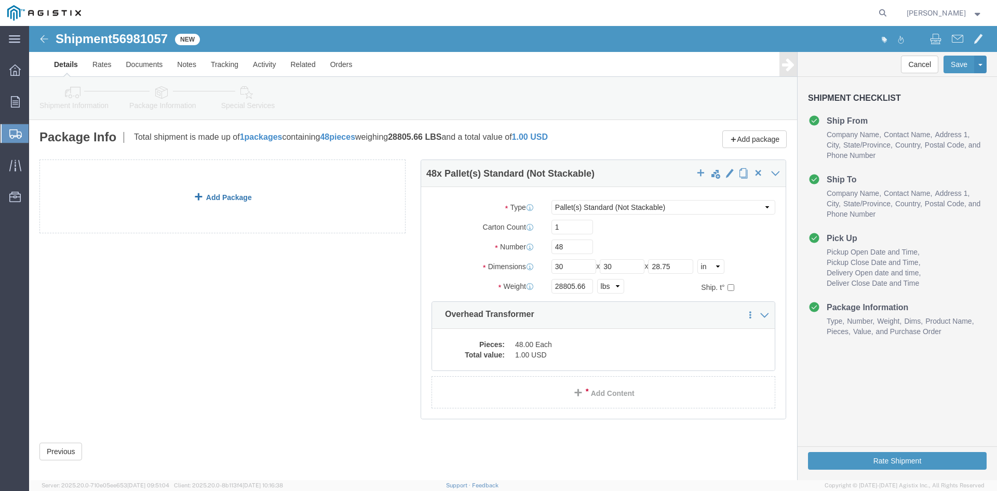
click link "Add Package"
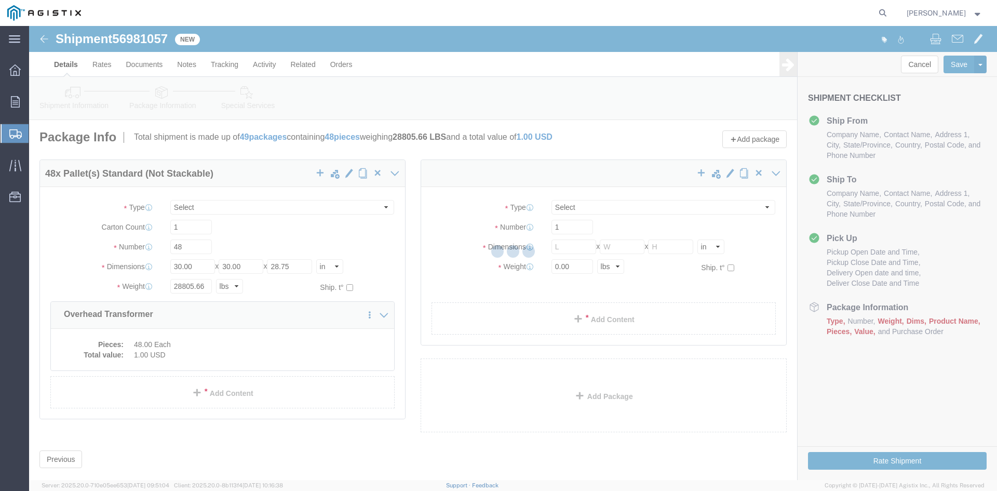
select select "PSNS"
select select "CBOX"
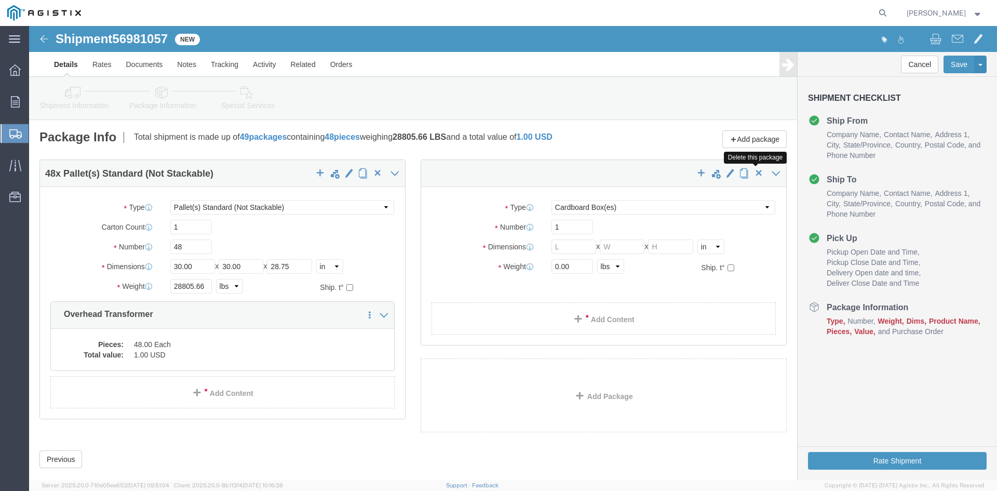
click span "button"
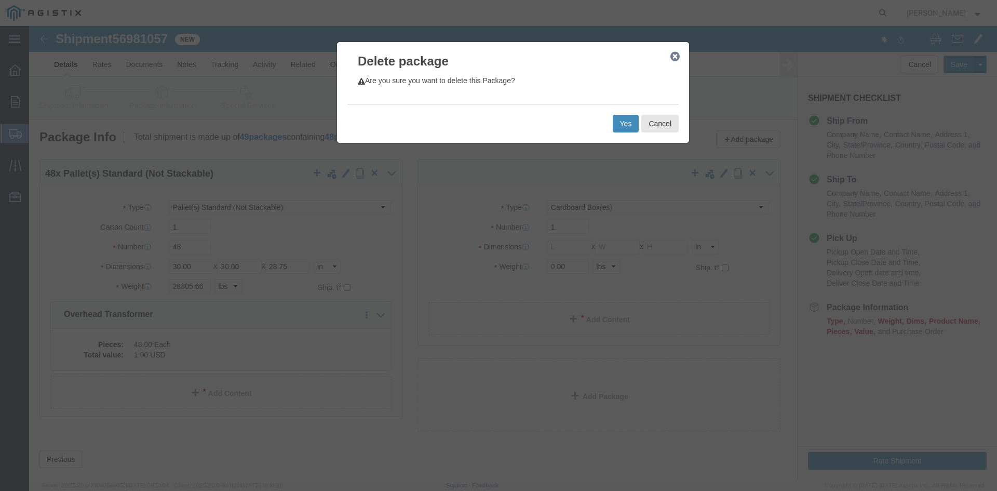
click button "Yes"
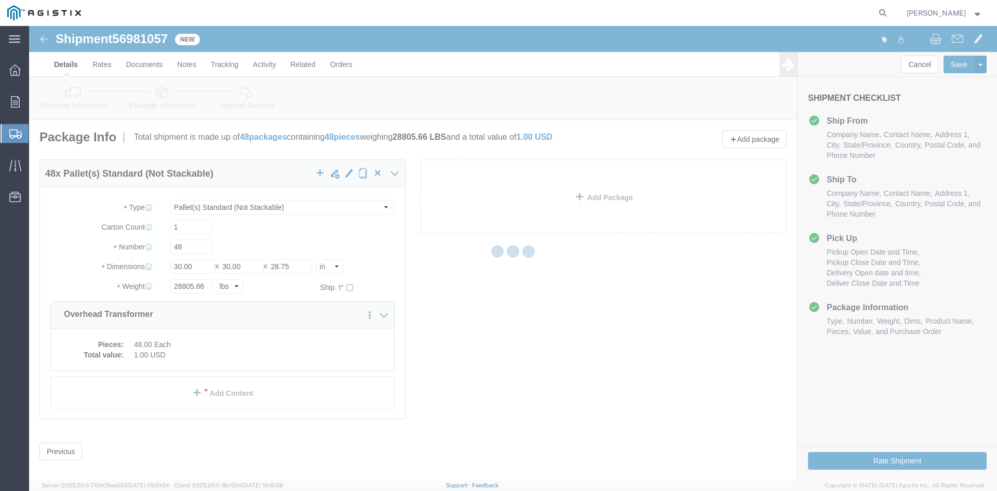
select select "PSNS"
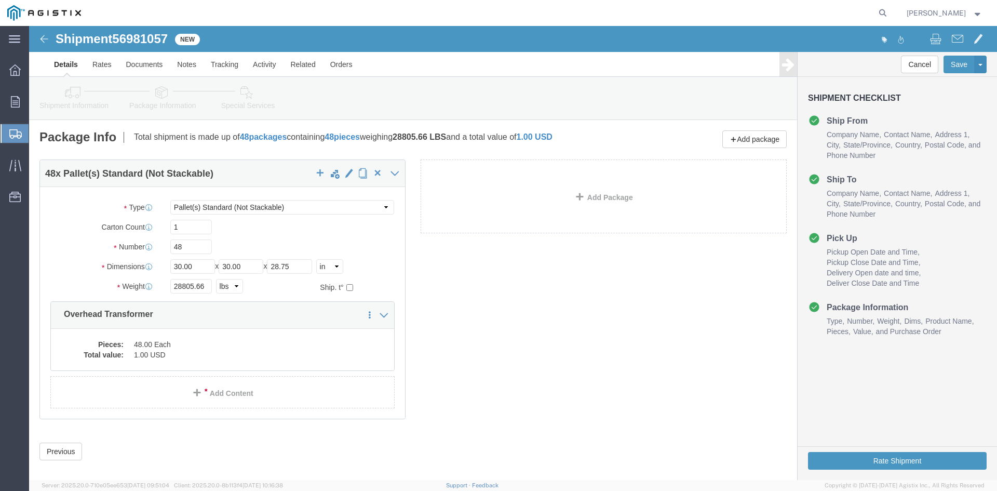
click icon
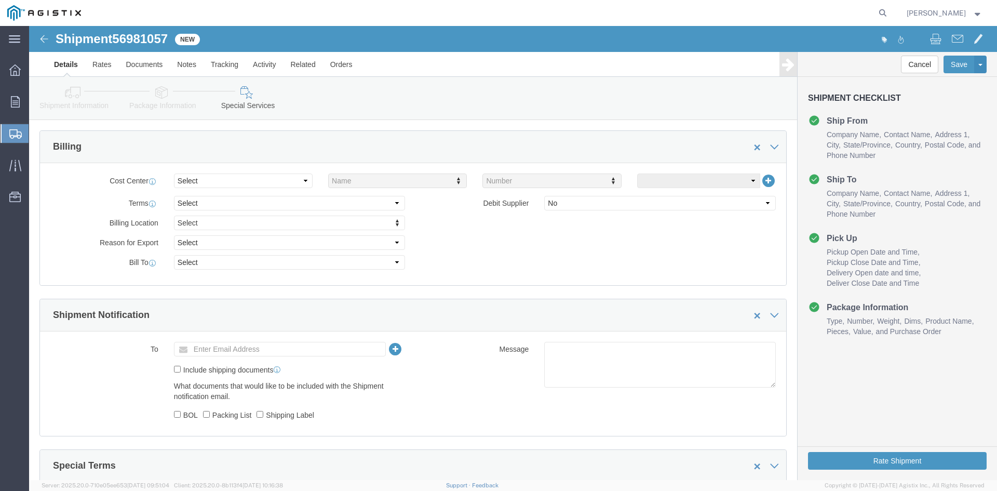
scroll to position [467, 0]
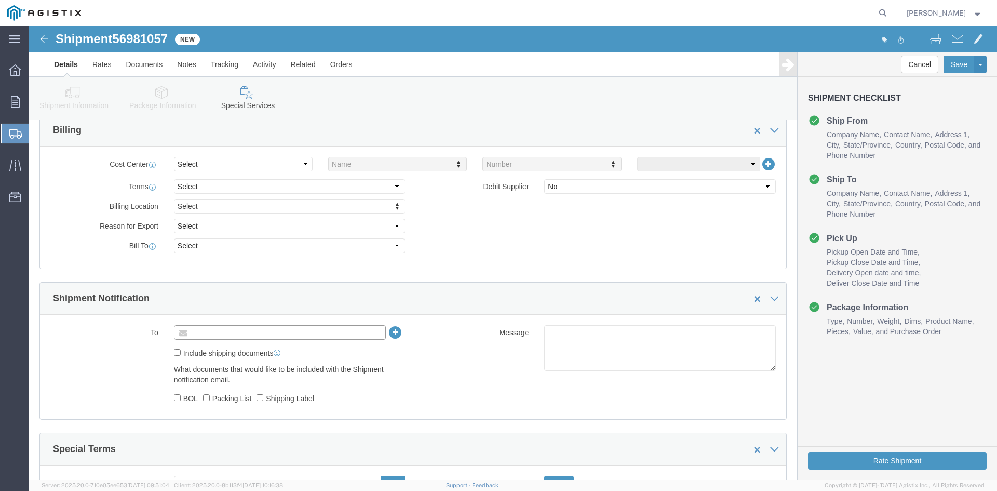
click input "text"
type input "[EMAIL_ADDRESS][DOMAIN_NAME]"
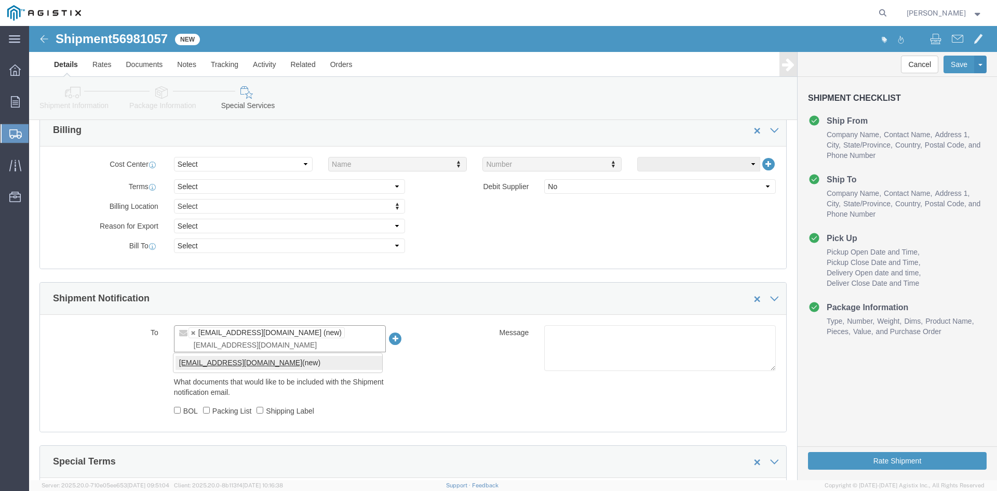
type input "[EMAIL_ADDRESS][DOMAIN_NAME]"
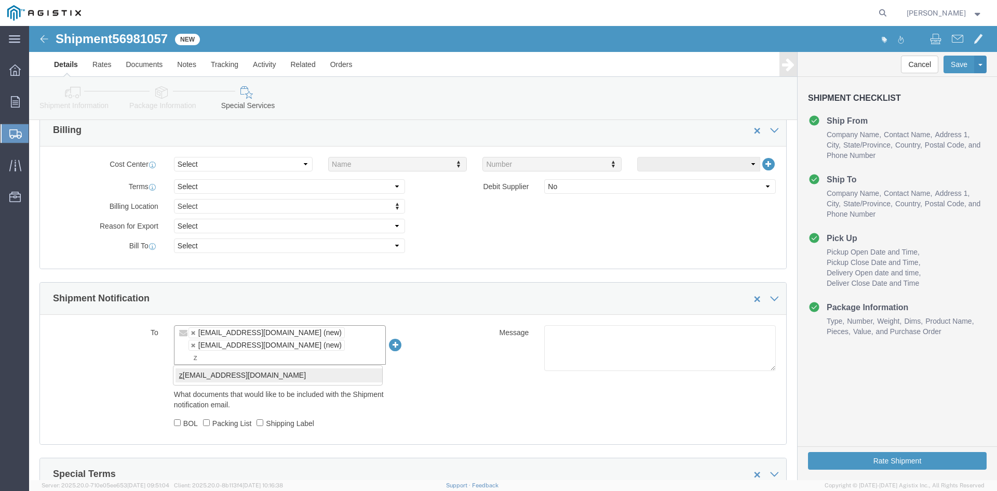
type input "z"
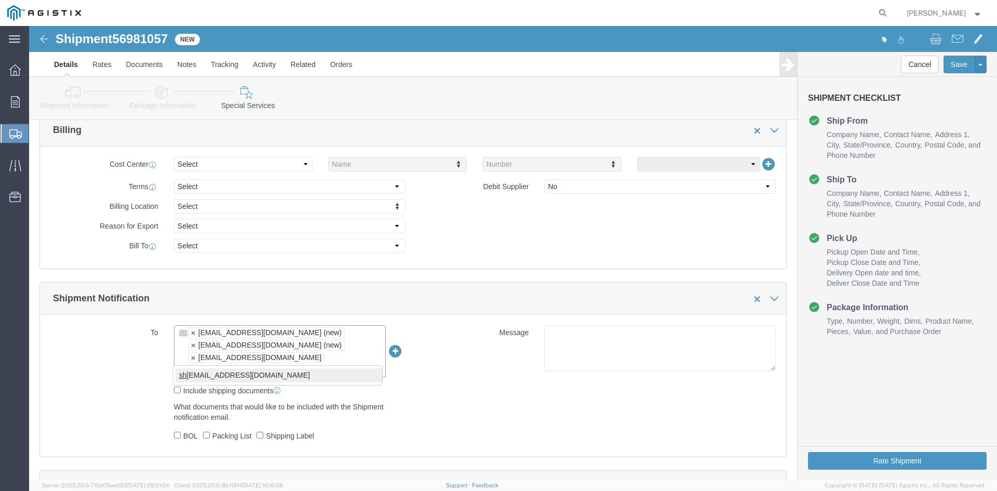
type input "sh"
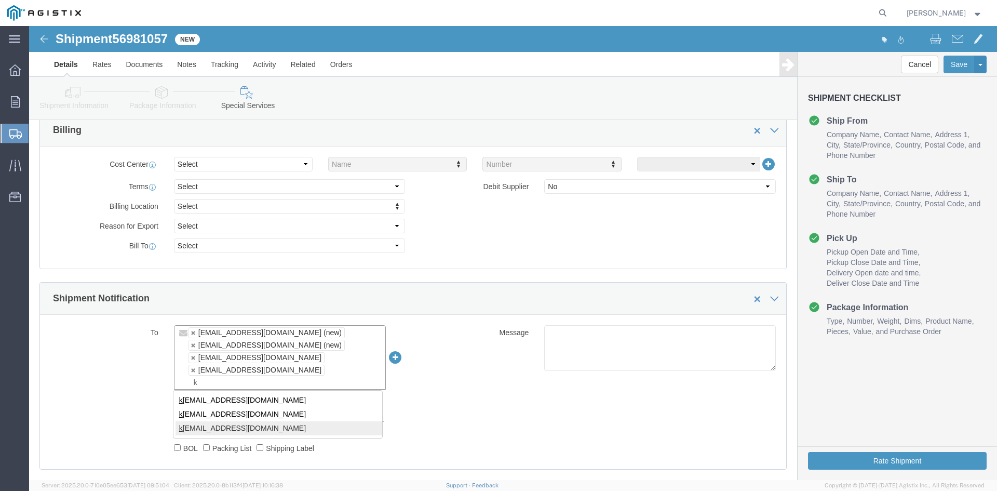
type input "k"
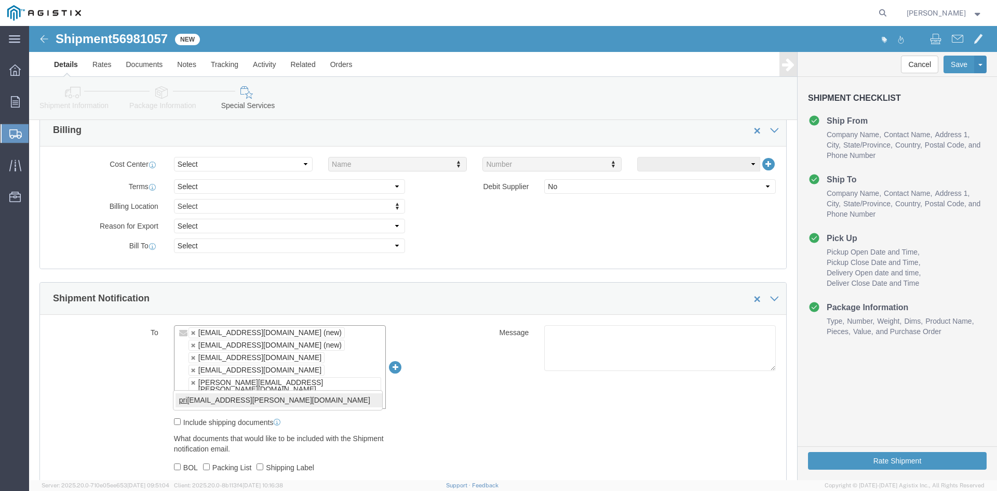
type input "pri"
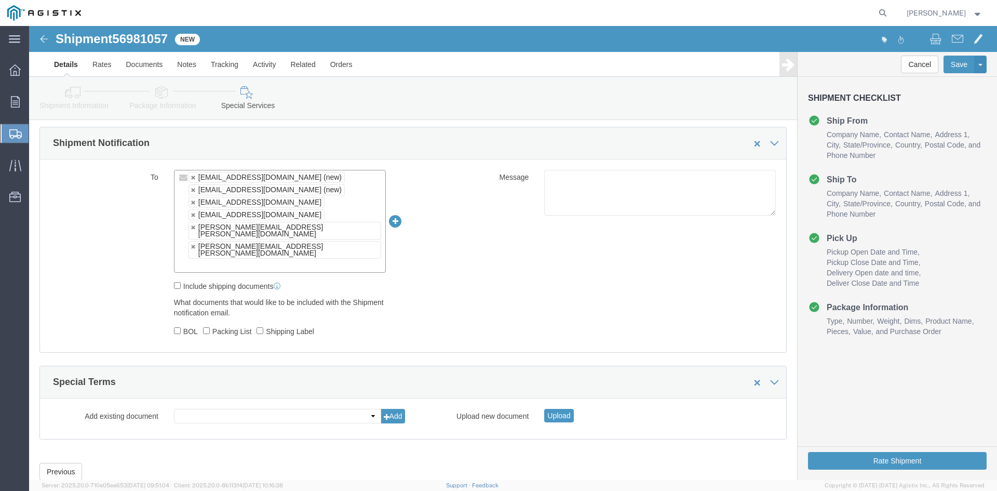
scroll to position [629, 0]
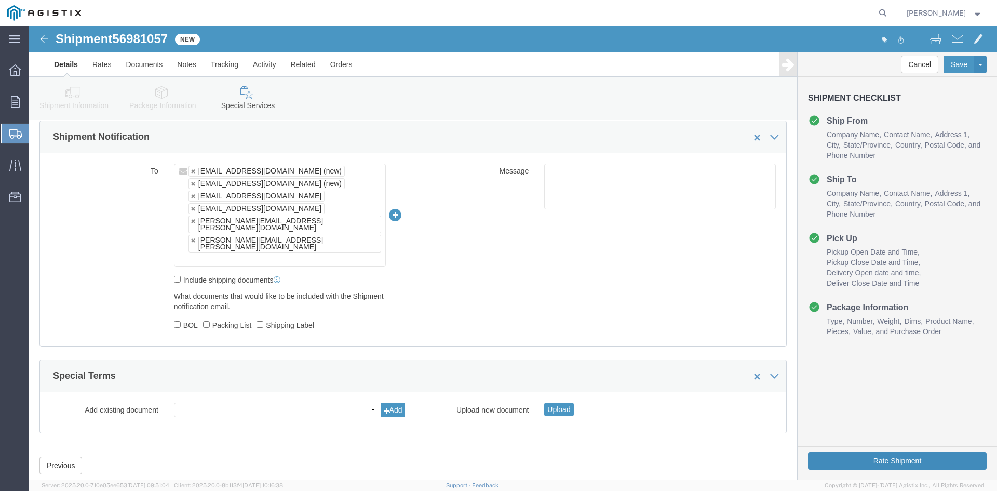
drag, startPoint x: 842, startPoint y: 431, endPoint x: 751, endPoint y: 420, distance: 91.6
click button "Rate Shipment"
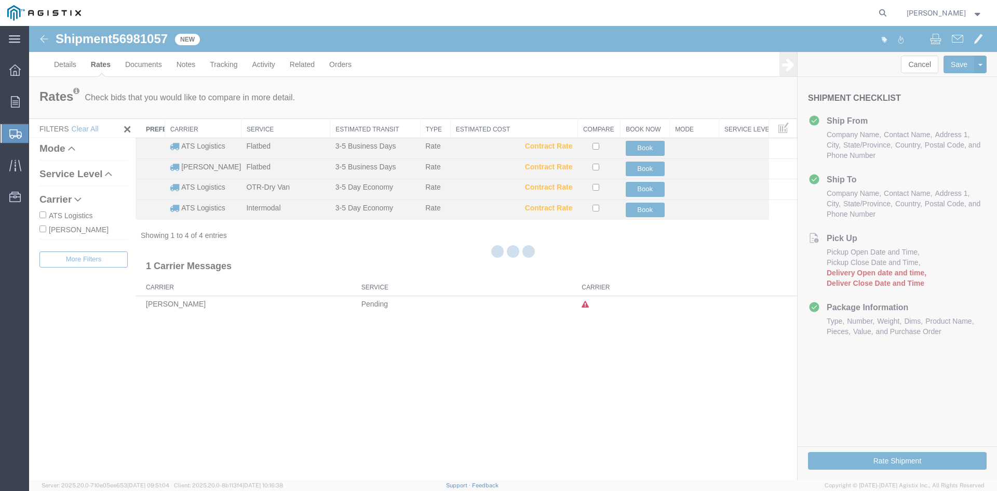
scroll to position [0, 0]
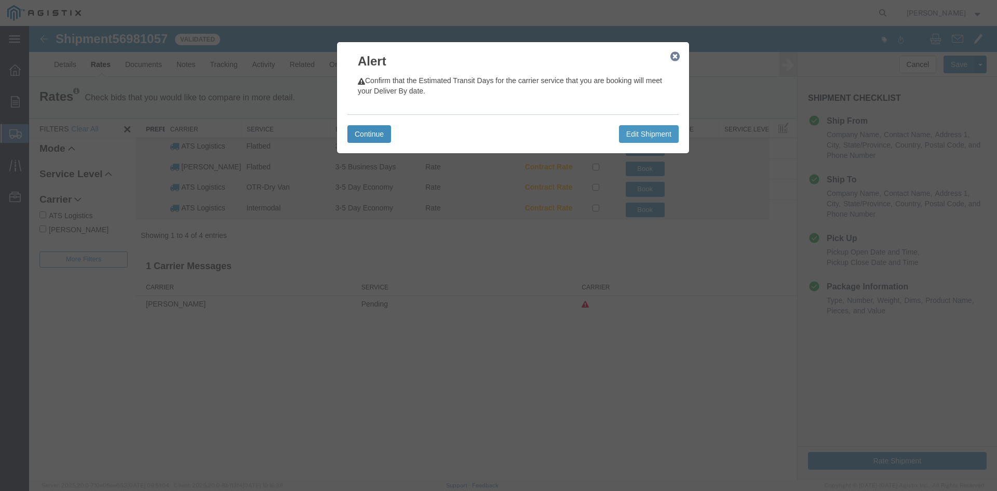
click at [364, 131] on button "Continue" at bounding box center [369, 134] width 44 height 18
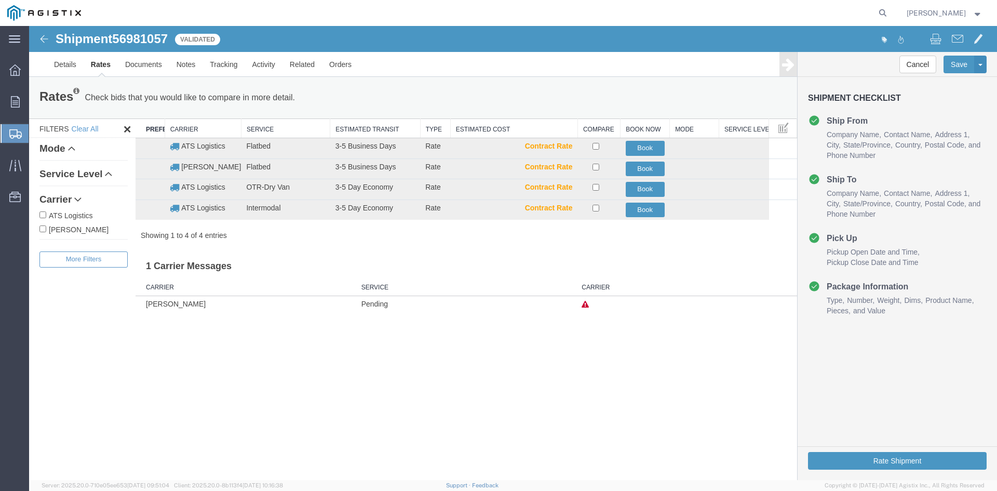
click at [41, 213] on input "ATS Logistics" at bounding box center [42, 214] width 7 height 7
checkbox input "true"
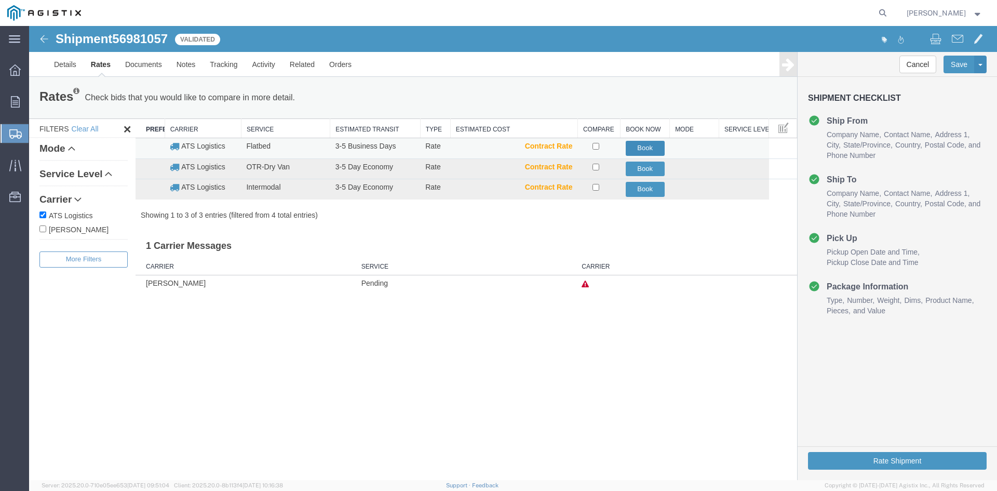
click at [647, 144] on button "Book" at bounding box center [645, 148] width 39 height 15
